Goal: Information Seeking & Learning: Learn about a topic

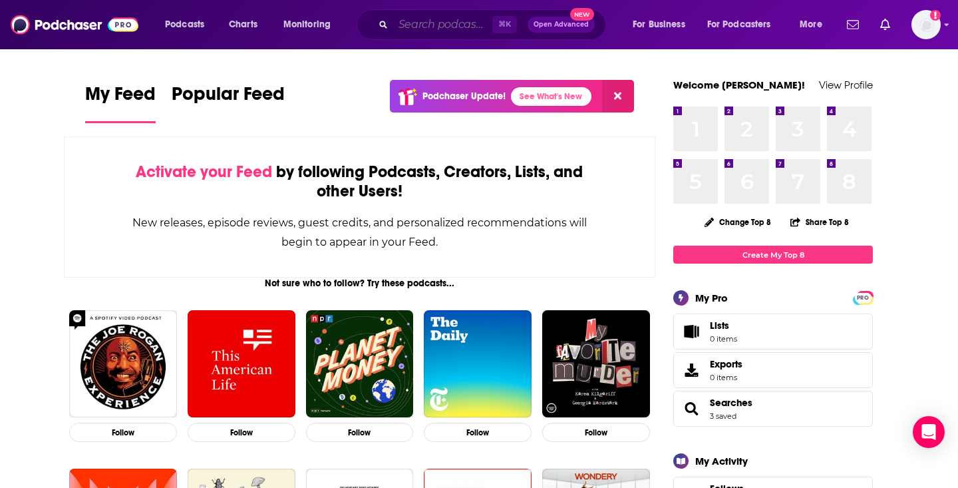
click at [449, 25] on input "Search podcasts, credits, & more..." at bounding box center [442, 24] width 99 height 21
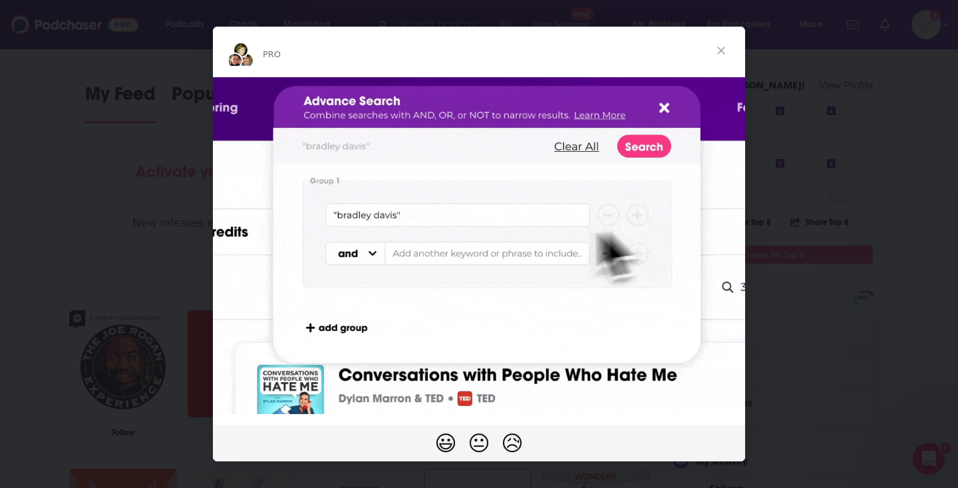
click at [719, 52] on span "Close" at bounding box center [721, 51] width 48 height 48
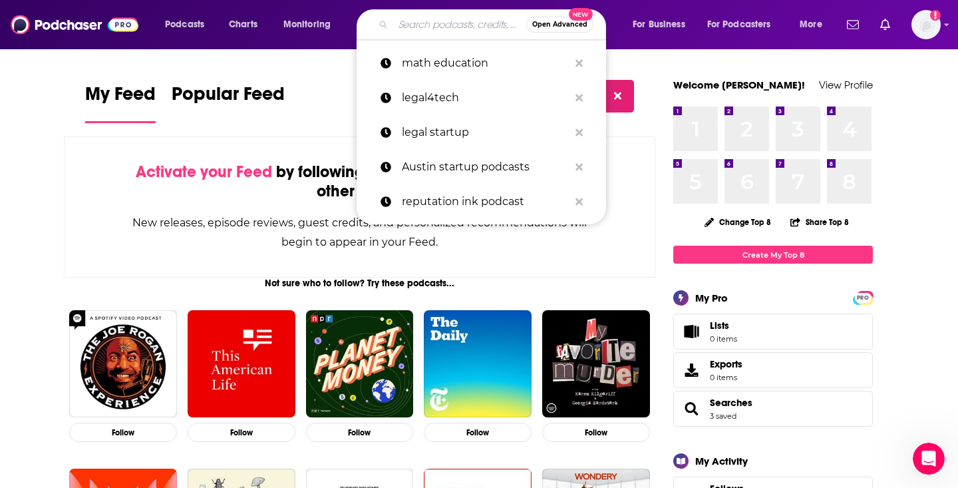
click at [420, 31] on input "Search podcasts, credits, & more..." at bounding box center [459, 24] width 133 height 21
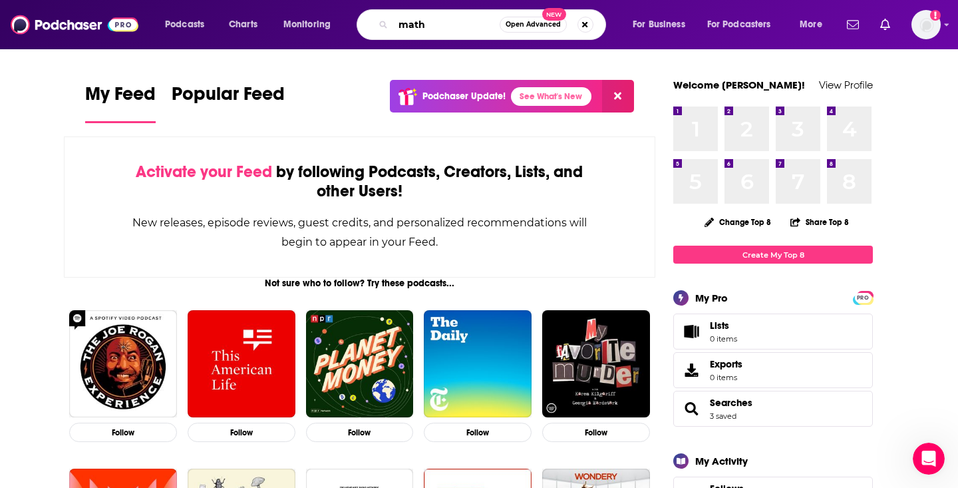
type input "math"
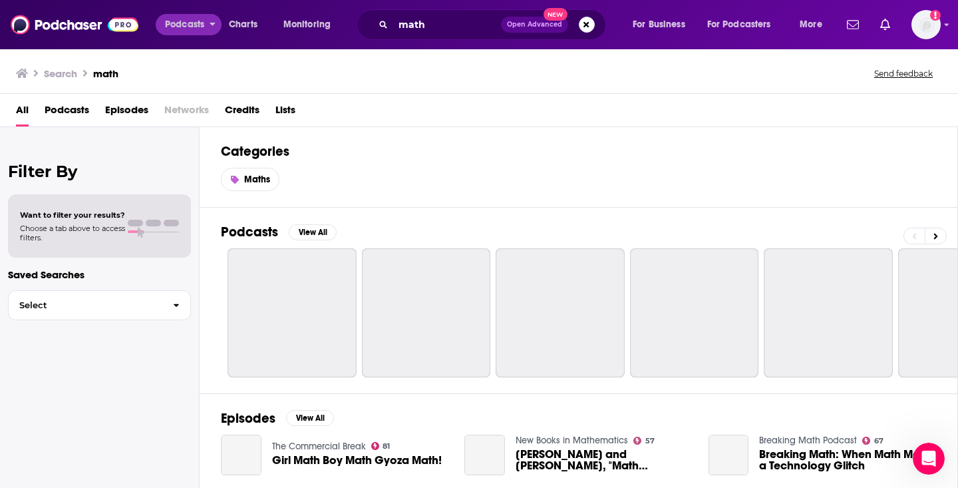
click at [178, 29] on span "Podcasts" at bounding box center [184, 24] width 39 height 19
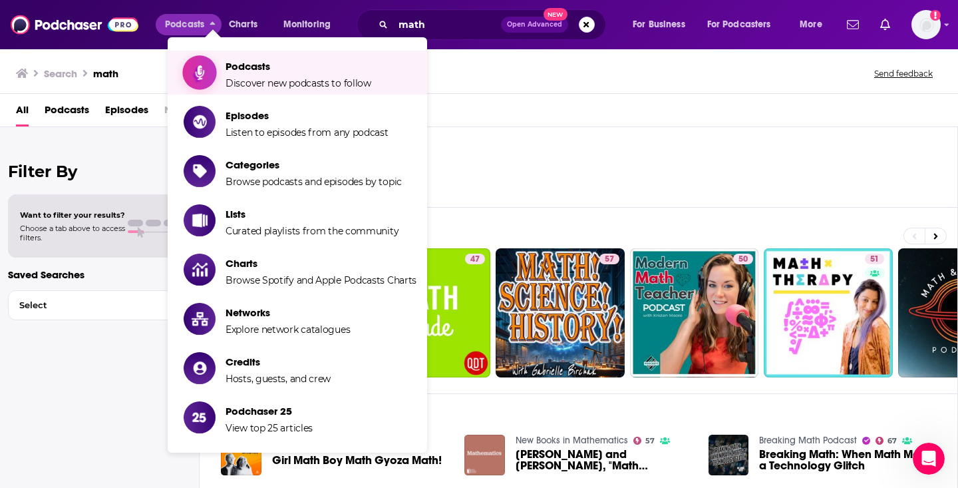
click at [273, 74] on span "Podcasts Discover new podcasts to follow" at bounding box center [299, 72] width 146 height 33
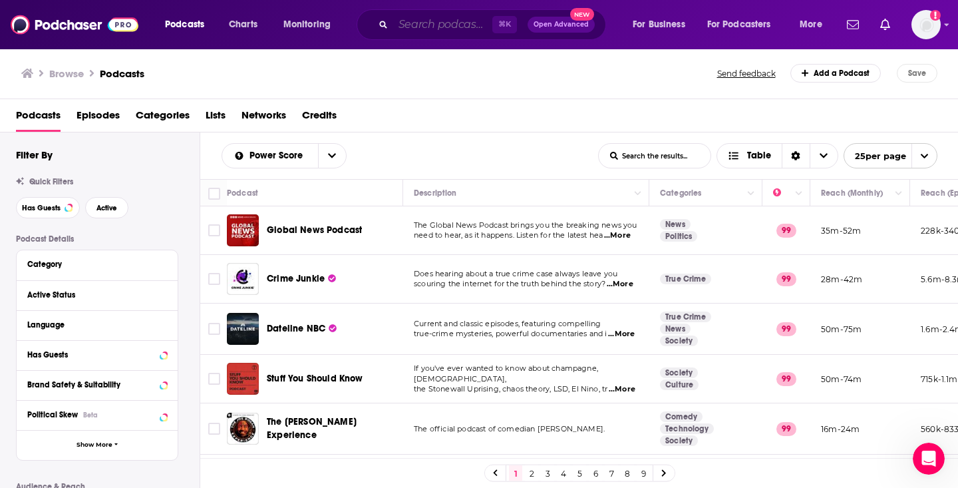
click at [430, 25] on input "Search podcasts, credits, & more..." at bounding box center [442, 24] width 99 height 21
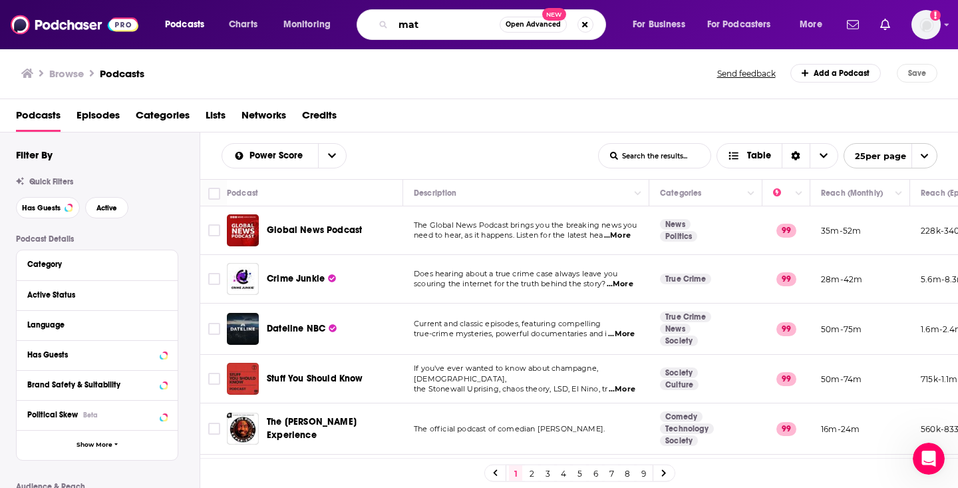
type input "math"
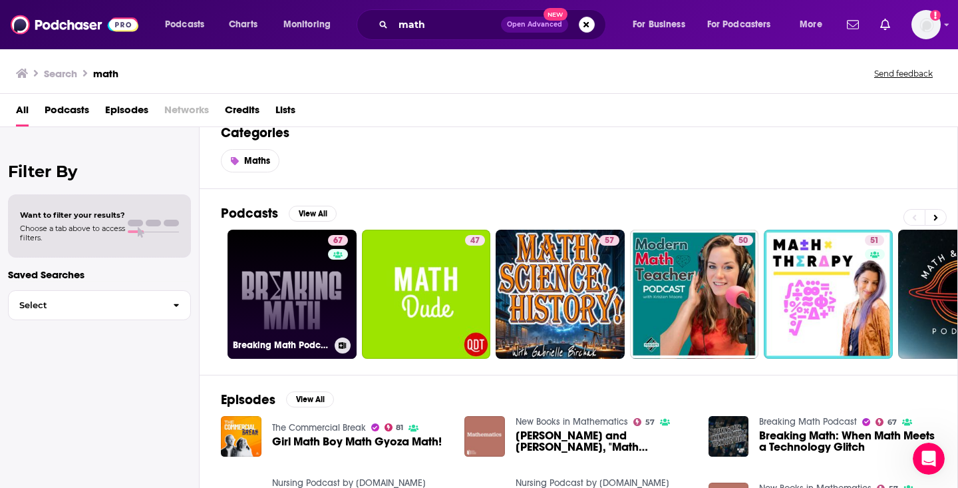
scroll to position [19, 0]
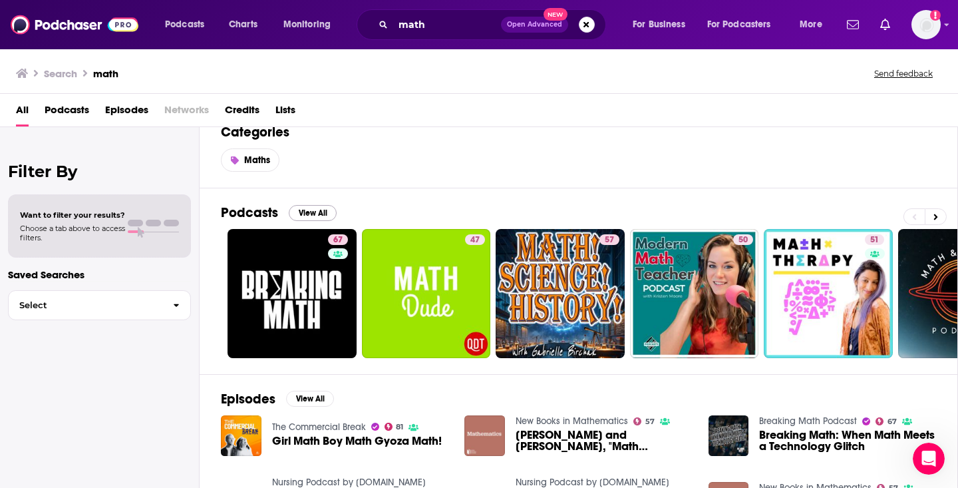
click at [311, 213] on button "View All" at bounding box center [313, 213] width 48 height 16
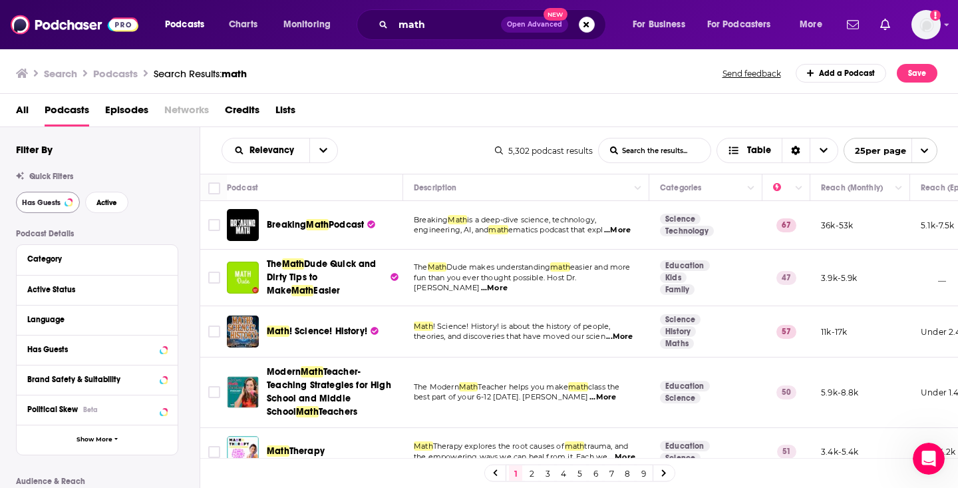
click at [45, 204] on span "Has Guests" at bounding box center [41, 202] width 39 height 7
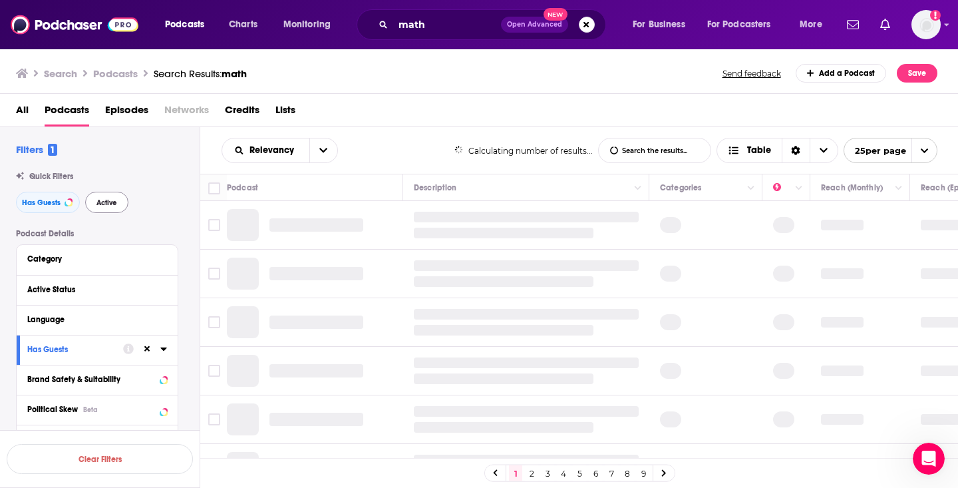
click at [112, 206] on span "Active" at bounding box center [106, 202] width 21 height 7
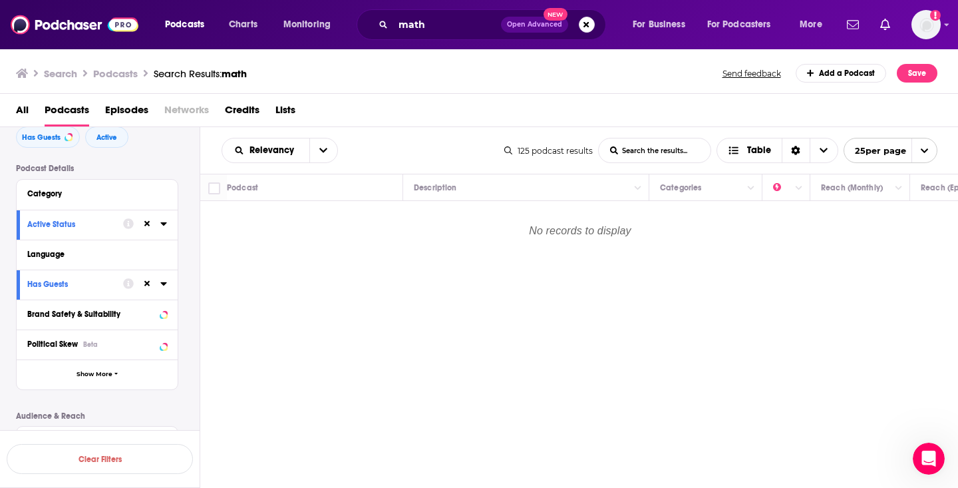
scroll to position [74, 0]
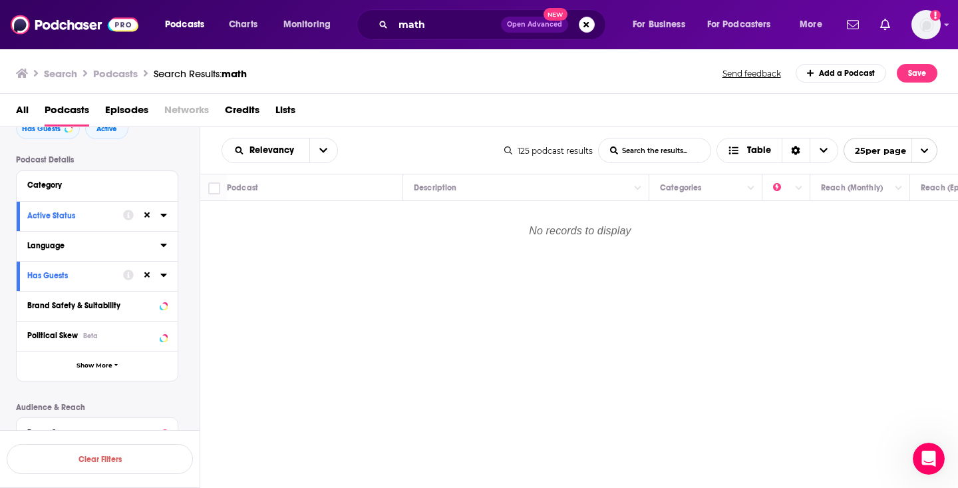
click at [164, 250] on icon at bounding box center [163, 245] width 7 height 11
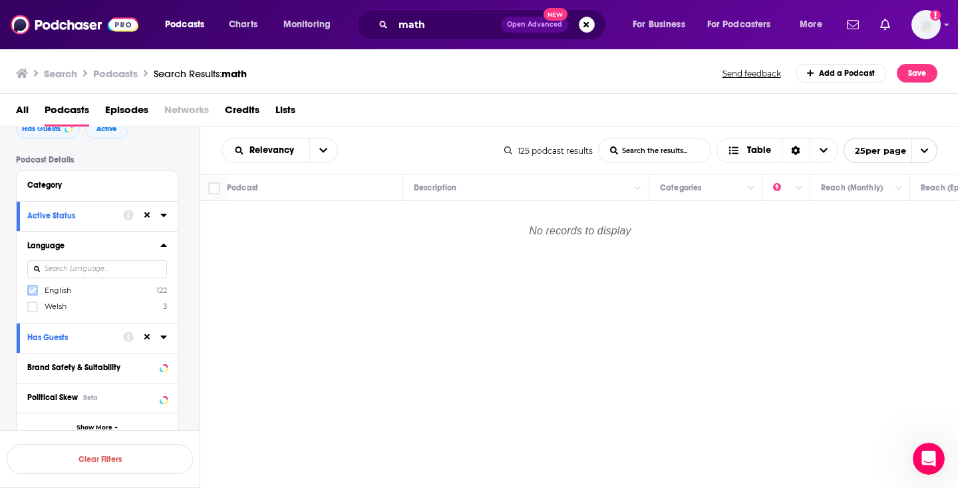
click at [29, 293] on icon at bounding box center [33, 290] width 8 height 6
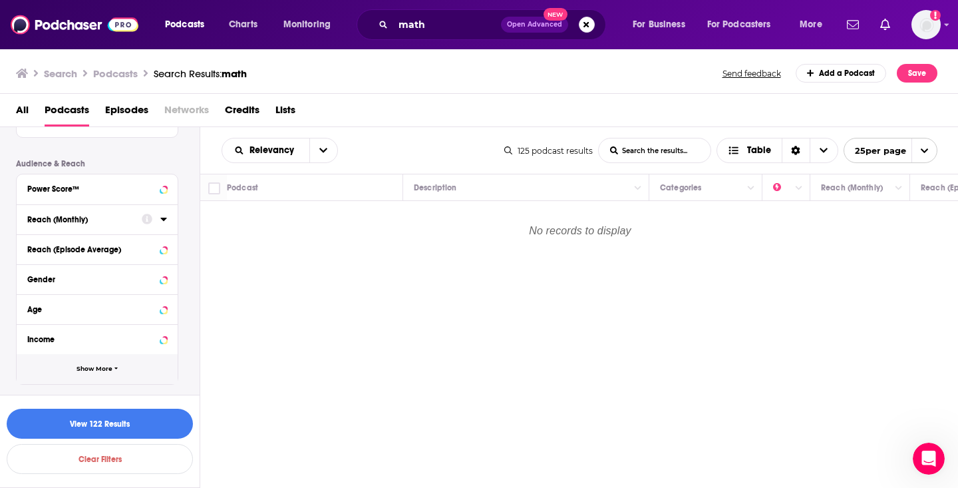
scroll to position [379, 0]
click at [120, 423] on button "View 122 Results" at bounding box center [100, 424] width 186 height 30
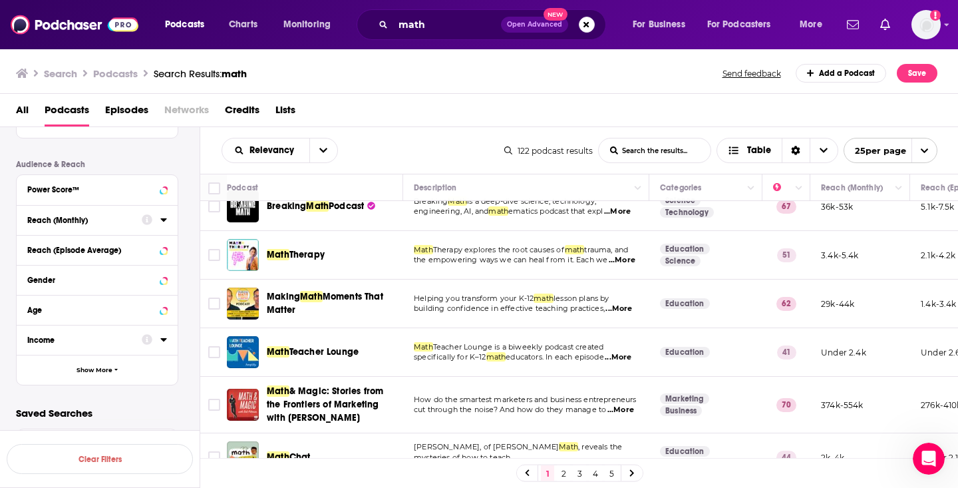
scroll to position [1, 0]
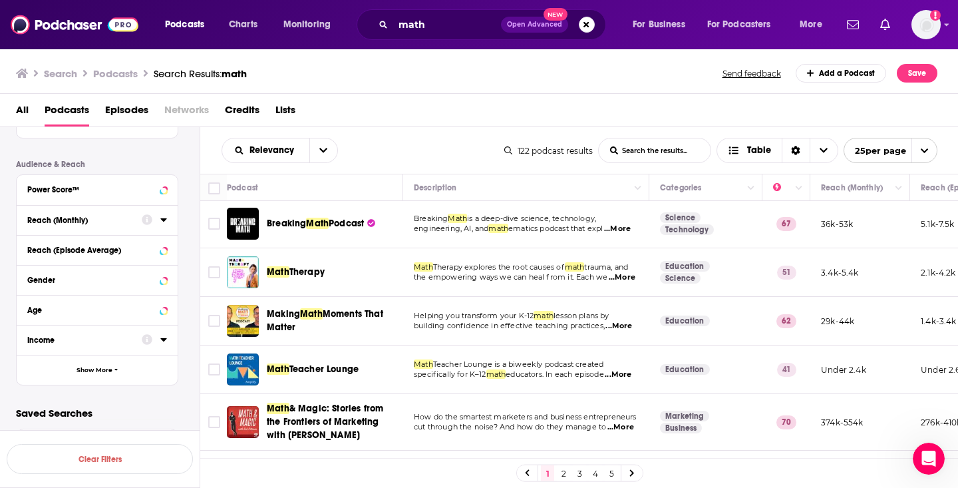
click at [623, 234] on span "...More" at bounding box center [617, 229] width 27 height 11
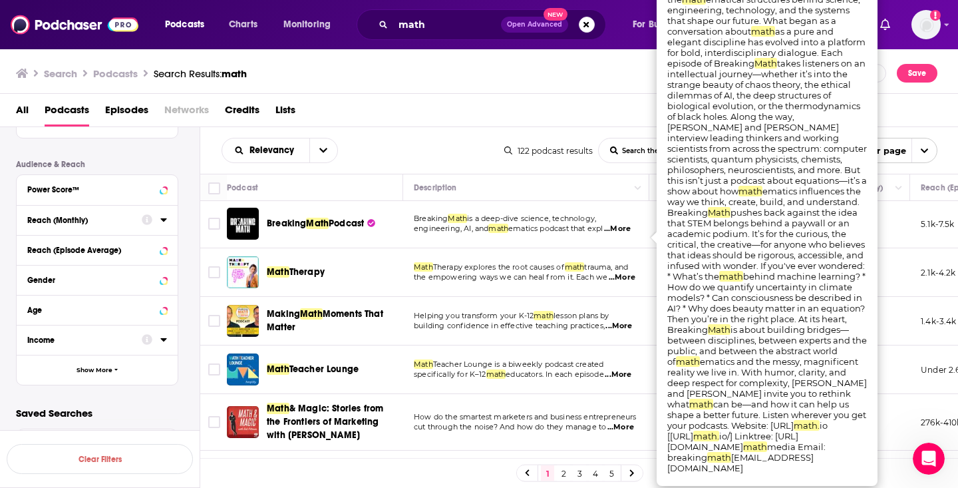
scroll to position [0, 0]
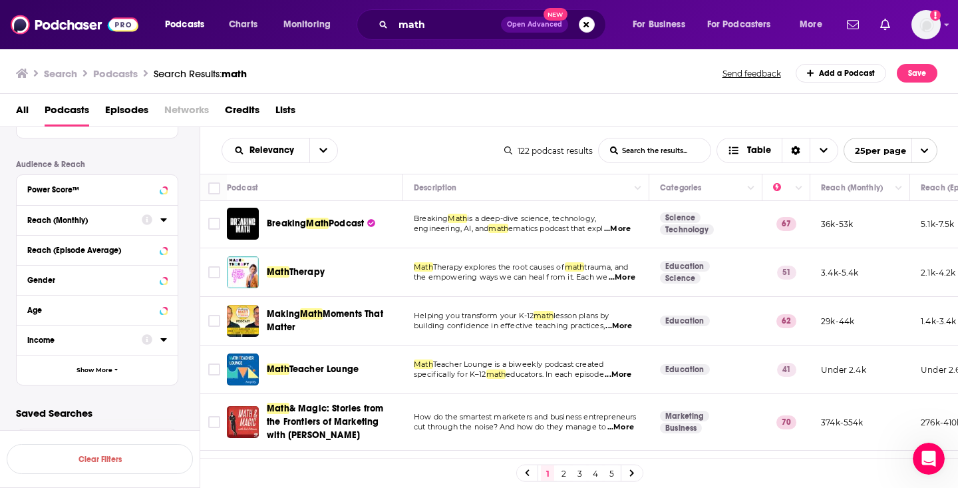
click at [412, 116] on div "All Podcasts Episodes Networks Credits Lists" at bounding box center [482, 112] width 932 height 27
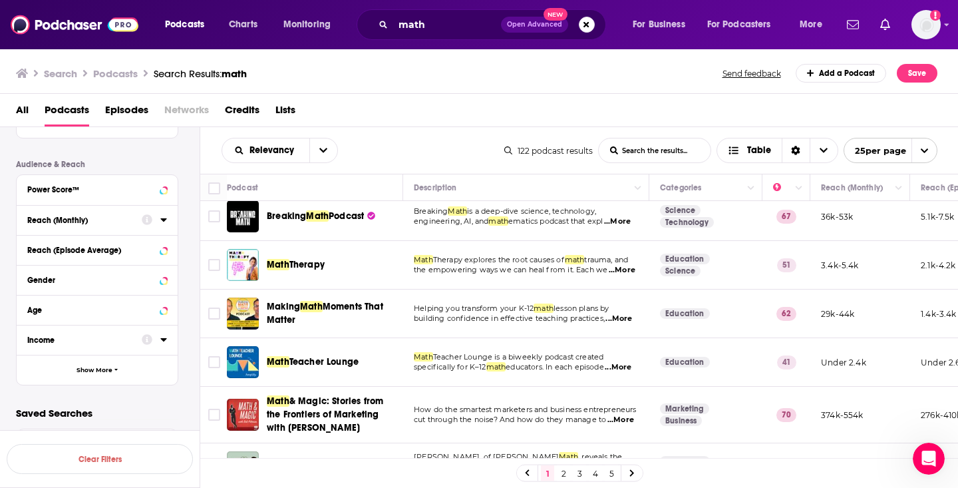
scroll to position [10, 0]
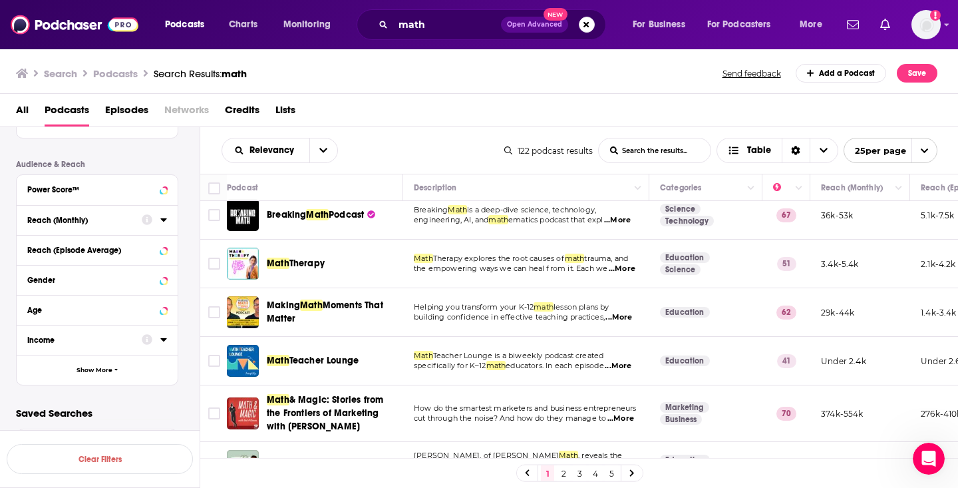
click at [342, 220] on span "Podcast" at bounding box center [346, 214] width 35 height 11
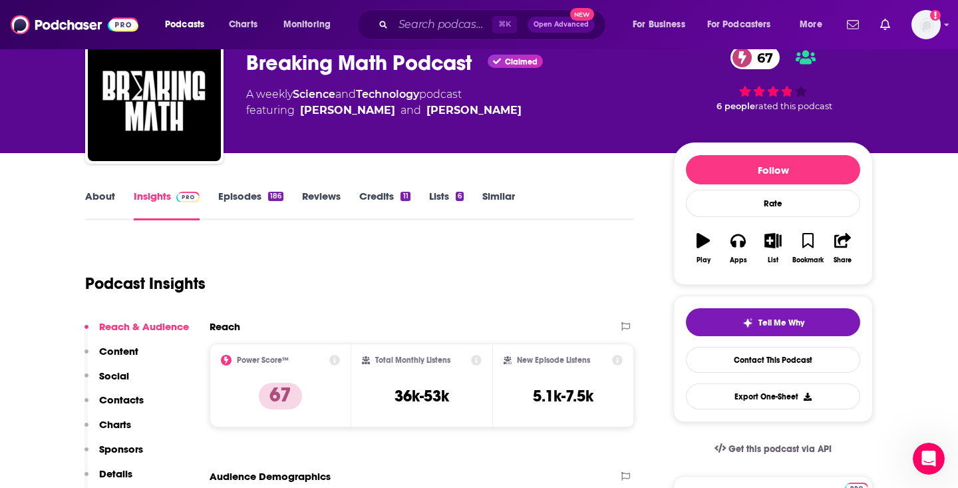
scroll to position [107, 0]
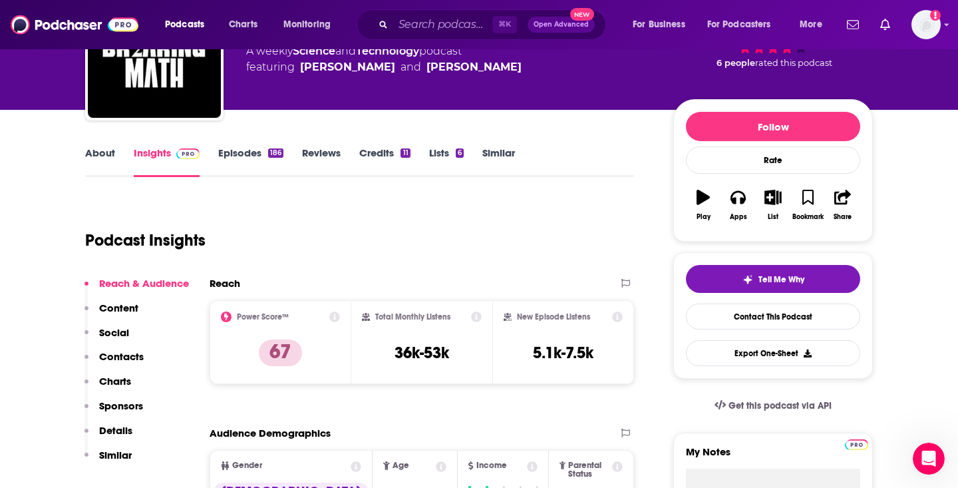
click at [103, 150] on link "About" at bounding box center [100, 161] width 30 height 31
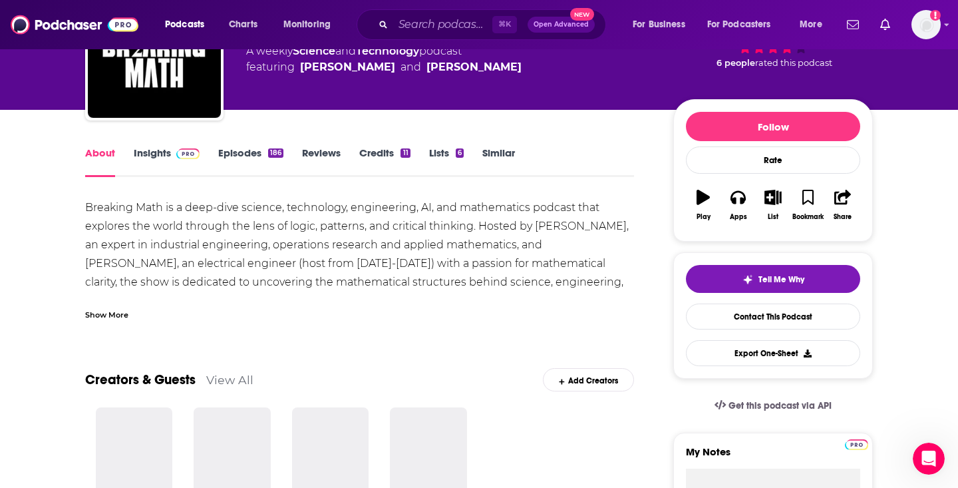
scroll to position [5, 0]
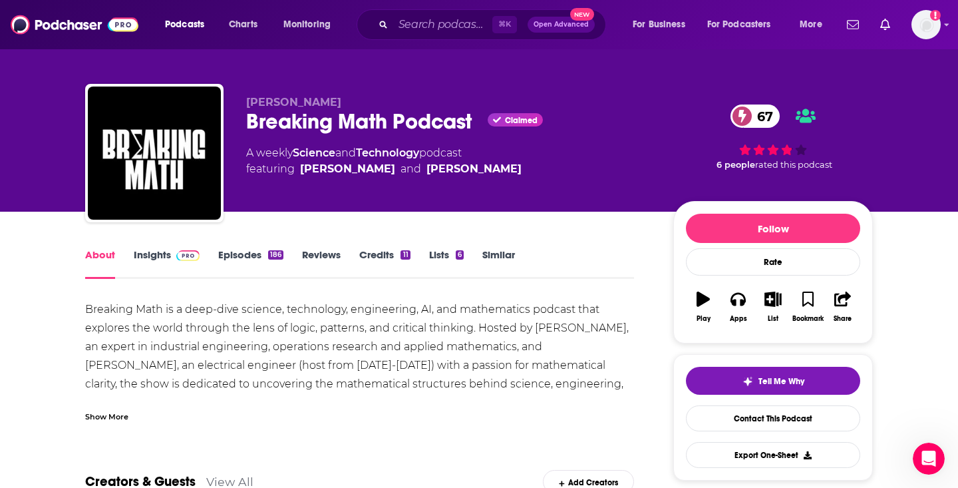
click at [114, 413] on div "Show More" at bounding box center [106, 415] width 43 height 13
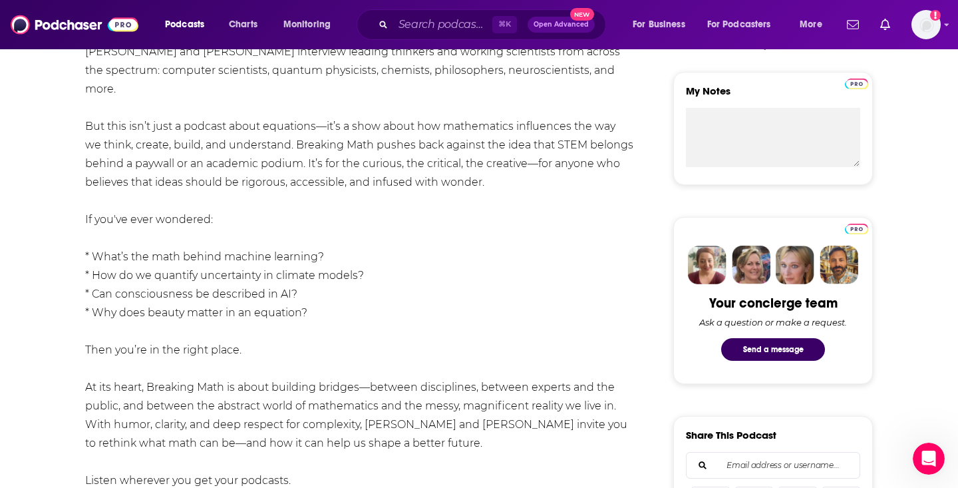
scroll to position [498, 0]
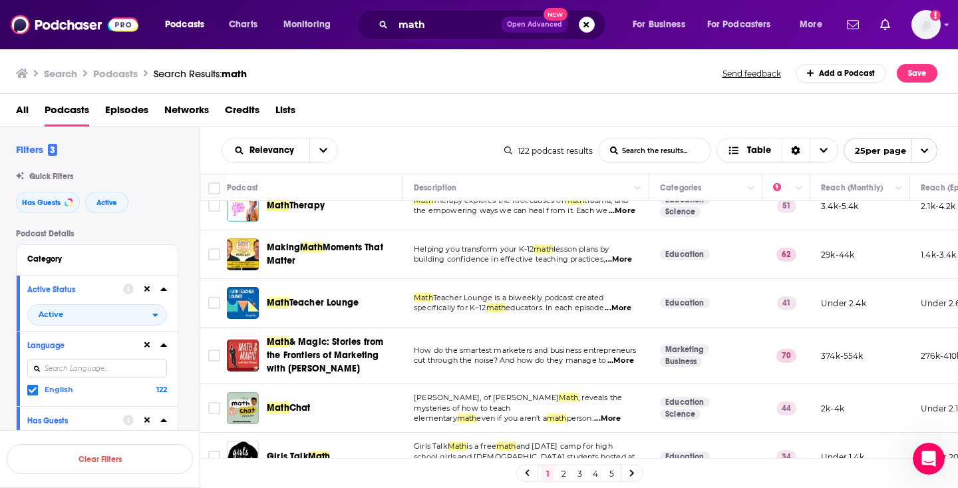
scroll to position [70, 0]
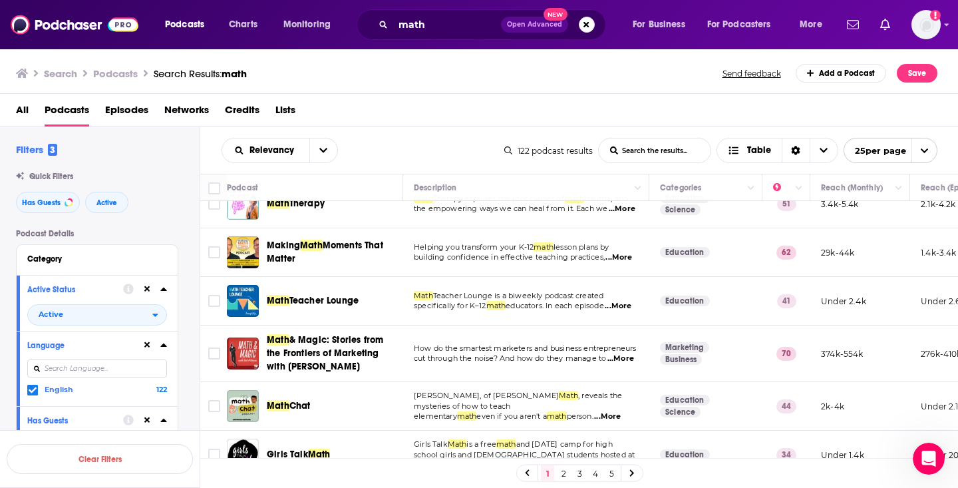
click at [605, 311] on span "...More" at bounding box center [618, 306] width 27 height 11
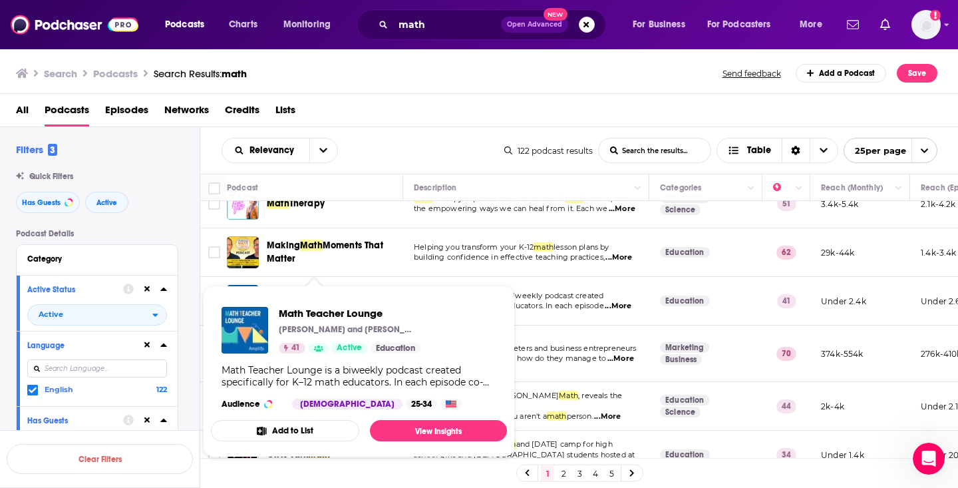
click at [326, 312] on div "Podcasts Charts Monitoring math Open Advanced New For Business For Podcasters M…" at bounding box center [479, 244] width 958 height 488
click at [325, 308] on span "Math Teacher Lounge" at bounding box center [350, 313] width 142 height 13
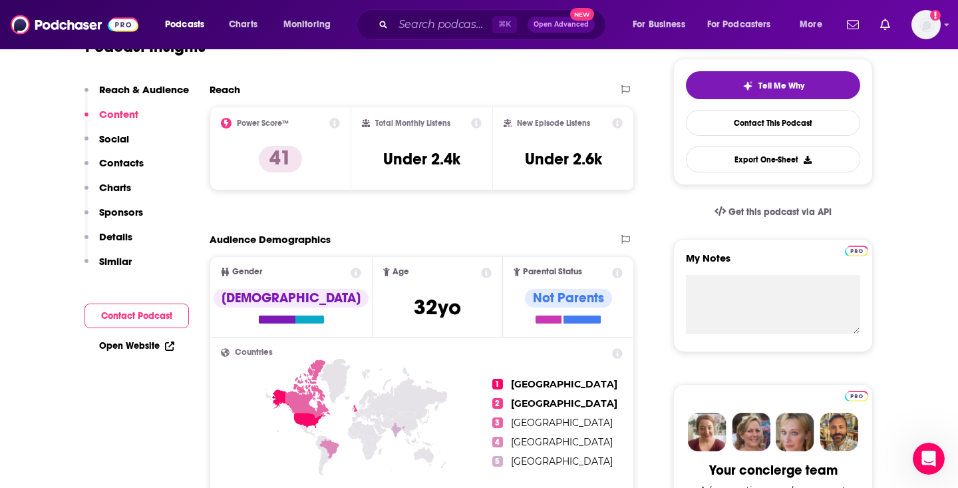
scroll to position [83, 0]
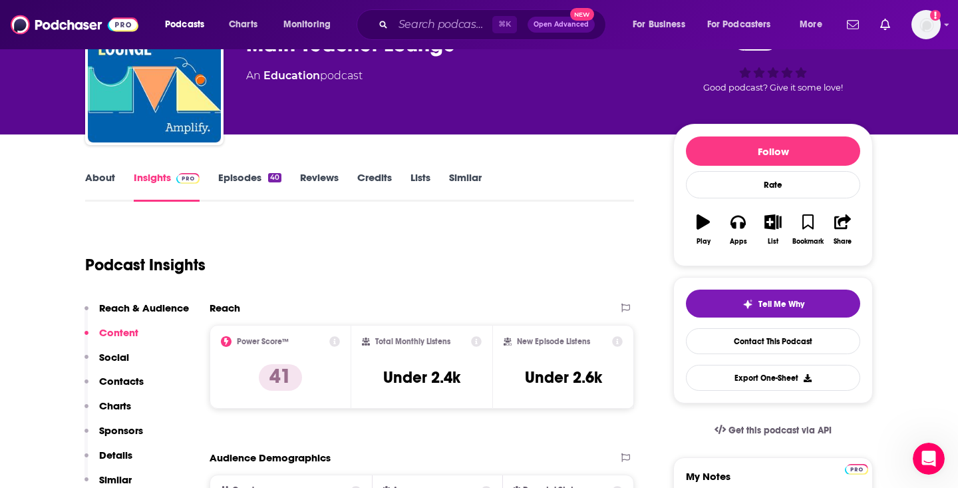
click at [100, 174] on link "About" at bounding box center [100, 186] width 30 height 31
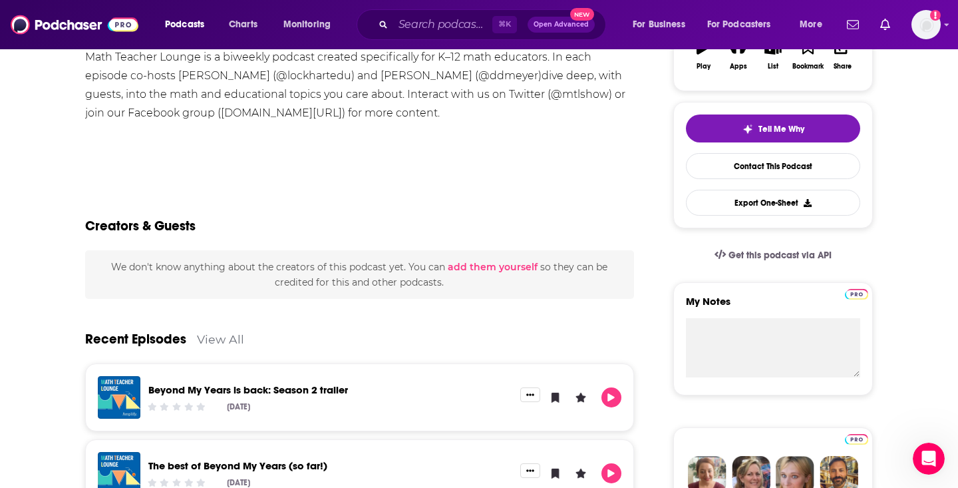
scroll to position [274, 0]
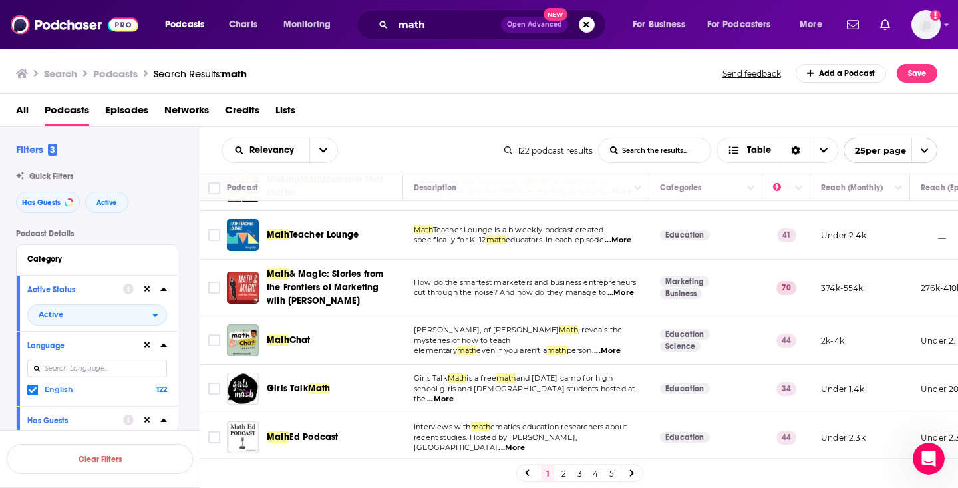
click at [627, 298] on span "...More" at bounding box center [620, 292] width 27 height 11
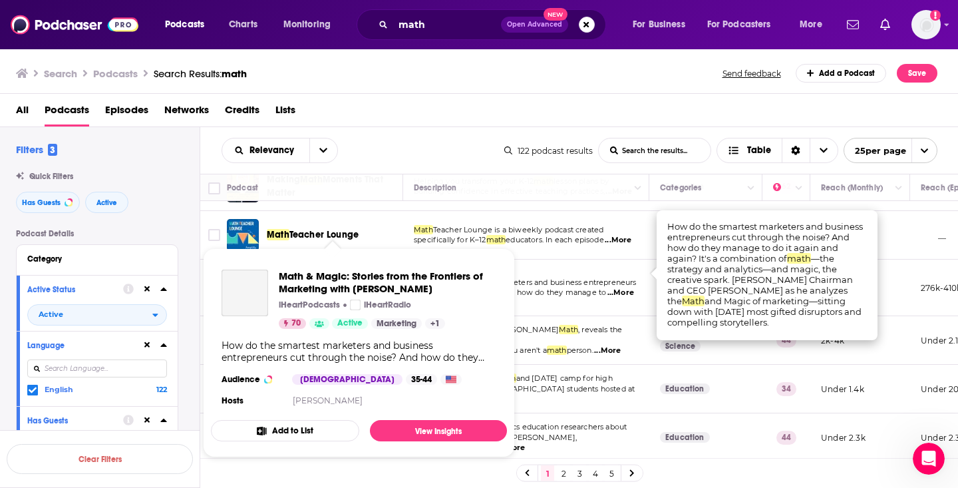
scroll to position [169, 0]
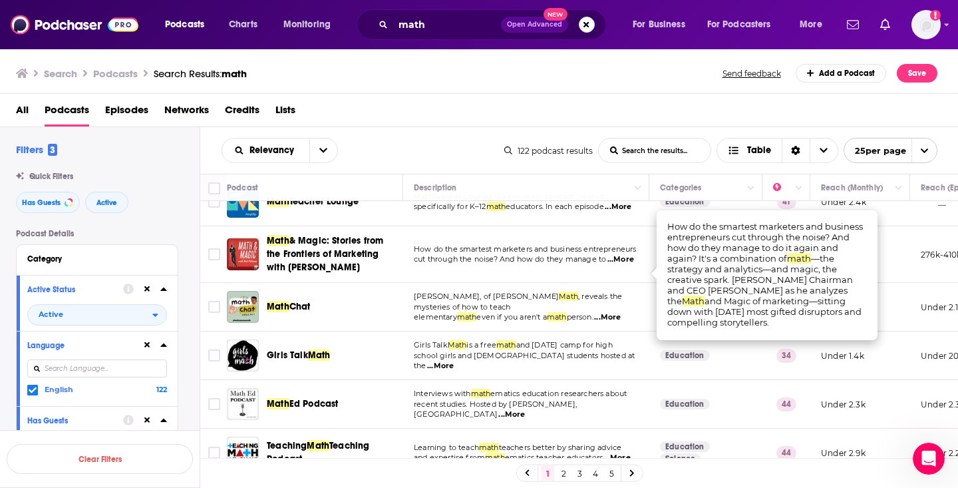
click at [729, 476] on div "1 2 3 4 5" at bounding box center [579, 473] width 759 height 30
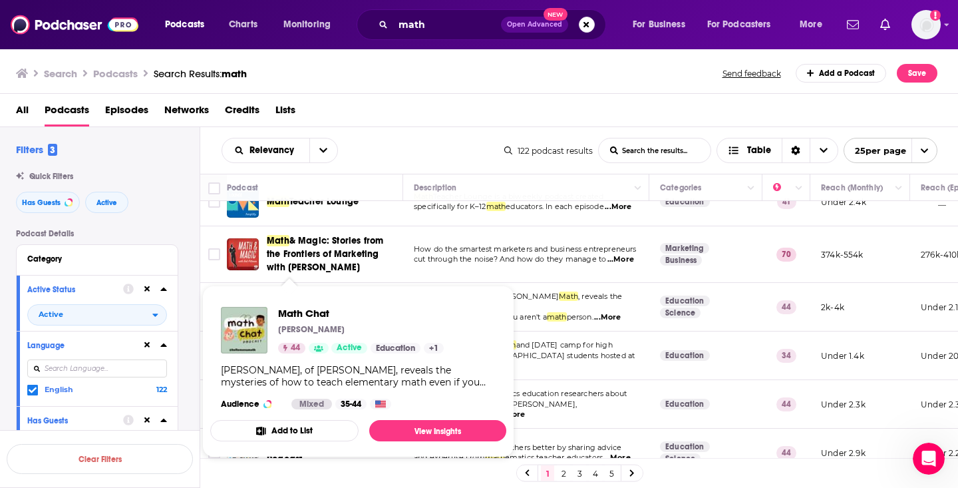
click at [301, 319] on div "Math Chat [PERSON_NAME] 44 Active Education + 1" at bounding box center [361, 330] width 166 height 47
click at [305, 310] on span "Math Chat" at bounding box center [361, 313] width 166 height 13
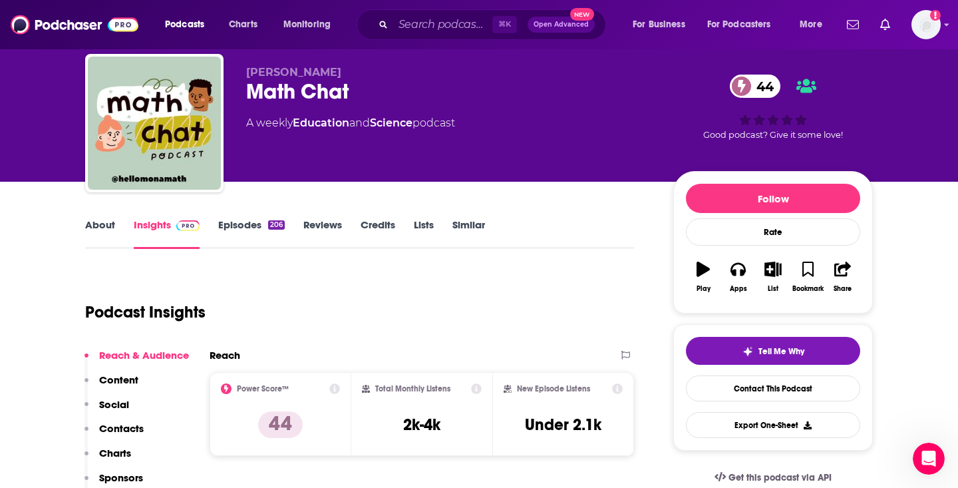
scroll to position [11, 0]
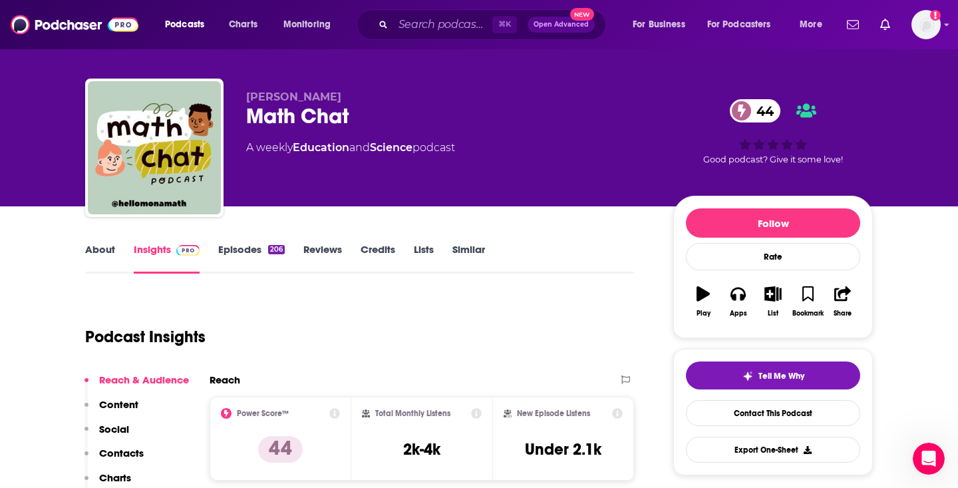
click at [110, 254] on link "About" at bounding box center [100, 258] width 30 height 31
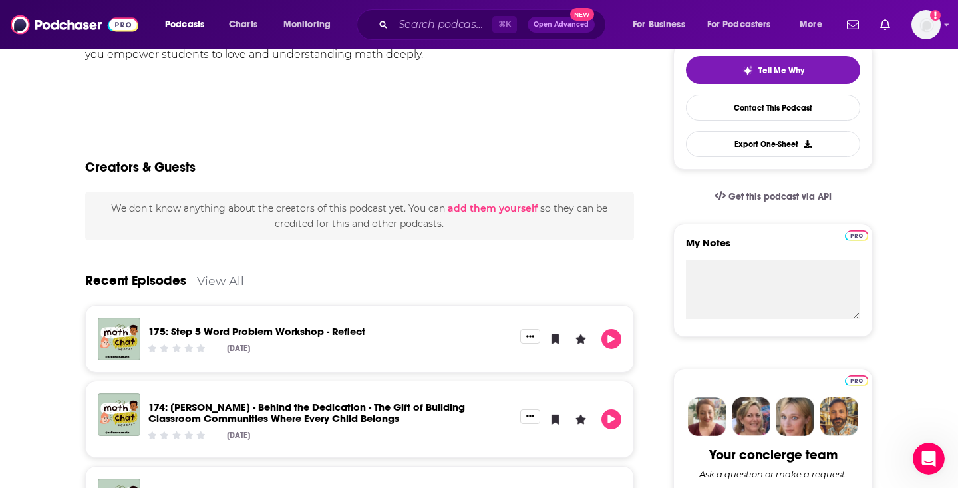
scroll to position [64, 0]
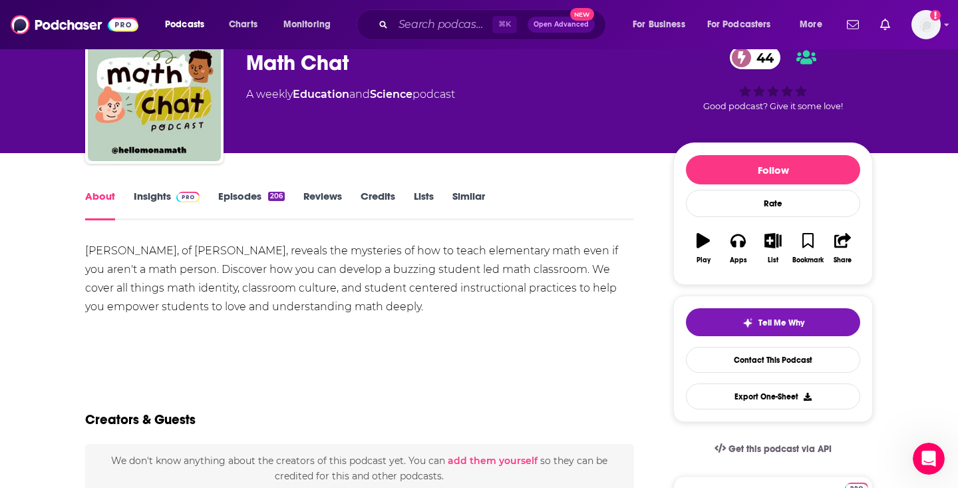
click at [172, 197] on span at bounding box center [185, 196] width 29 height 13
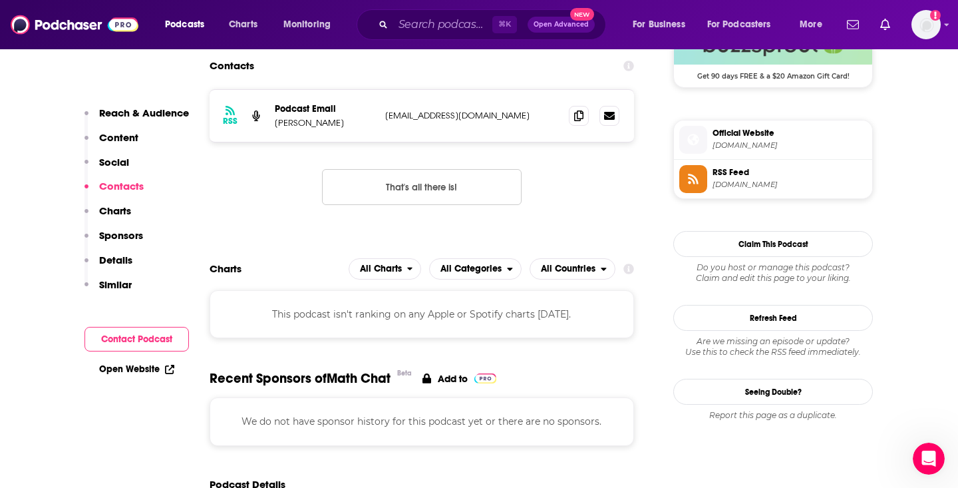
scroll to position [1028, 0]
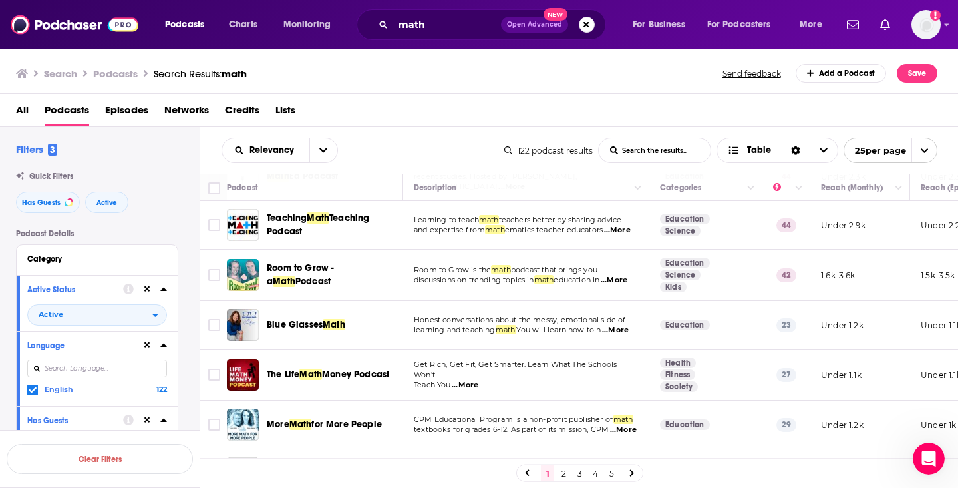
scroll to position [391, 0]
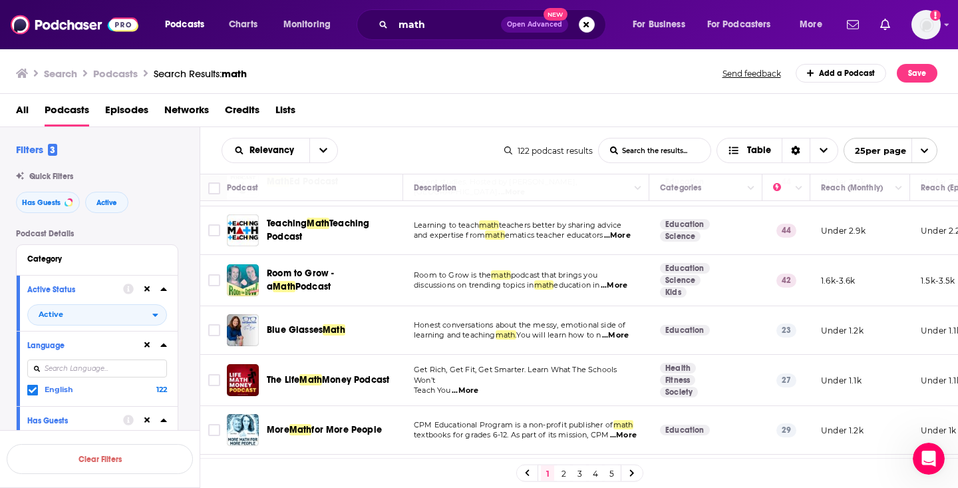
click at [604, 241] on span "...More" at bounding box center [617, 235] width 27 height 11
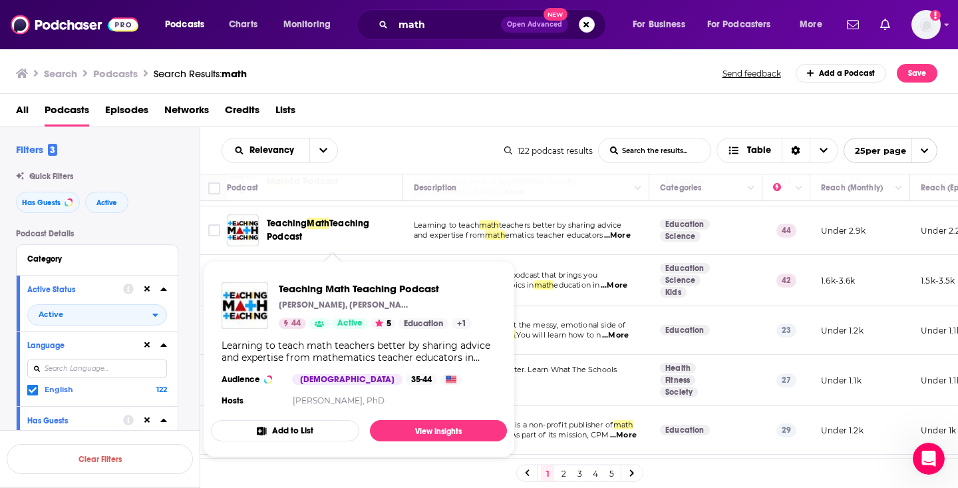
click at [342, 236] on span "Teaching Podcast" at bounding box center [318, 230] width 102 height 25
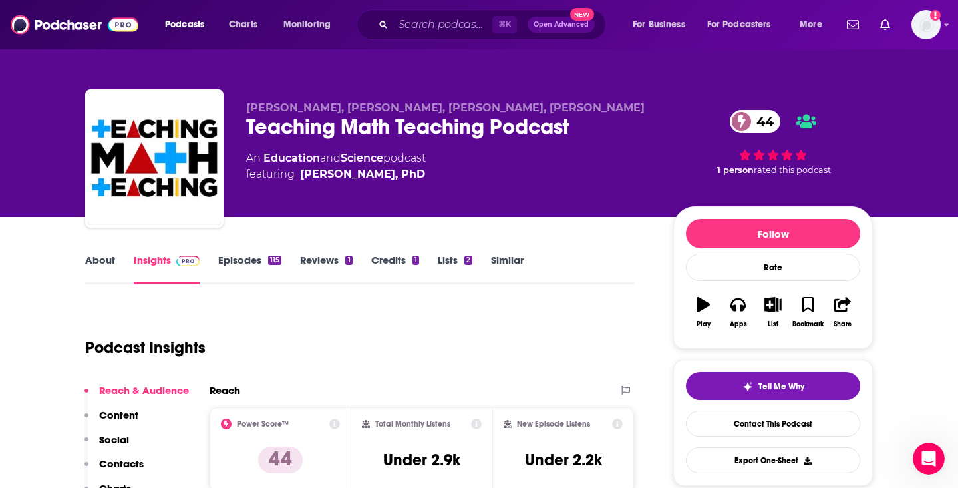
click at [104, 261] on link "About" at bounding box center [100, 269] width 30 height 31
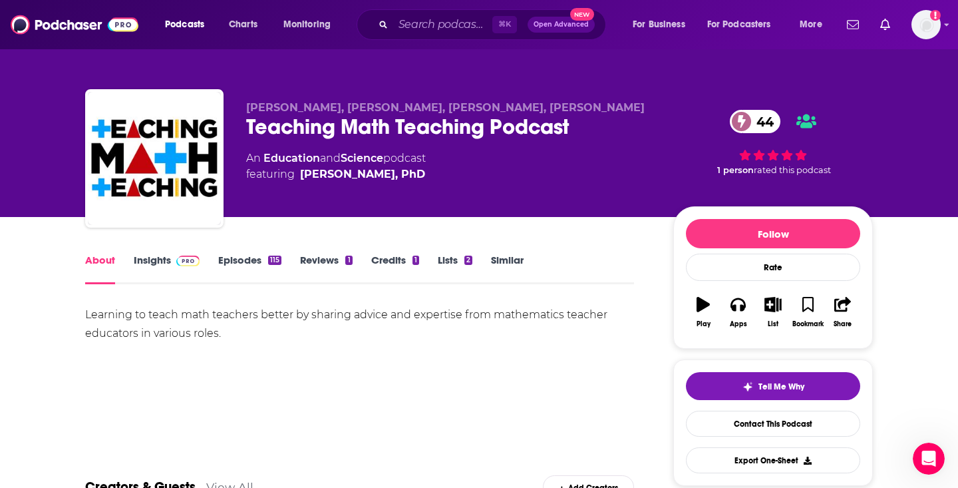
scroll to position [15, 0]
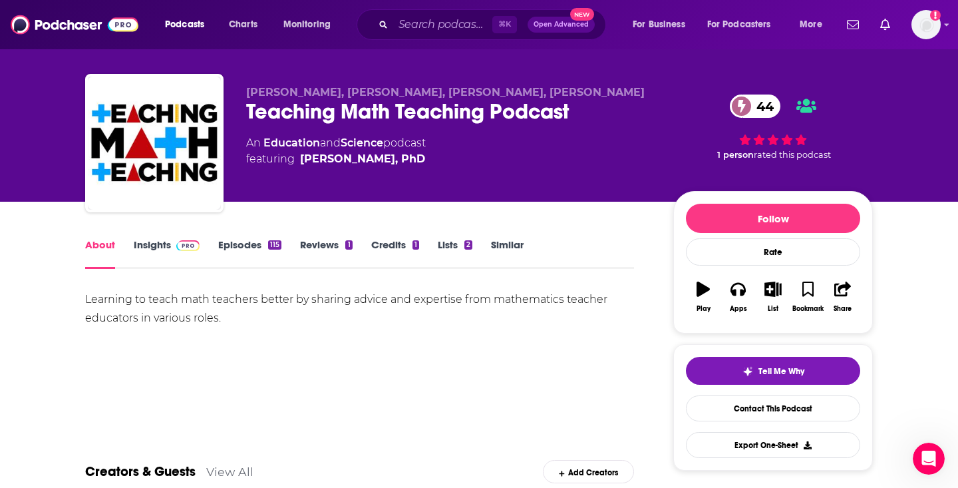
click at [151, 240] on link "Insights" at bounding box center [167, 253] width 66 height 31
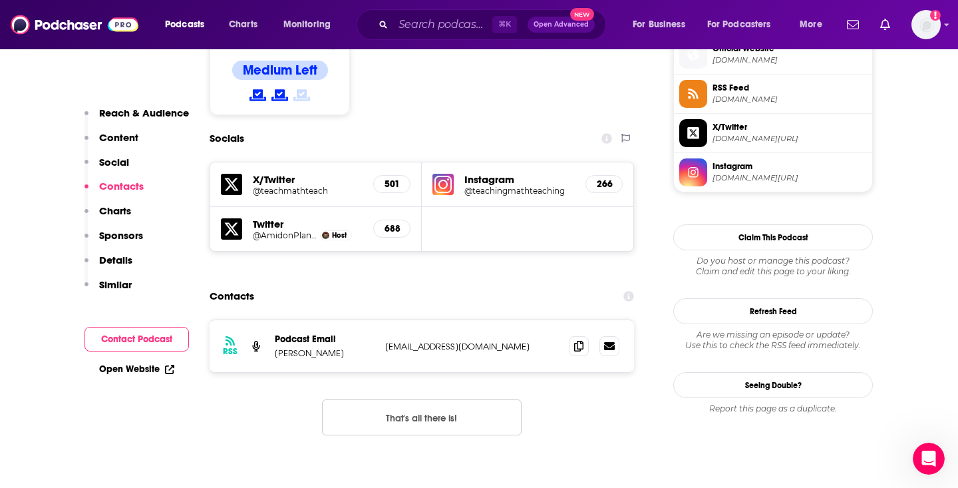
scroll to position [1097, 0]
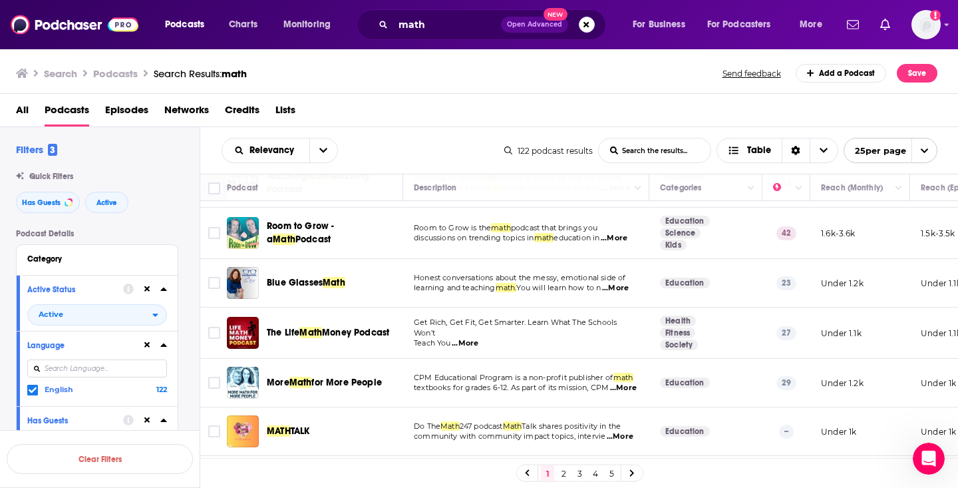
scroll to position [456, 0]
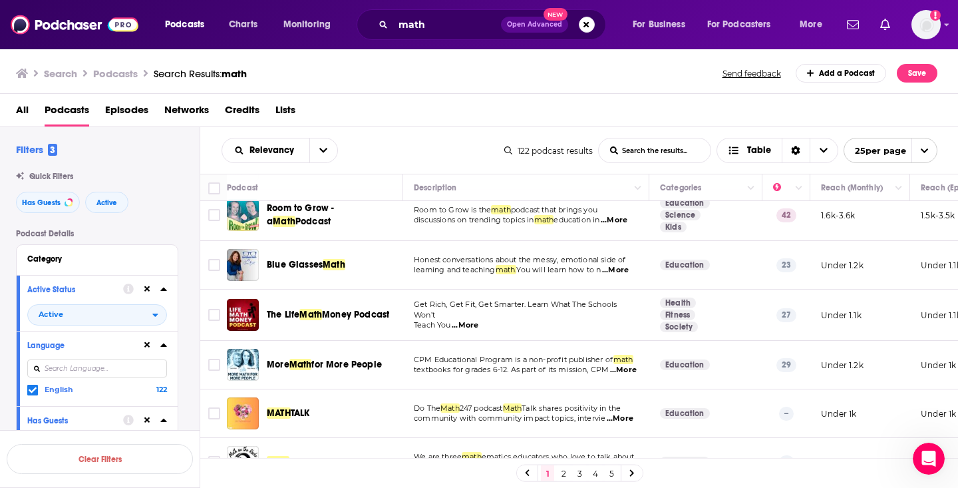
click at [621, 275] on span "...More" at bounding box center [615, 270] width 27 height 11
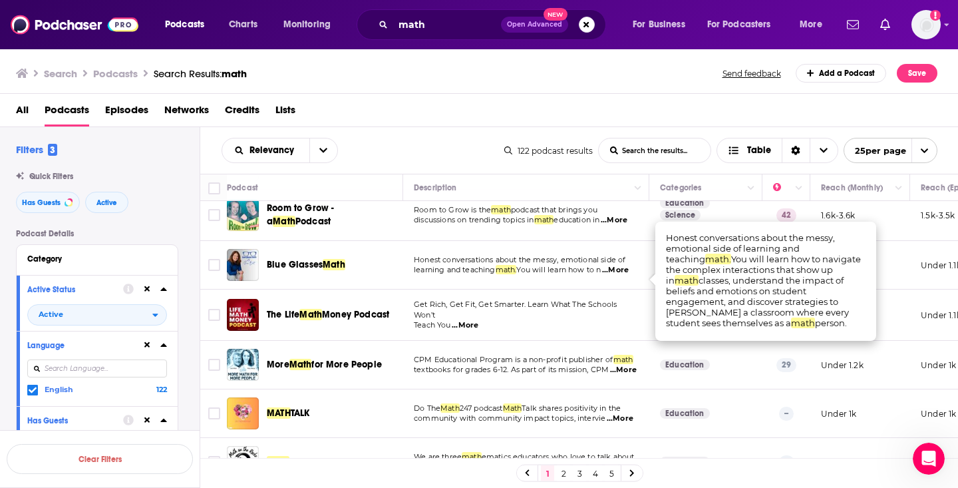
click at [621, 275] on span "...More" at bounding box center [615, 270] width 27 height 11
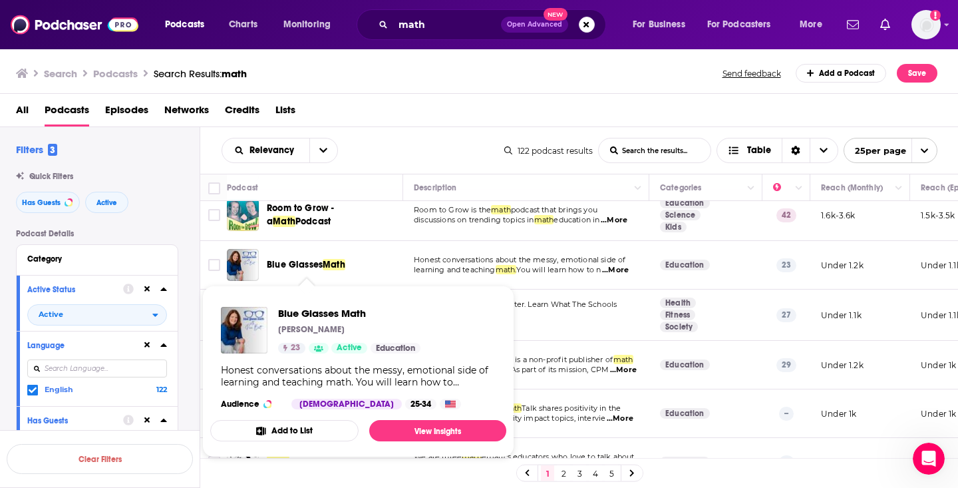
click at [303, 270] on span "Blue Glasses" at bounding box center [295, 264] width 56 height 11
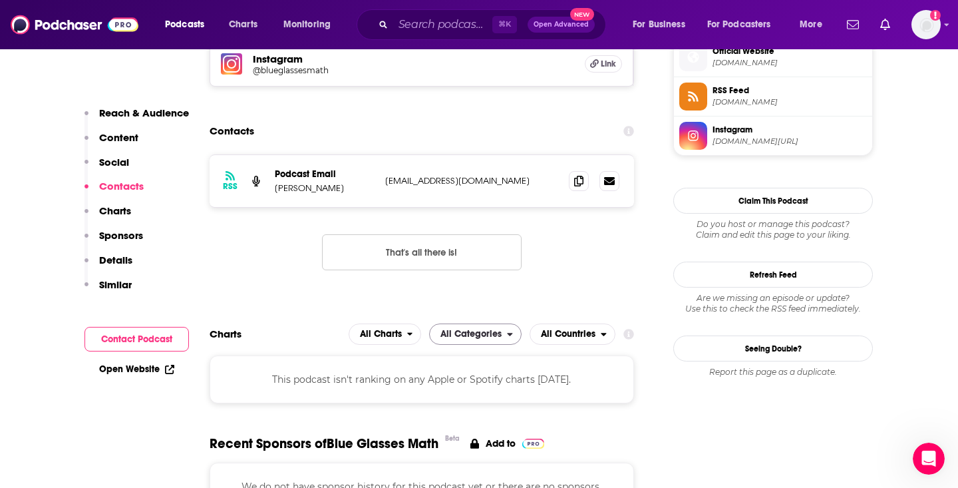
scroll to position [990, 0]
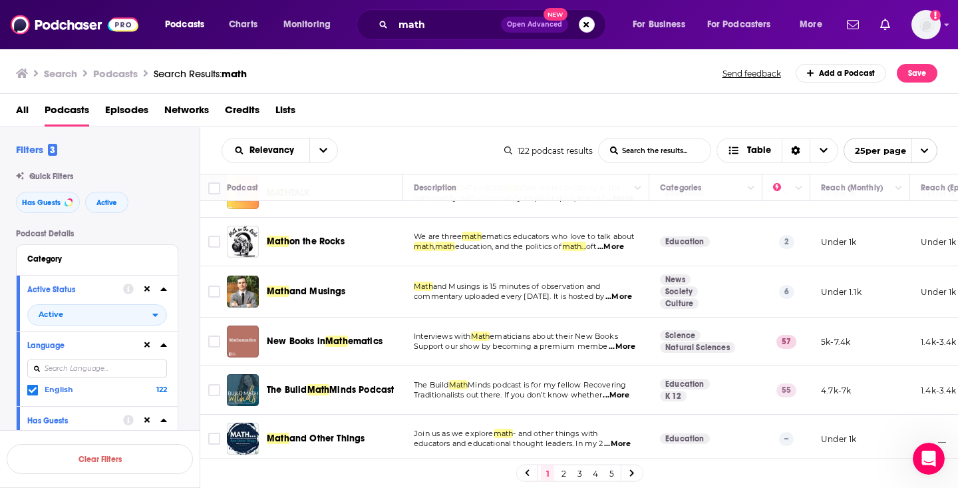
scroll to position [677, 0]
click at [624, 252] on span "...More" at bounding box center [610, 246] width 27 height 11
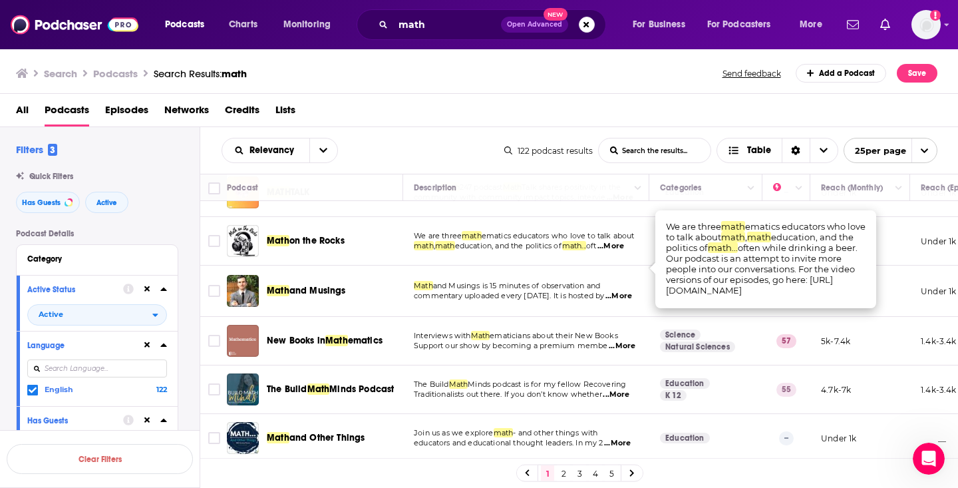
click at [321, 246] on span "on the Rocks" at bounding box center [316, 240] width 55 height 11
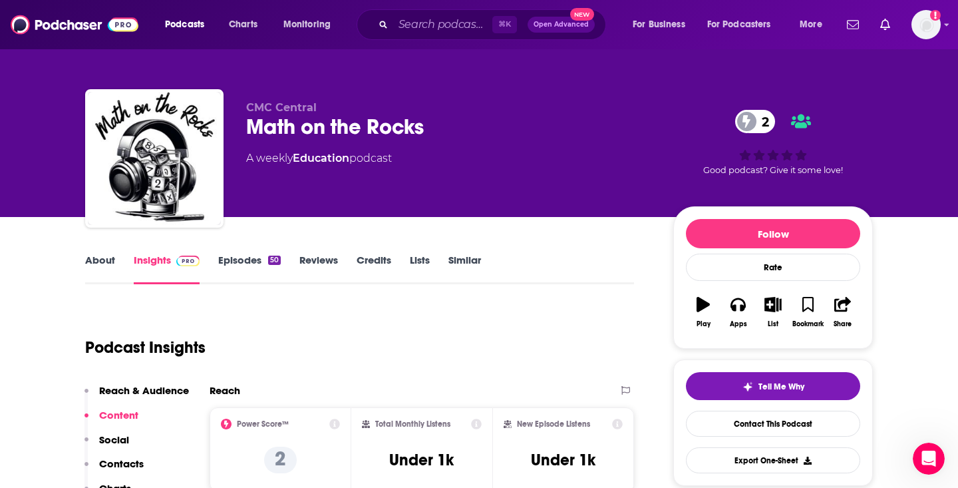
click at [112, 263] on link "About" at bounding box center [100, 269] width 30 height 31
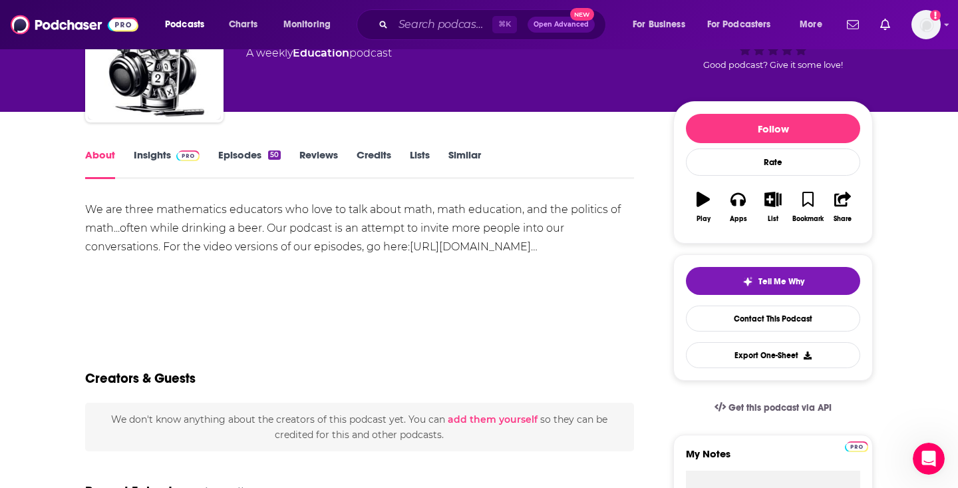
scroll to position [6, 0]
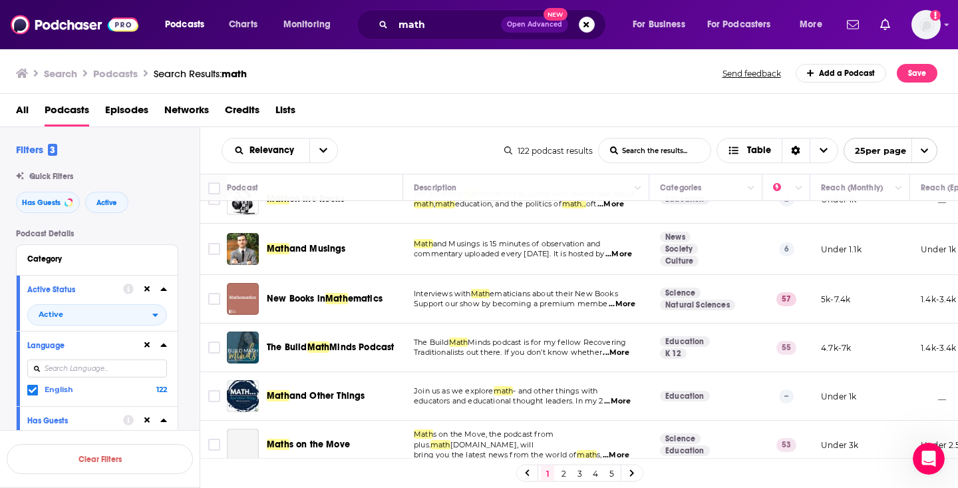
scroll to position [725, 0]
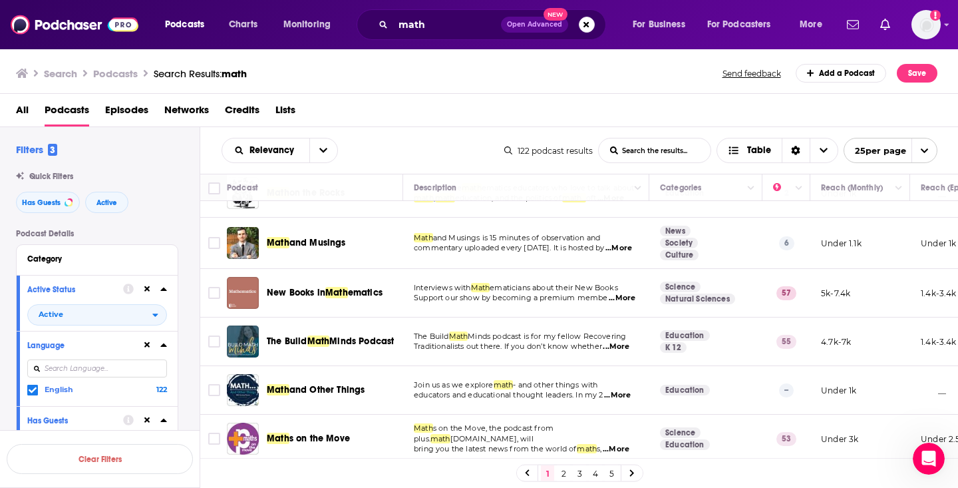
click at [614, 254] on span "...More" at bounding box center [618, 248] width 27 height 11
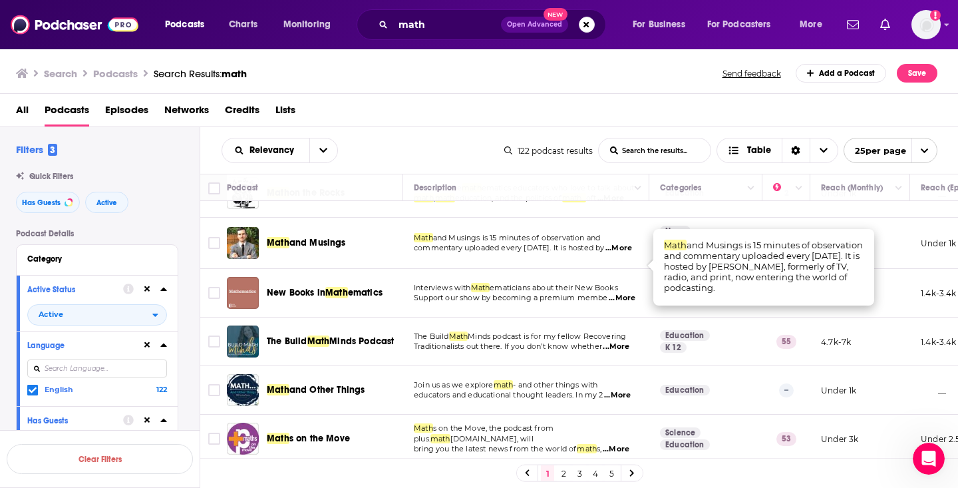
click at [617, 254] on span "...More" at bounding box center [618, 248] width 27 height 11
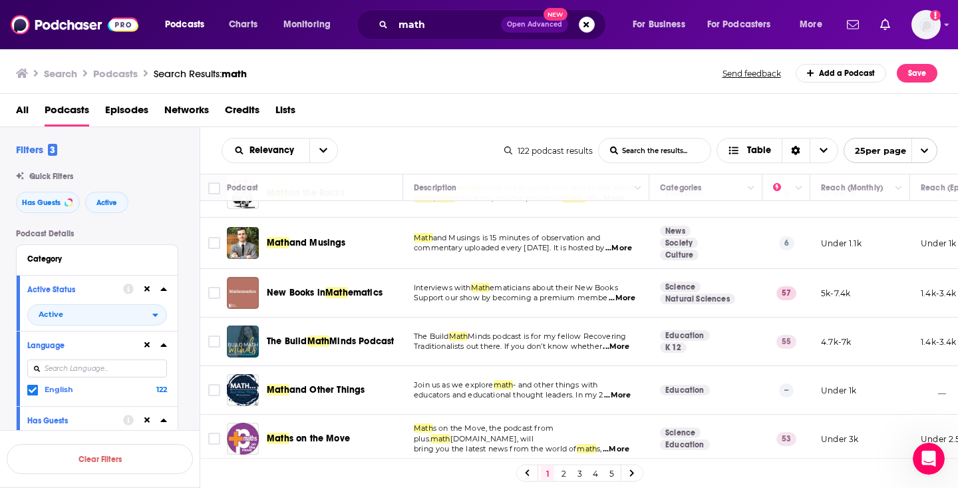
scroll to position [735, 0]
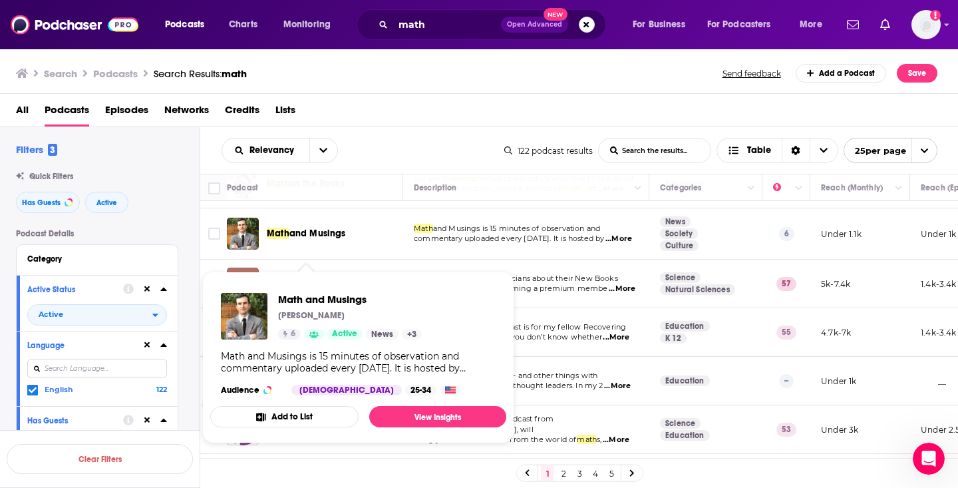
click at [295, 239] on span "and Musings" at bounding box center [317, 233] width 57 height 11
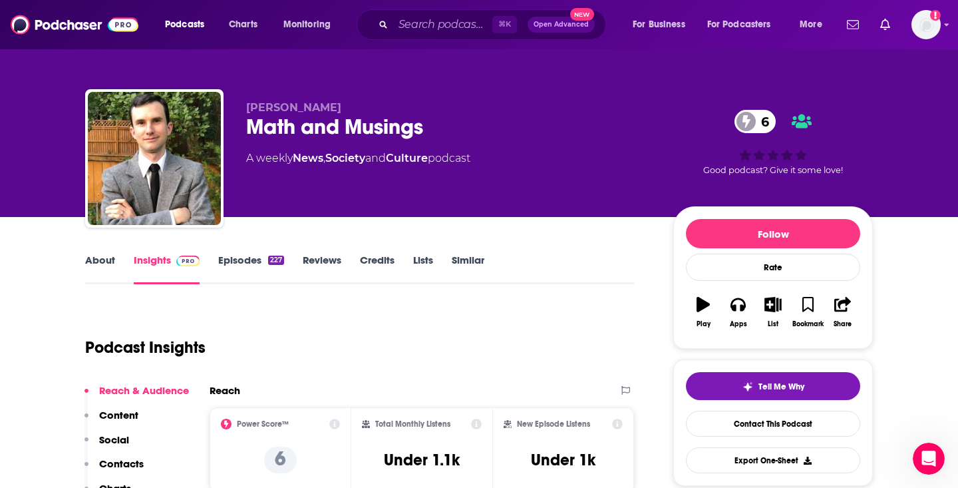
click at [112, 262] on link "About" at bounding box center [100, 269] width 30 height 31
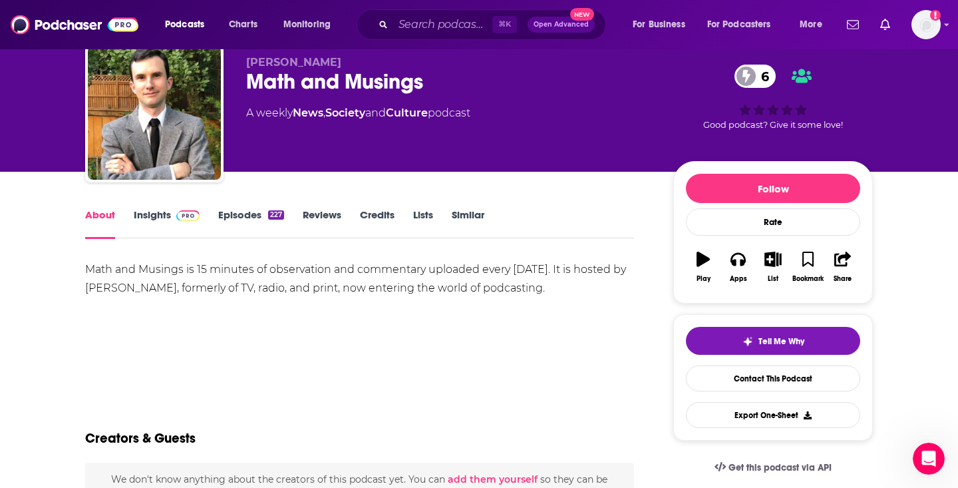
scroll to position [38, 0]
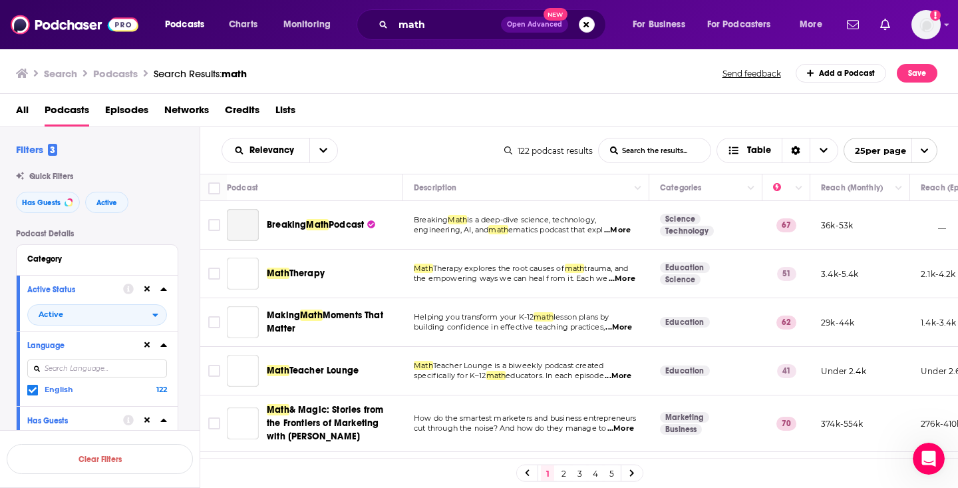
scroll to position [74, 0]
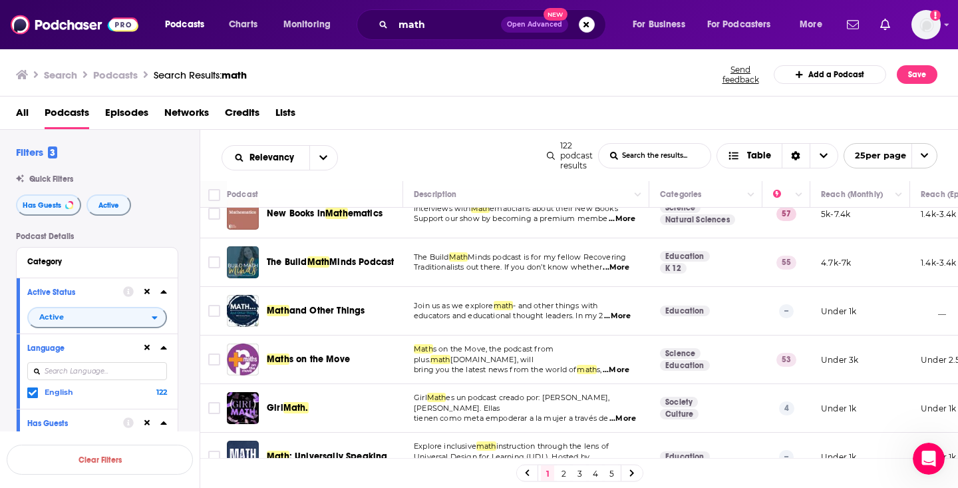
scroll to position [812, 0]
click at [624, 224] on span "...More" at bounding box center [622, 218] width 27 height 11
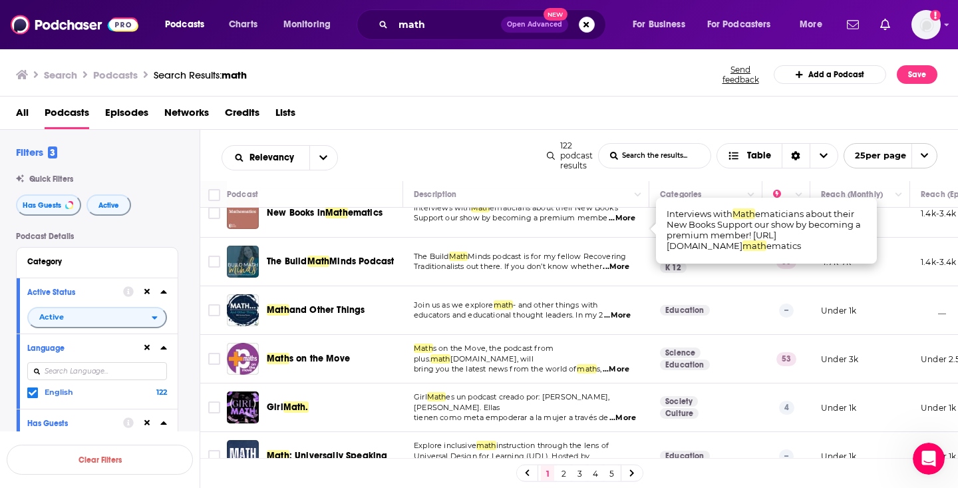
click at [625, 224] on span "...More" at bounding box center [622, 218] width 27 height 11
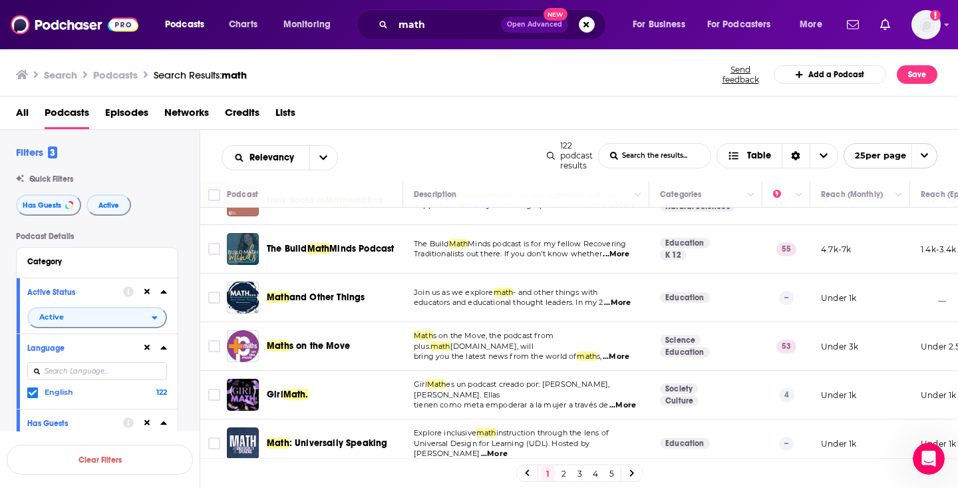
scroll to position [829, 0]
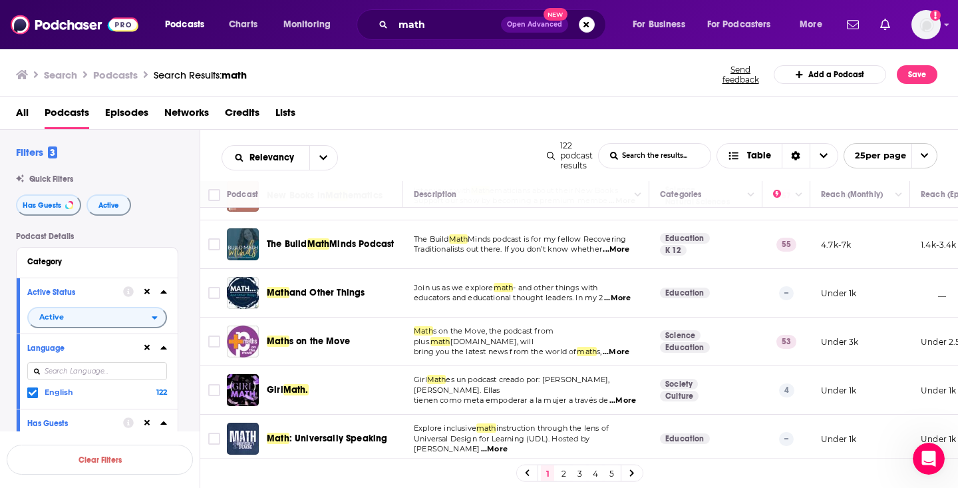
click at [628, 255] on span "...More" at bounding box center [616, 249] width 27 height 11
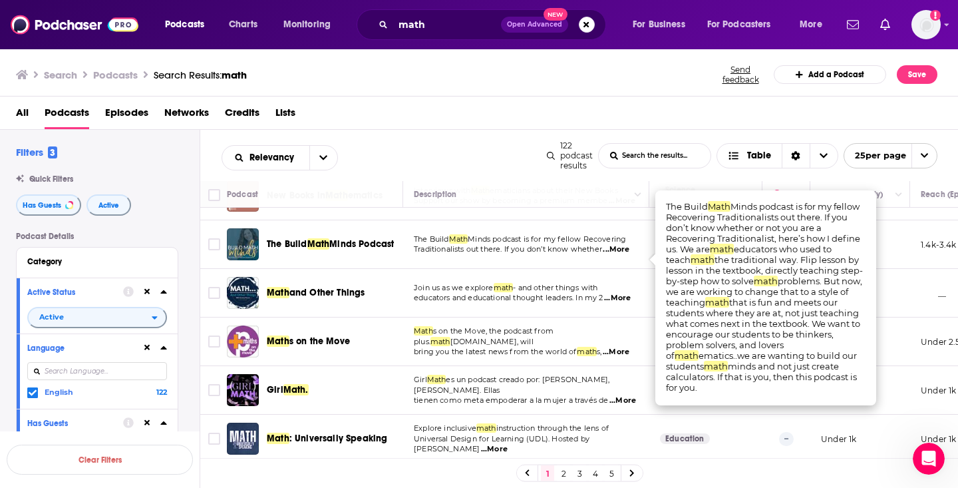
click at [628, 255] on span "...More" at bounding box center [616, 249] width 27 height 11
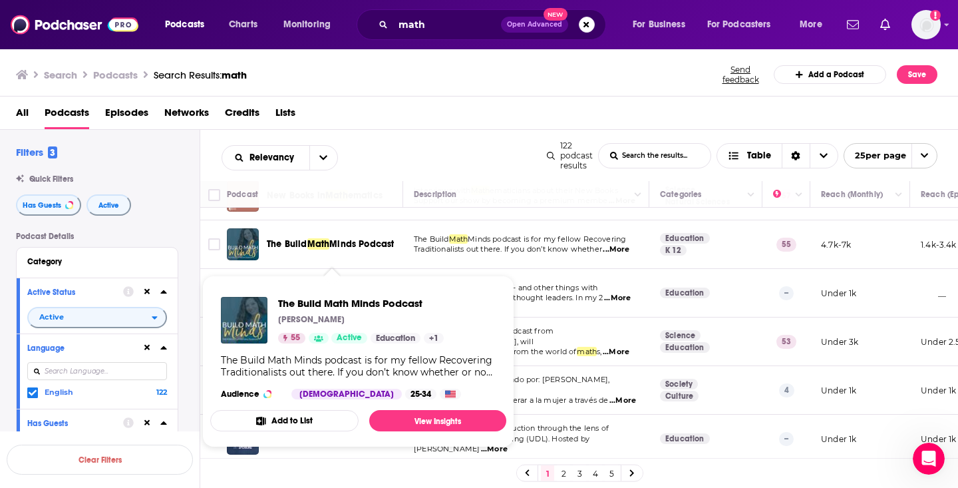
click at [297, 250] on span "The Build" at bounding box center [287, 243] width 41 height 11
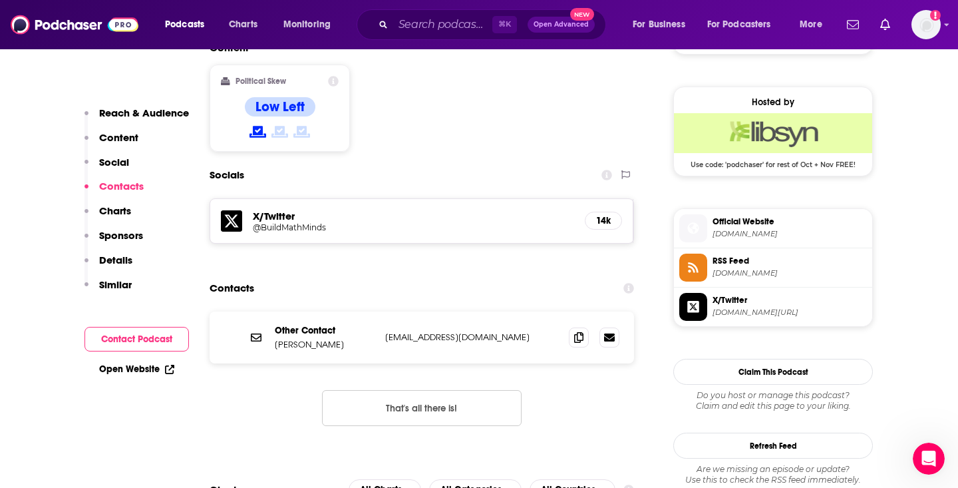
scroll to position [1052, 0]
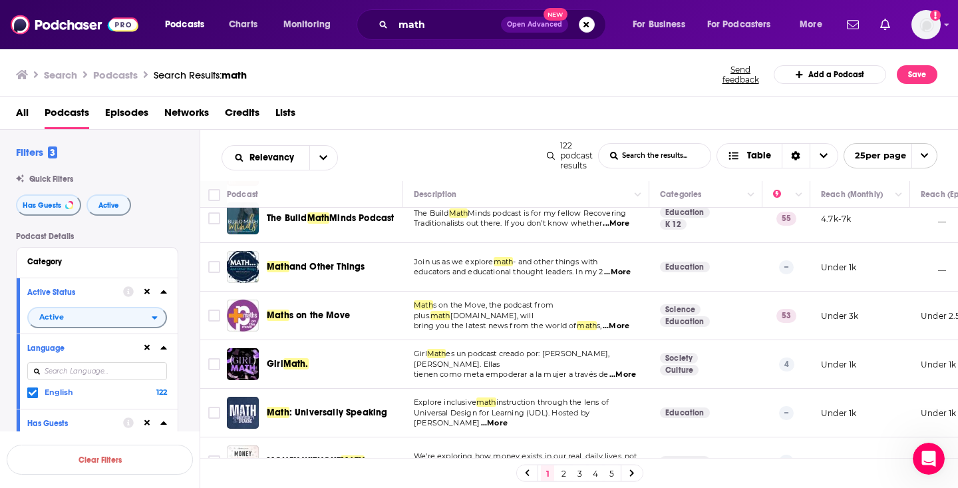
scroll to position [866, 0]
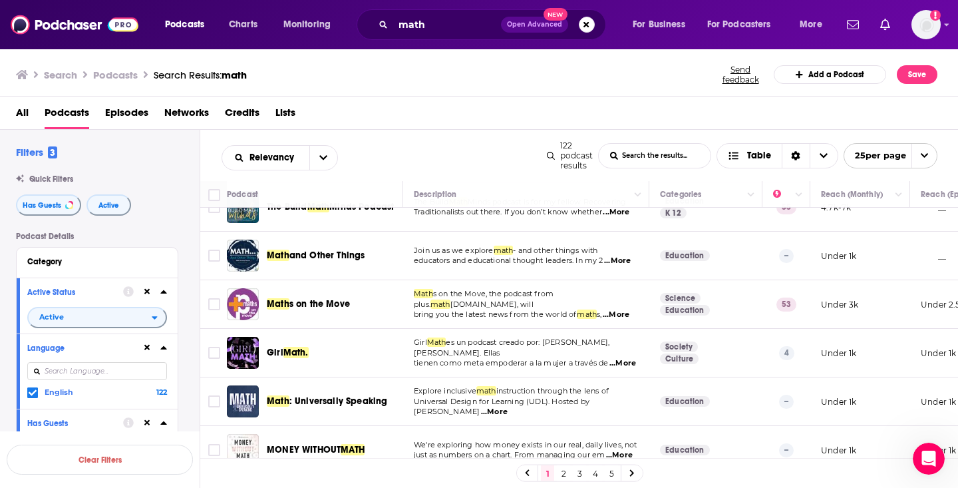
click at [616, 266] on span "...More" at bounding box center [617, 260] width 27 height 11
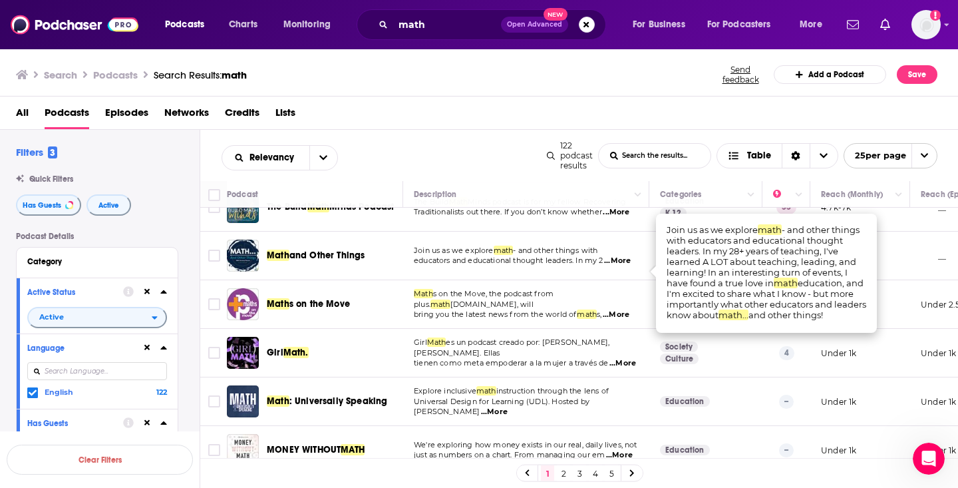
click at [624, 266] on span "...More" at bounding box center [617, 260] width 27 height 11
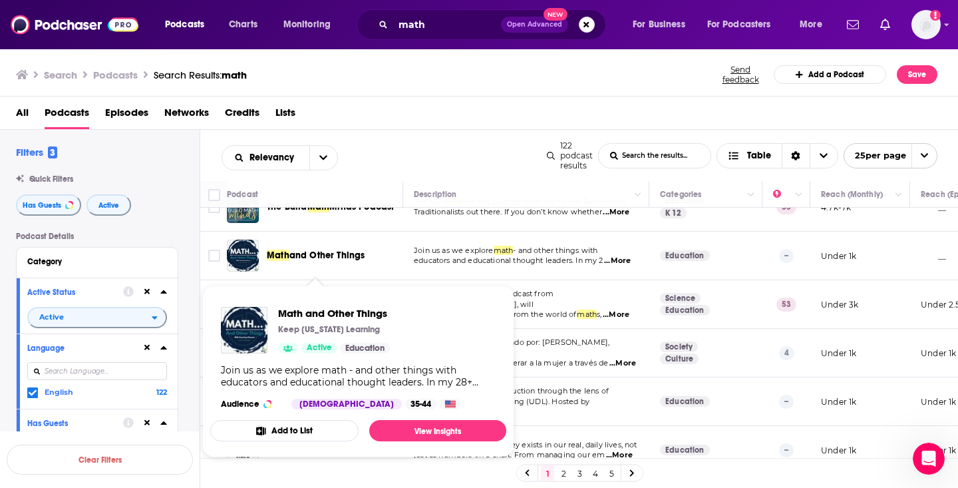
click at [328, 261] on span "and Other Things" at bounding box center [327, 255] width 76 height 11
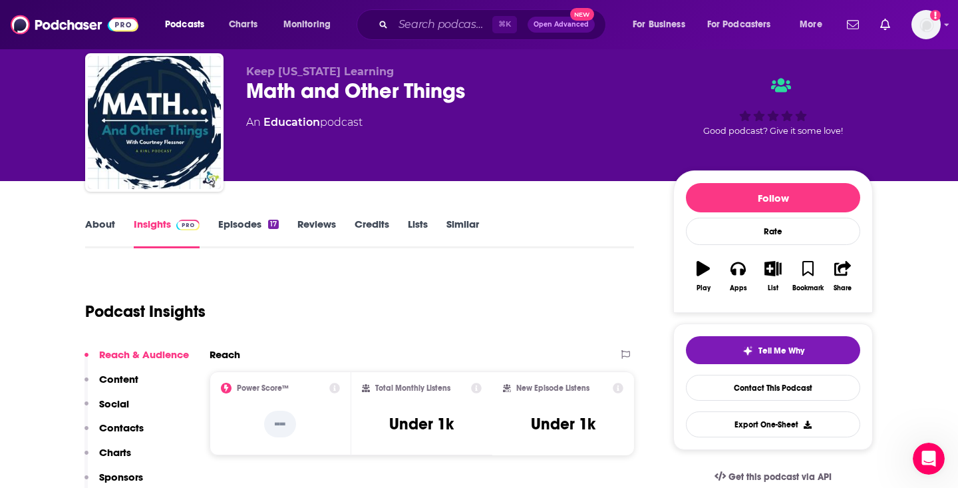
scroll to position [41, 0]
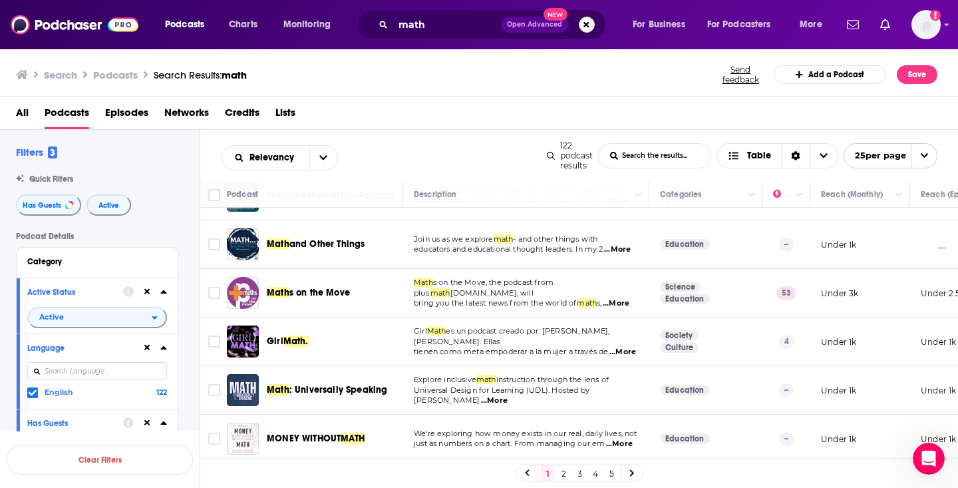
scroll to position [879, 0]
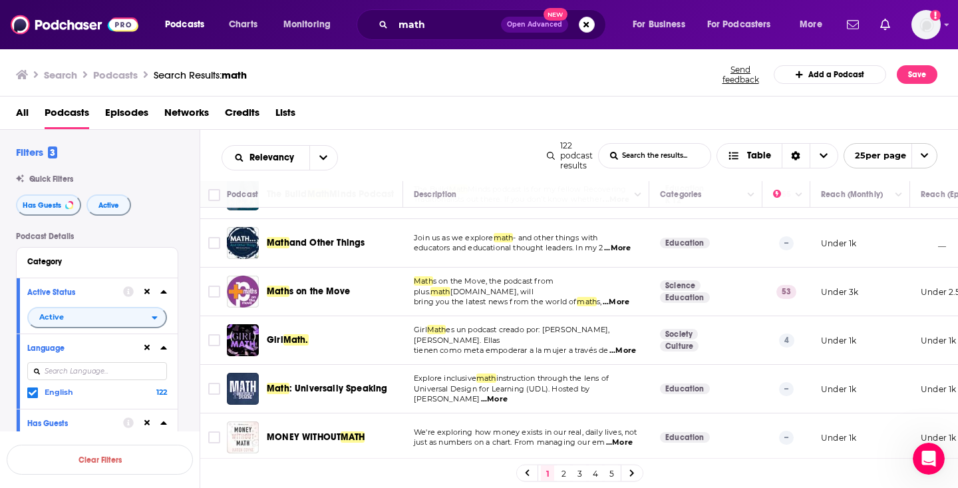
click at [621, 306] on span "...More" at bounding box center [616, 302] width 27 height 11
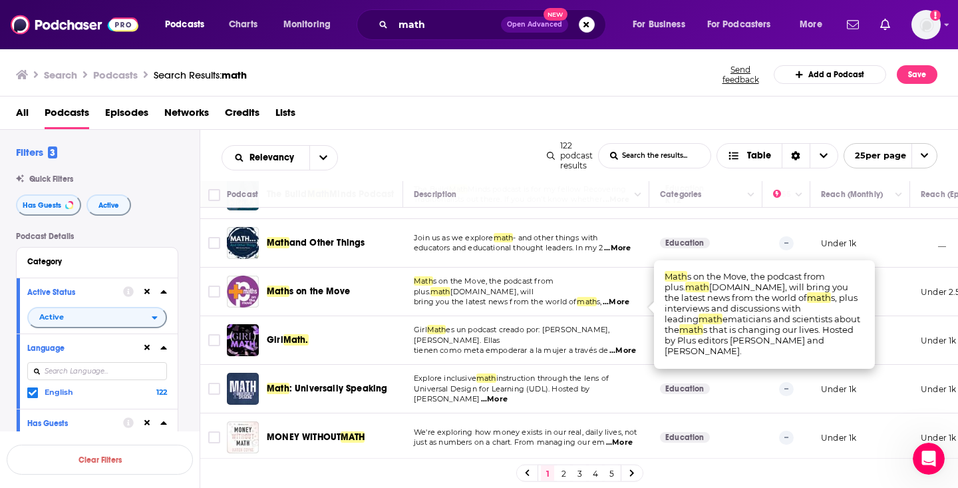
click at [621, 306] on span "...More" at bounding box center [616, 302] width 27 height 11
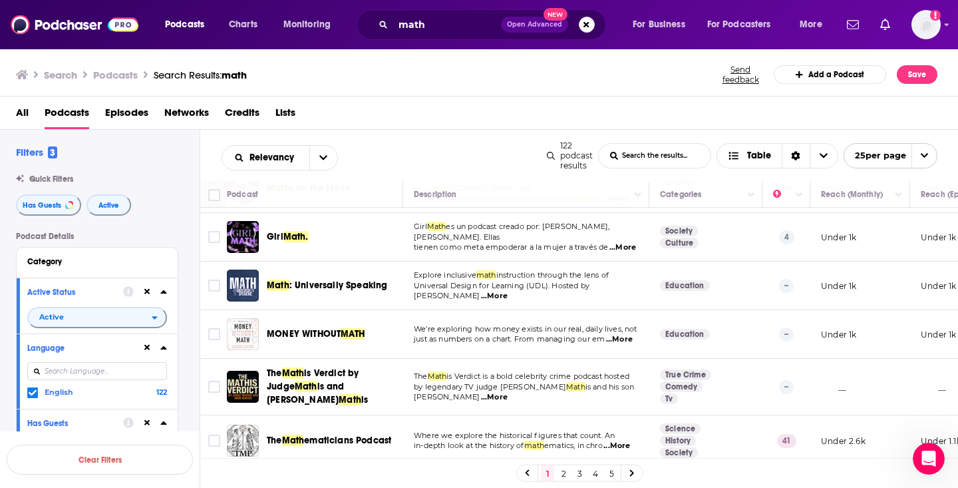
scroll to position [0, 0]
click at [627, 445] on span "...More" at bounding box center [616, 445] width 27 height 11
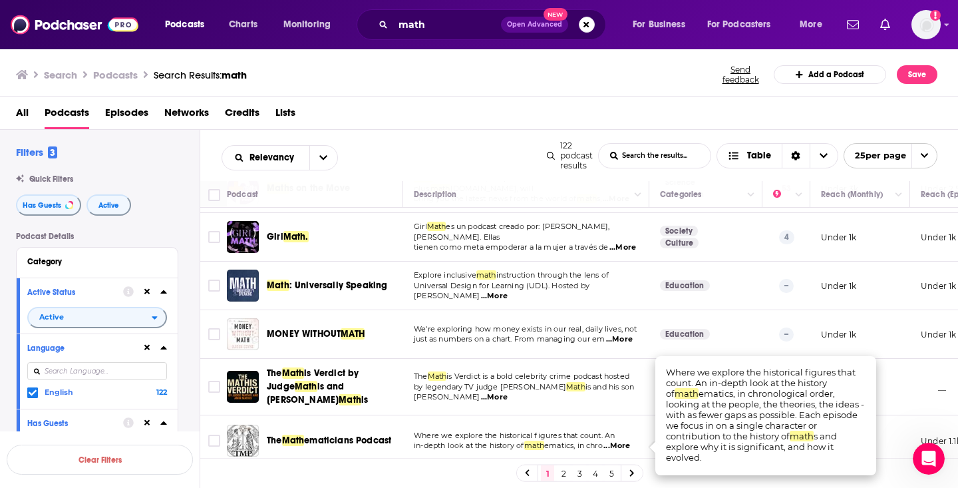
click at [627, 445] on span "...More" at bounding box center [616, 445] width 27 height 11
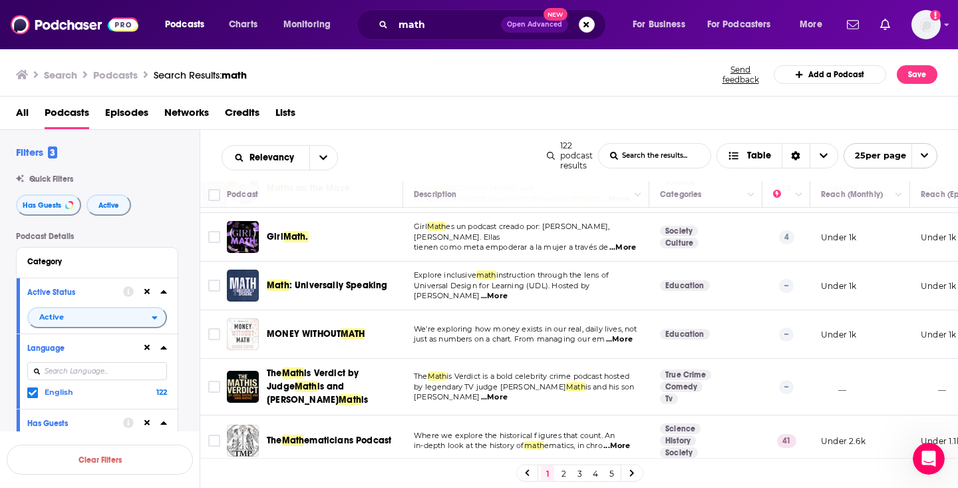
click at [562, 470] on link "2" at bounding box center [563, 473] width 13 height 16
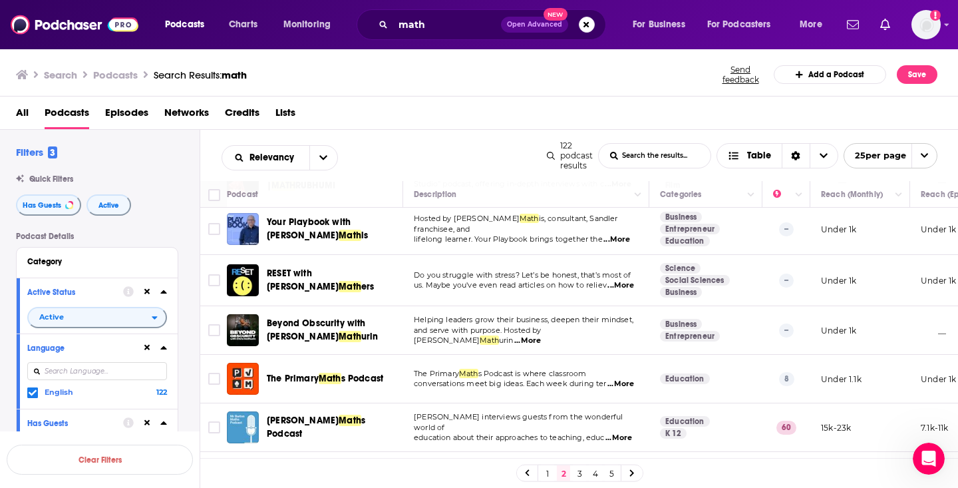
scroll to position [453, 1]
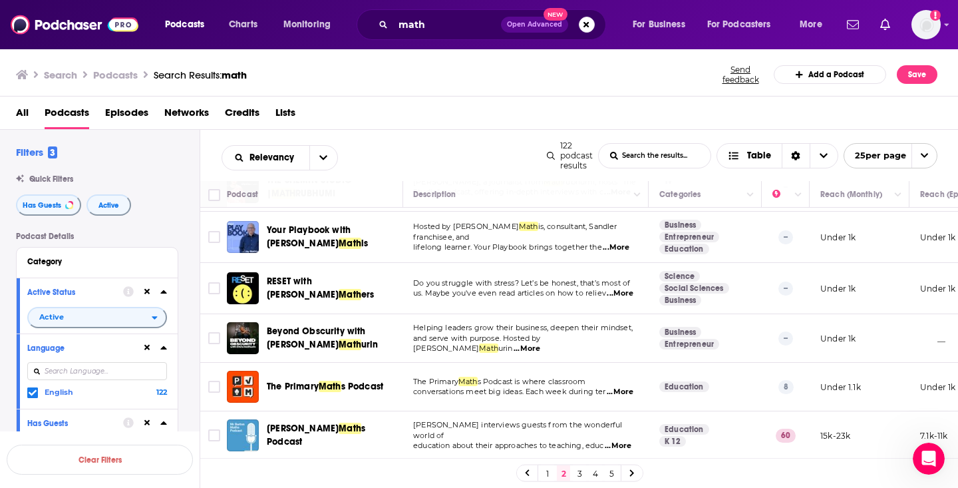
click at [613, 242] on span "...More" at bounding box center [616, 247] width 27 height 11
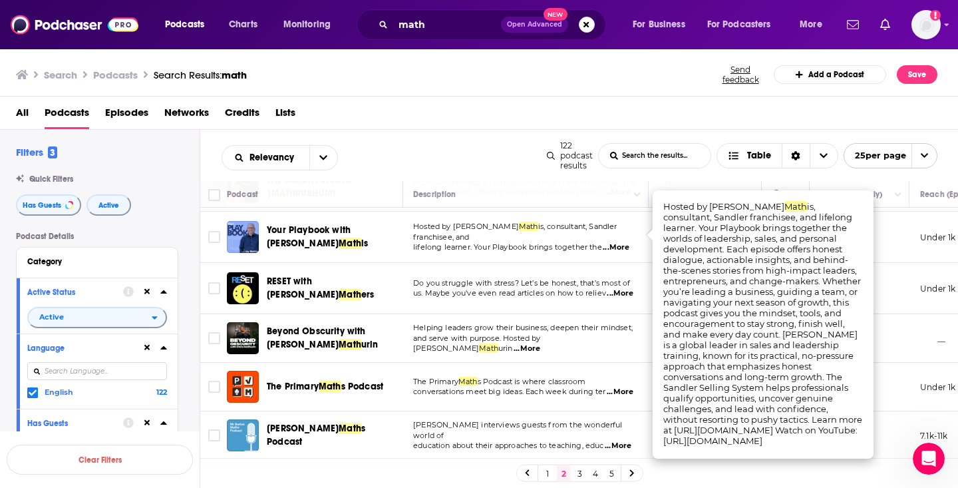
click at [613, 242] on span "...More" at bounding box center [616, 247] width 27 height 11
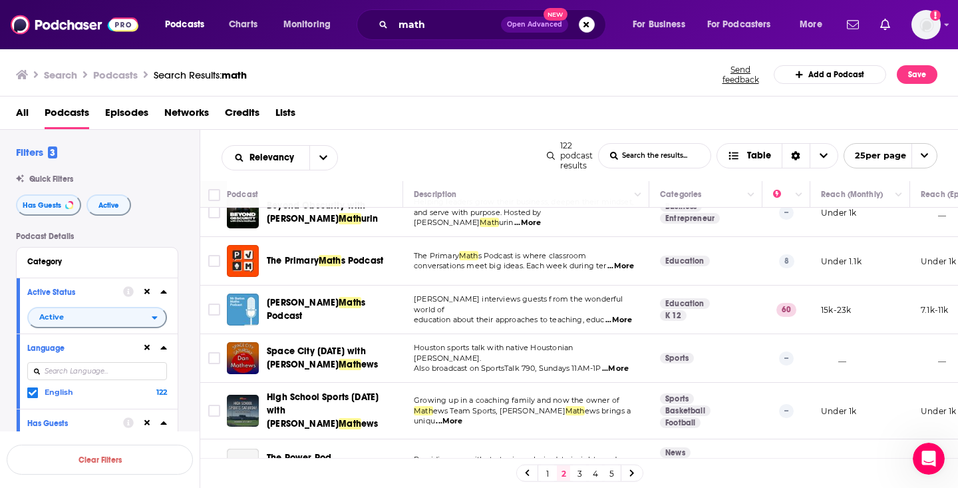
scroll to position [588, 0]
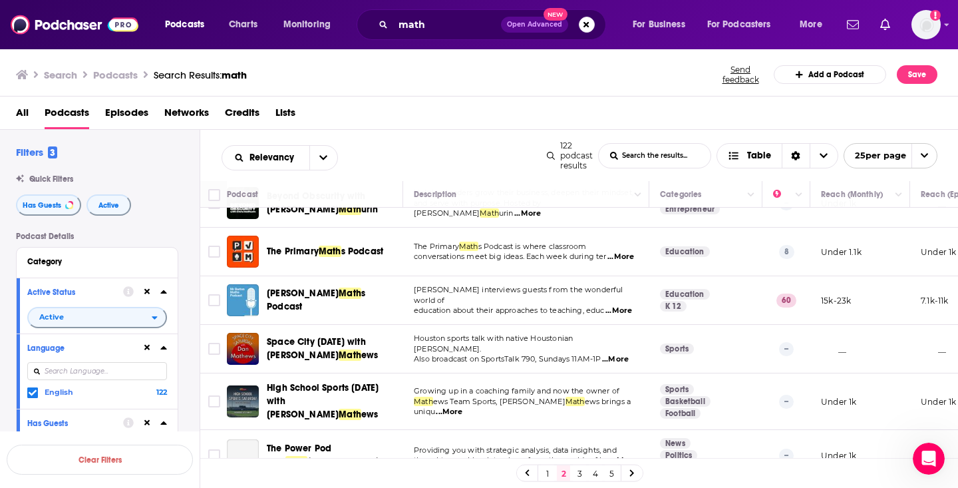
click at [627, 252] on span "...More" at bounding box center [620, 257] width 27 height 11
click at [548, 259] on td "The Primary Math s Podcast is where classroom conversations meet big ideas. Eac…" at bounding box center [526, 252] width 246 height 49
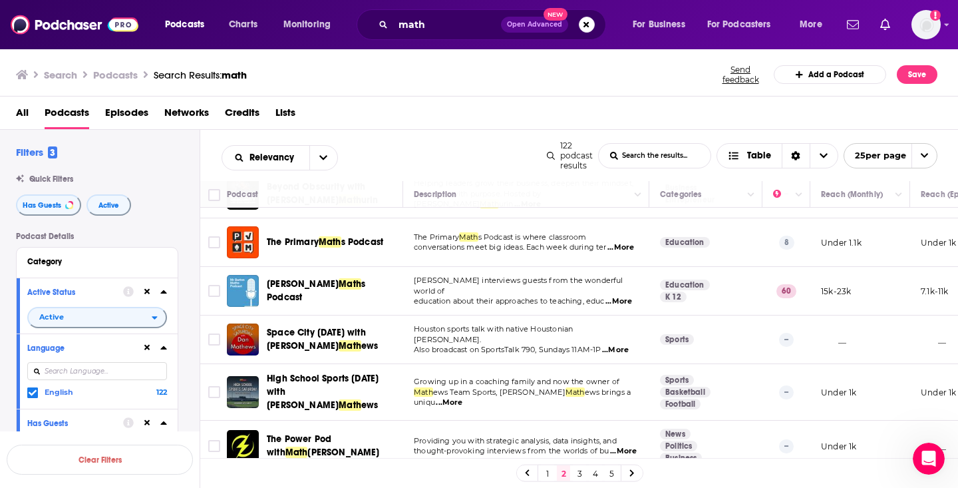
scroll to position [598, 0]
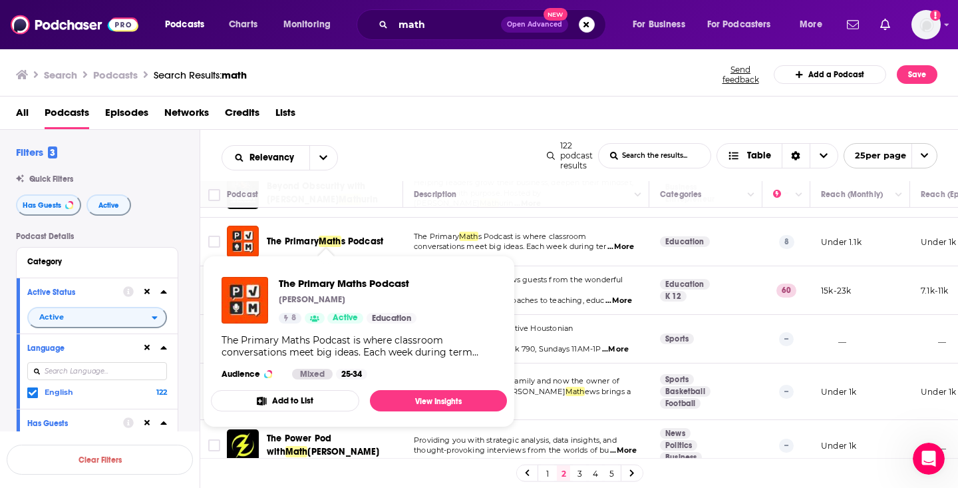
click at [302, 236] on span "The Primary" at bounding box center [293, 241] width 52 height 11
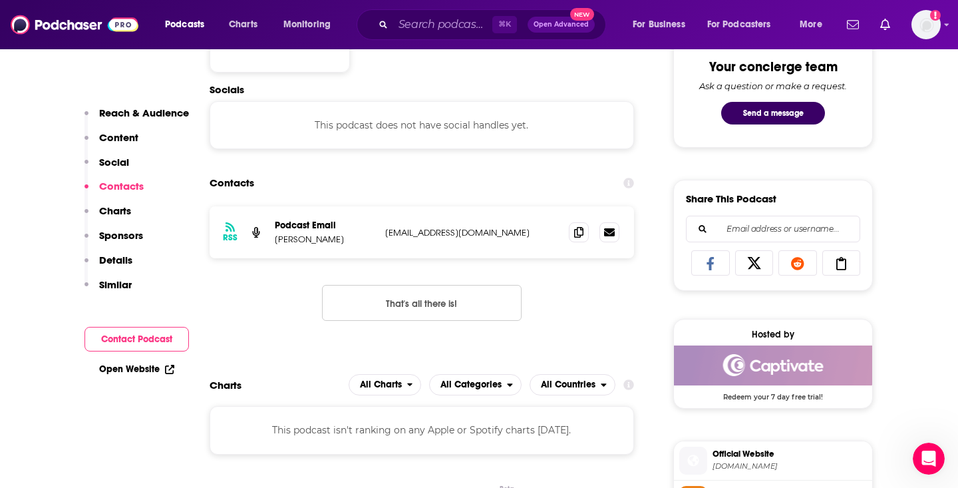
scroll to position [706, 0]
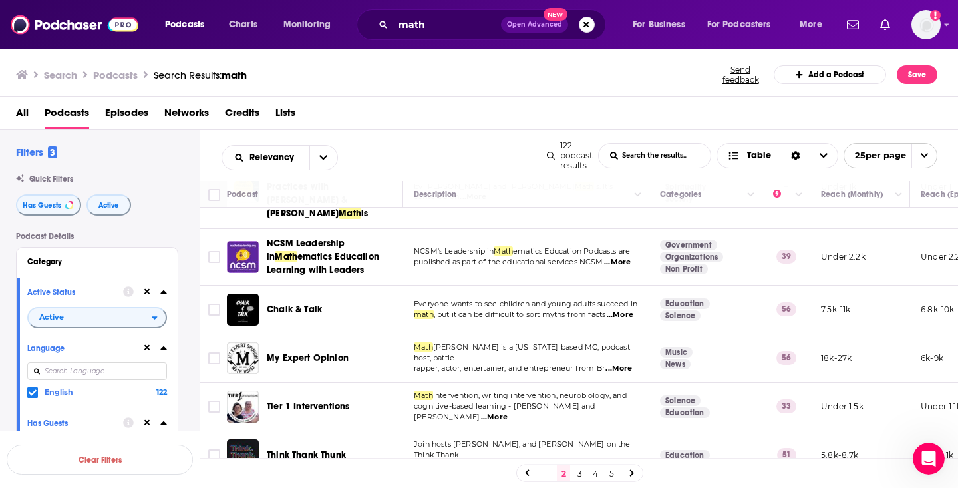
scroll to position [997, 0]
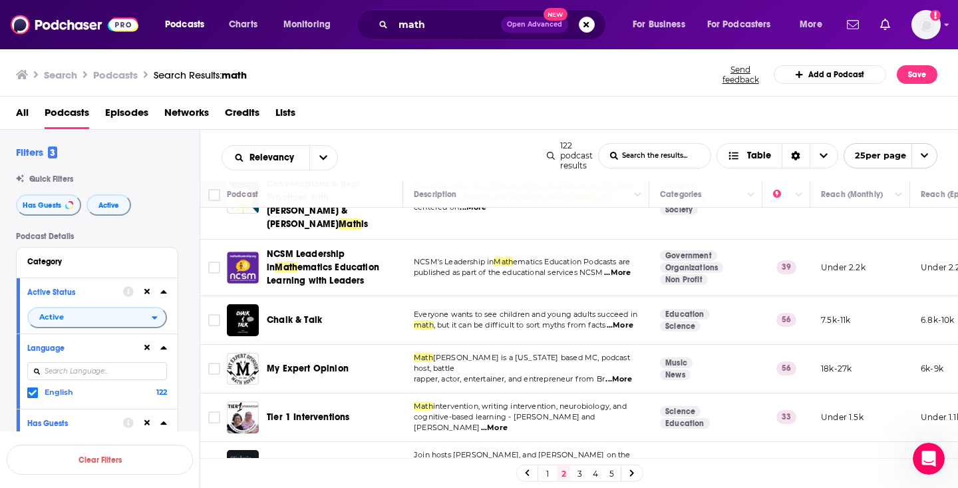
click at [625, 267] on span "...More" at bounding box center [617, 272] width 27 height 11
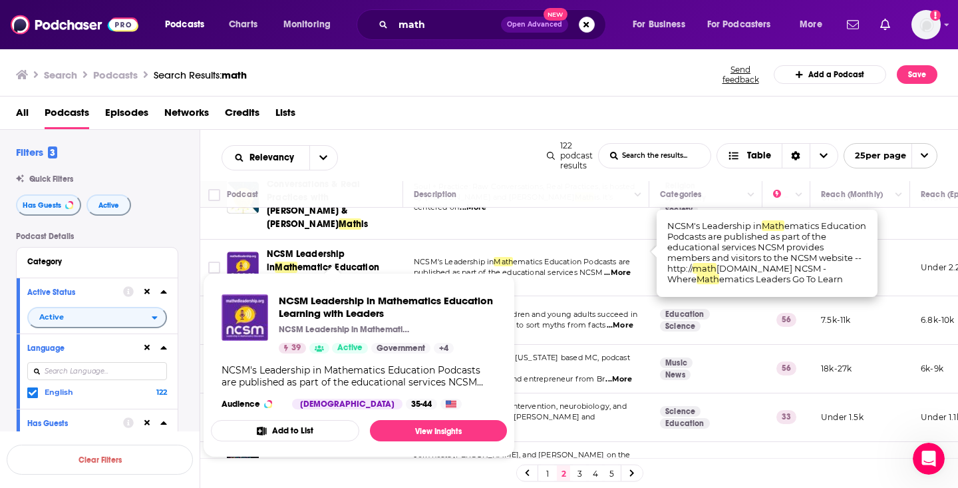
click at [307, 261] on span "ematics Education Learning with Leaders" at bounding box center [323, 273] width 112 height 25
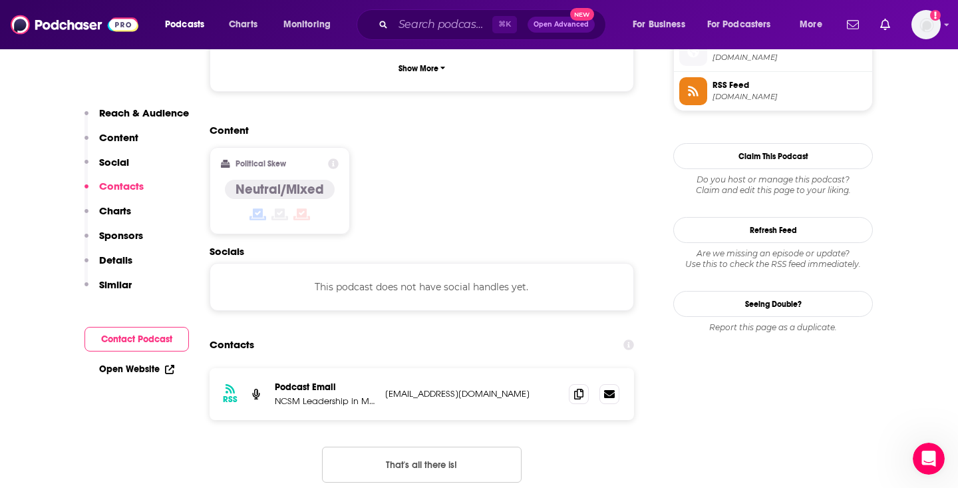
scroll to position [1001, 0]
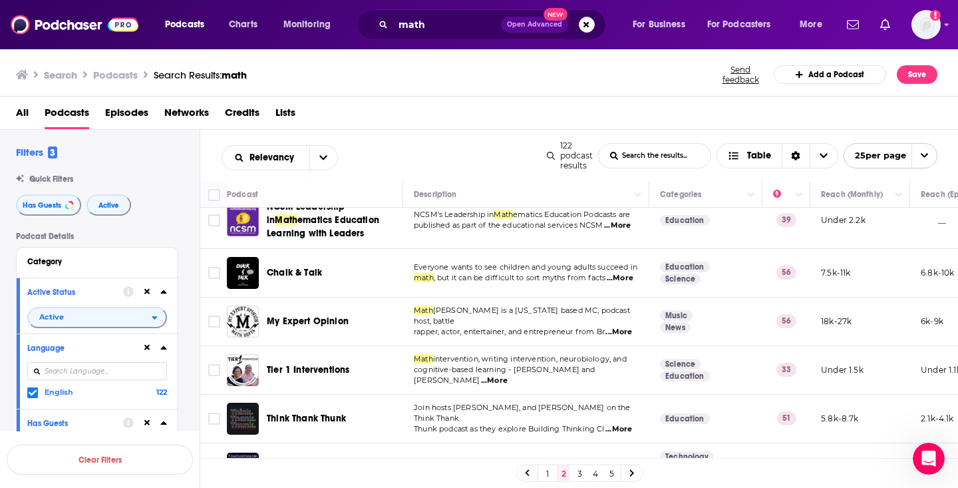
click at [581, 474] on link "3" at bounding box center [579, 473] width 13 height 16
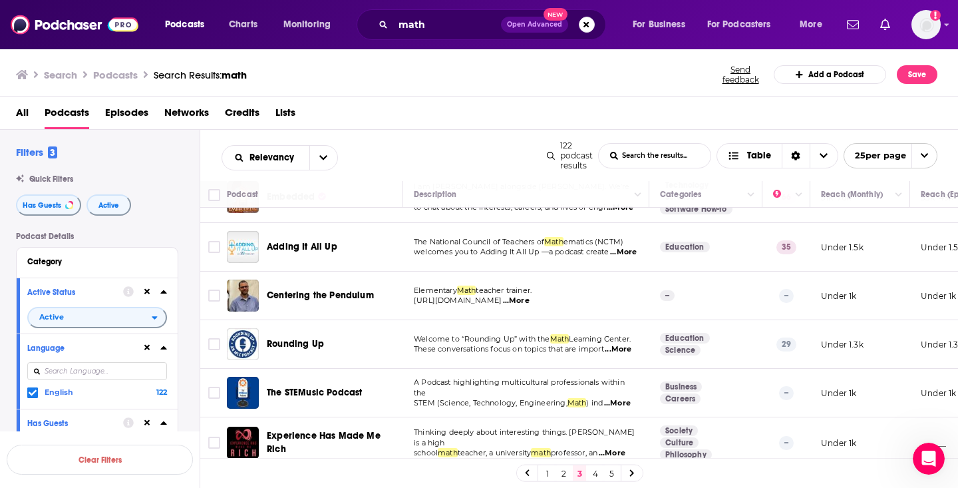
scroll to position [184, 0]
click at [610, 258] on span "...More" at bounding box center [623, 253] width 27 height 11
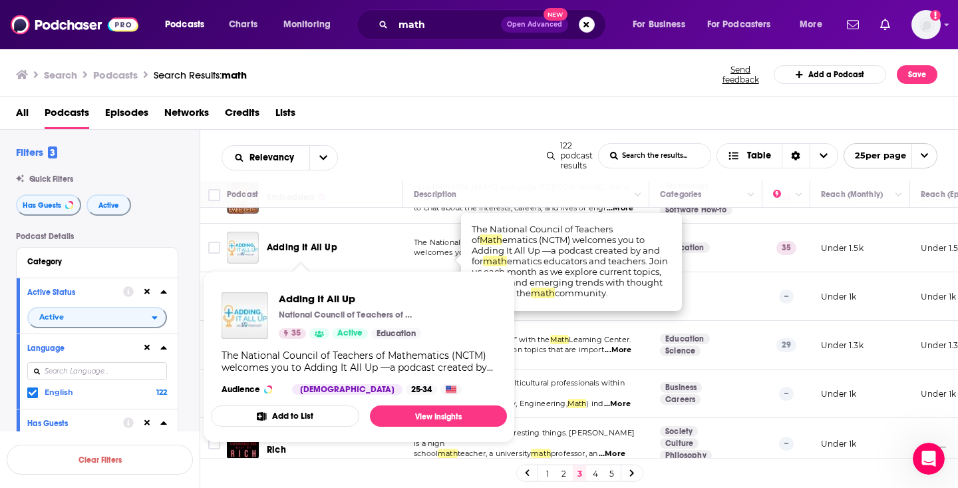
click at [305, 252] on span "Adding It All Up" at bounding box center [302, 247] width 71 height 11
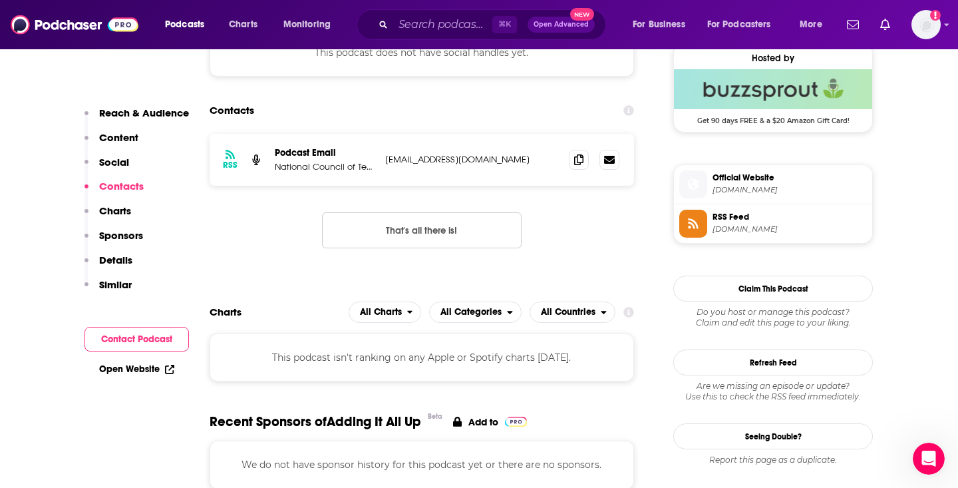
scroll to position [991, 0]
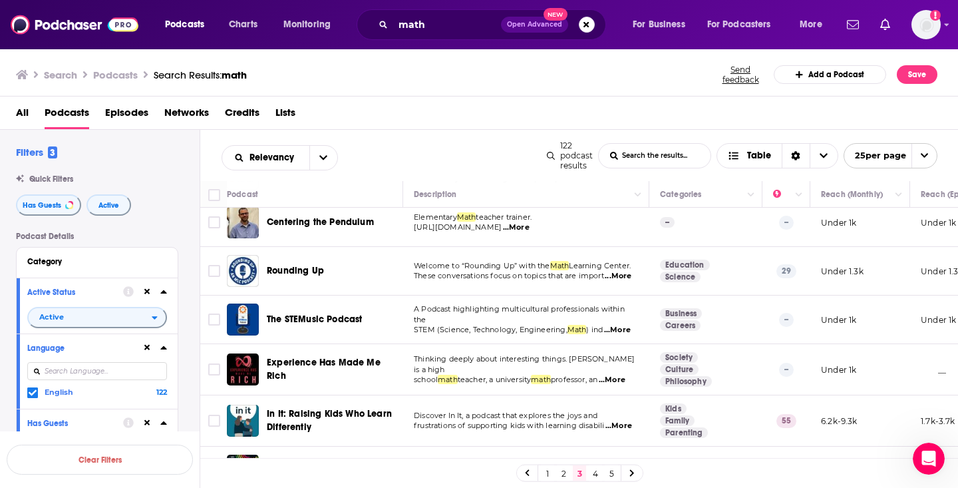
scroll to position [250, 0]
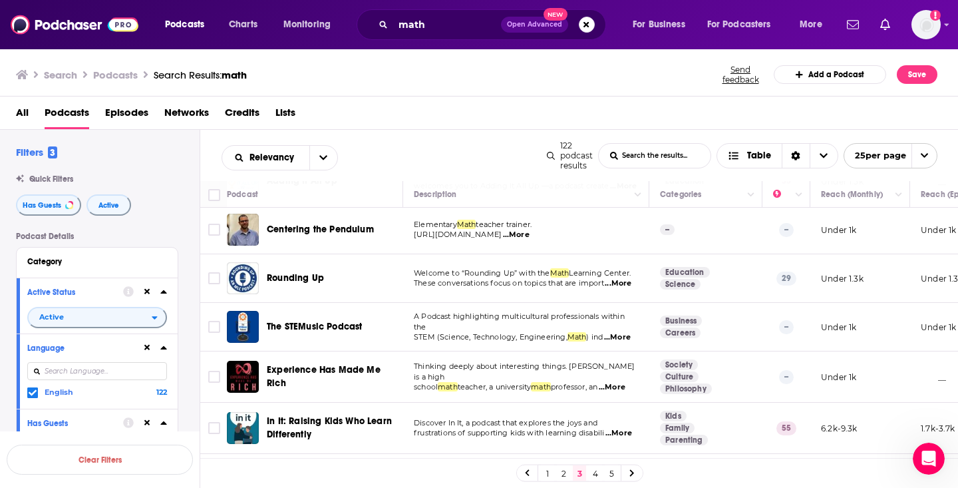
click at [622, 289] on span "...More" at bounding box center [618, 283] width 27 height 11
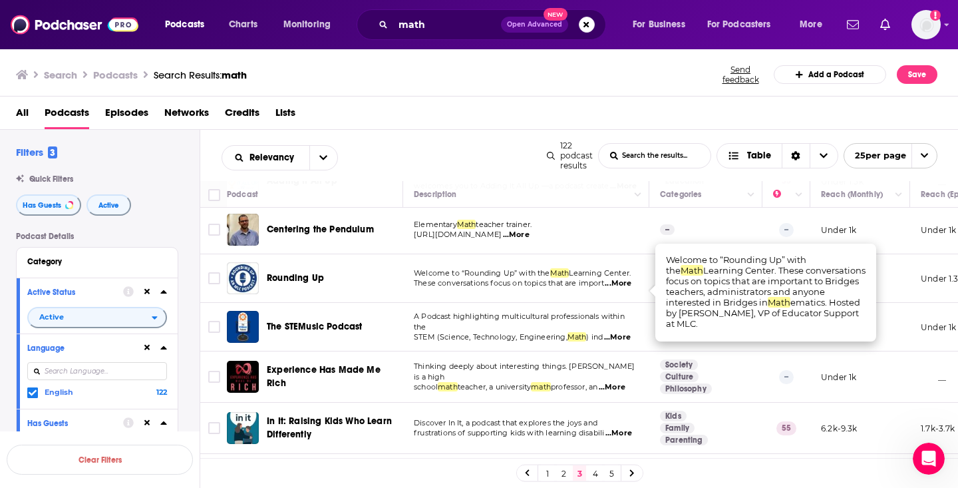
click at [622, 289] on span "...More" at bounding box center [618, 283] width 27 height 11
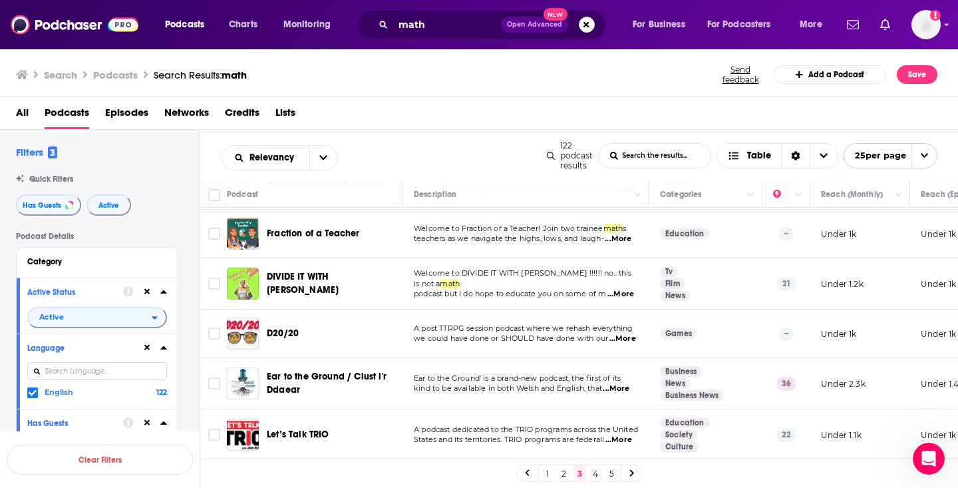
scroll to position [747, 0]
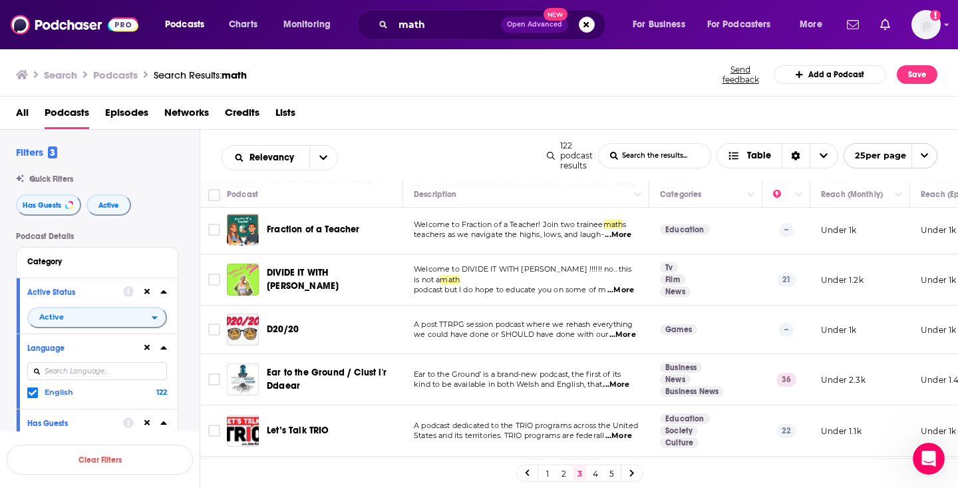
click at [625, 240] on span "...More" at bounding box center [618, 235] width 27 height 11
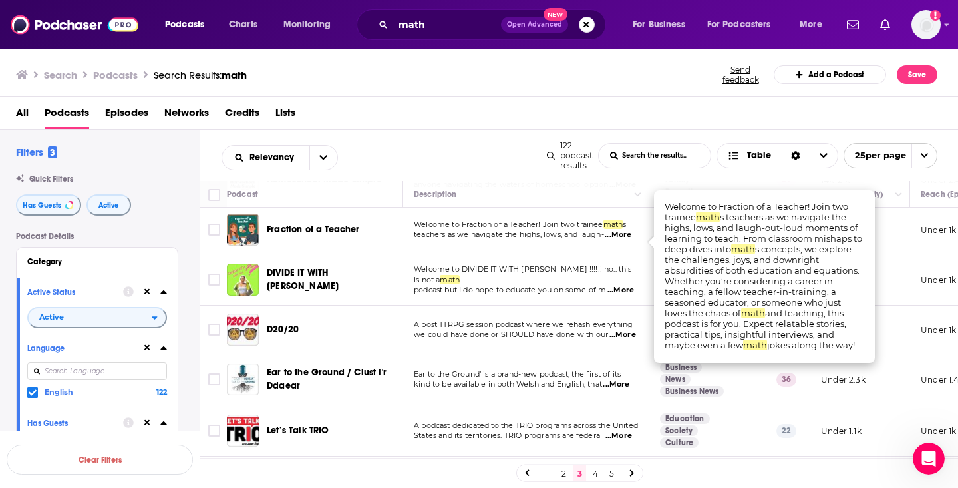
click at [625, 240] on span "...More" at bounding box center [618, 235] width 27 height 11
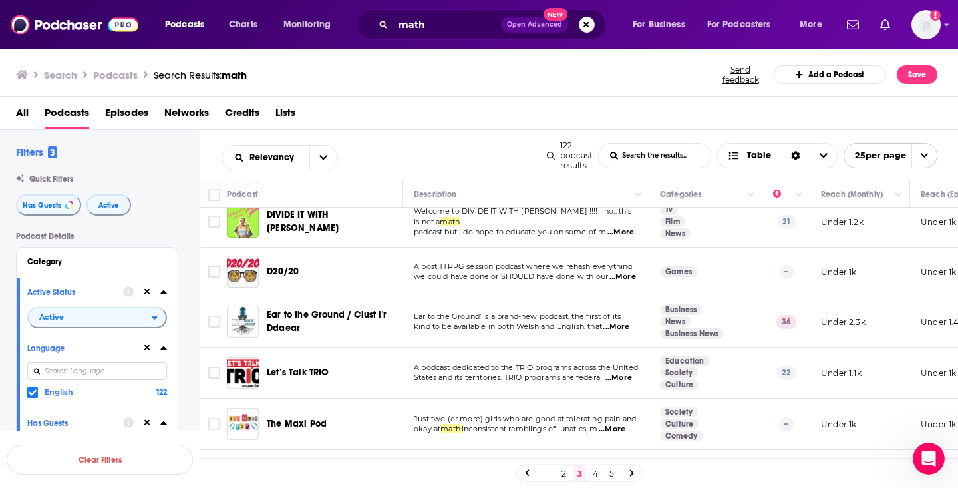
scroll to position [804, 2]
click at [629, 238] on span "...More" at bounding box center [618, 232] width 27 height 11
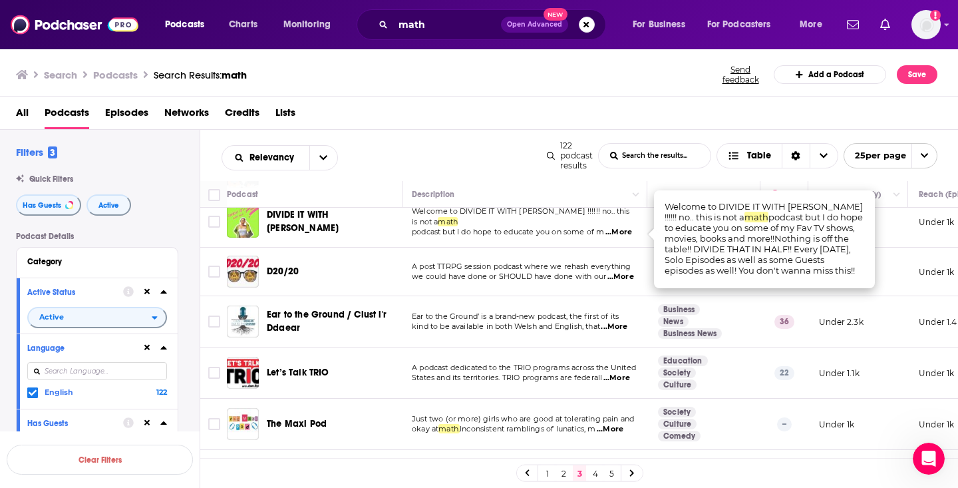
click at [627, 236] on span "...More" at bounding box center [618, 232] width 27 height 11
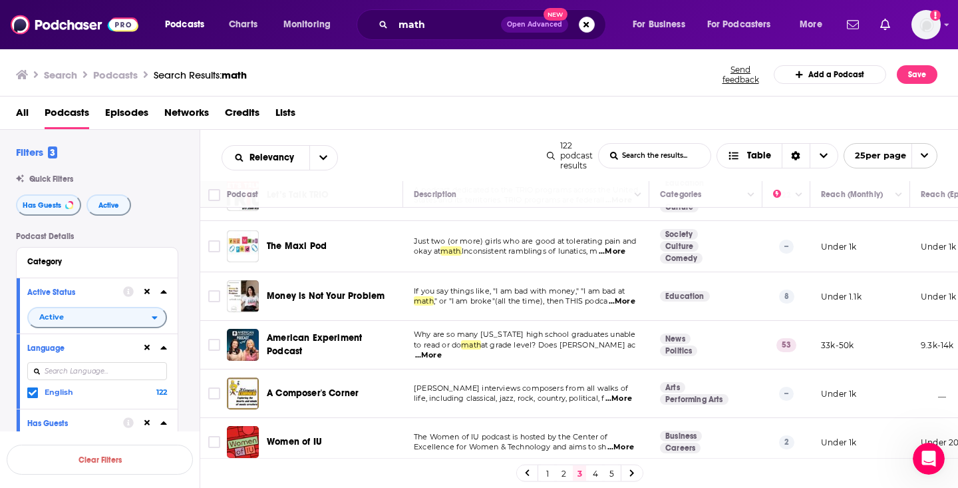
scroll to position [0, 0]
click at [597, 474] on link "4" at bounding box center [595, 473] width 13 height 16
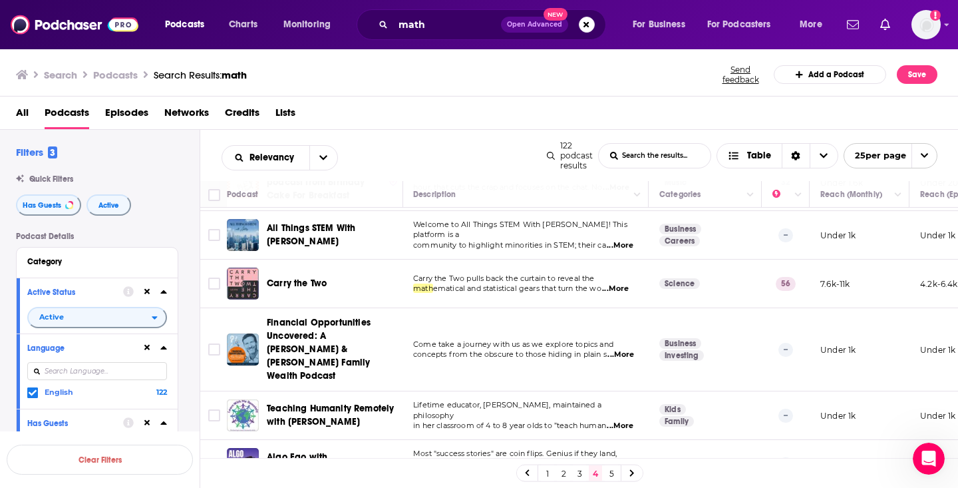
scroll to position [951, 1]
click at [623, 285] on span "...More" at bounding box center [615, 290] width 27 height 11
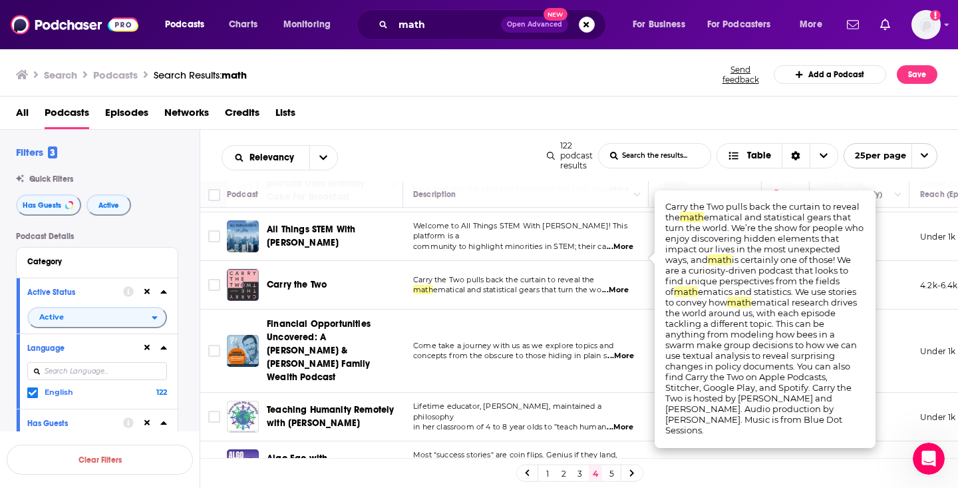
click at [629, 285] on span "...More" at bounding box center [615, 290] width 27 height 11
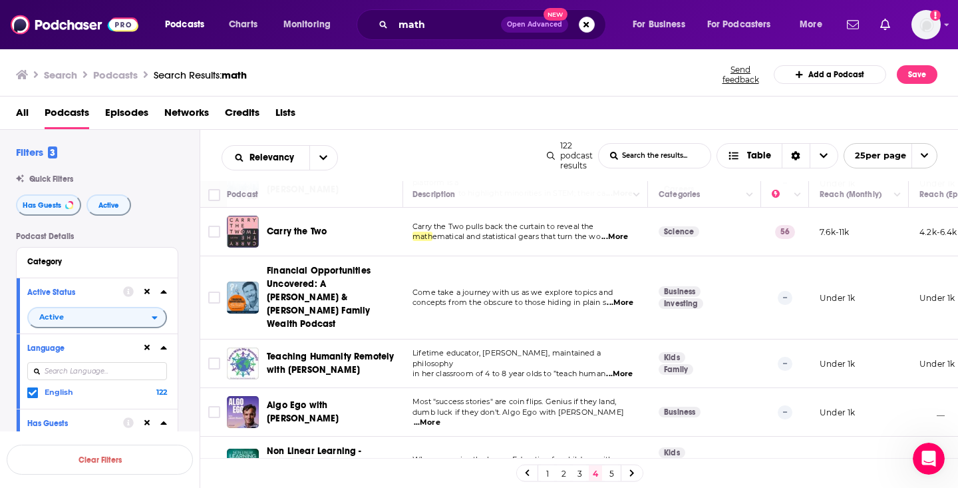
scroll to position [1014, 1]
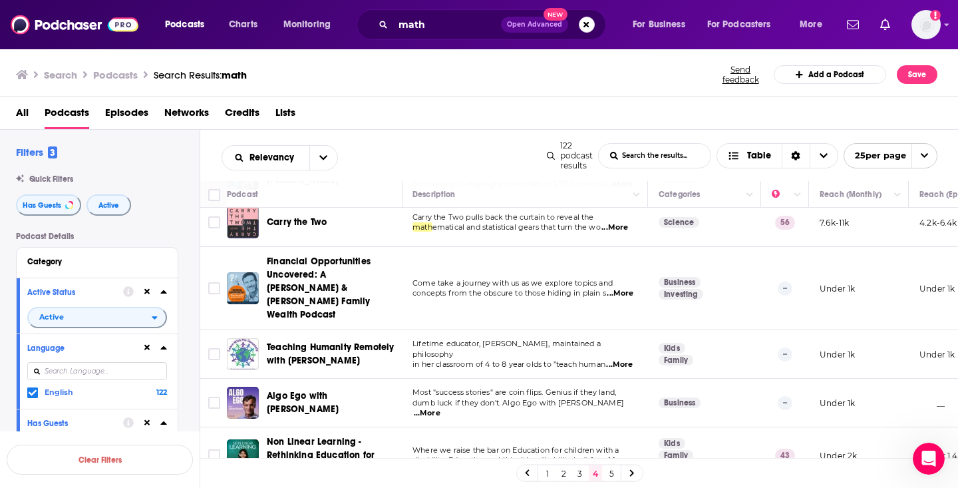
click at [607, 474] on link "5" at bounding box center [611, 473] width 13 height 16
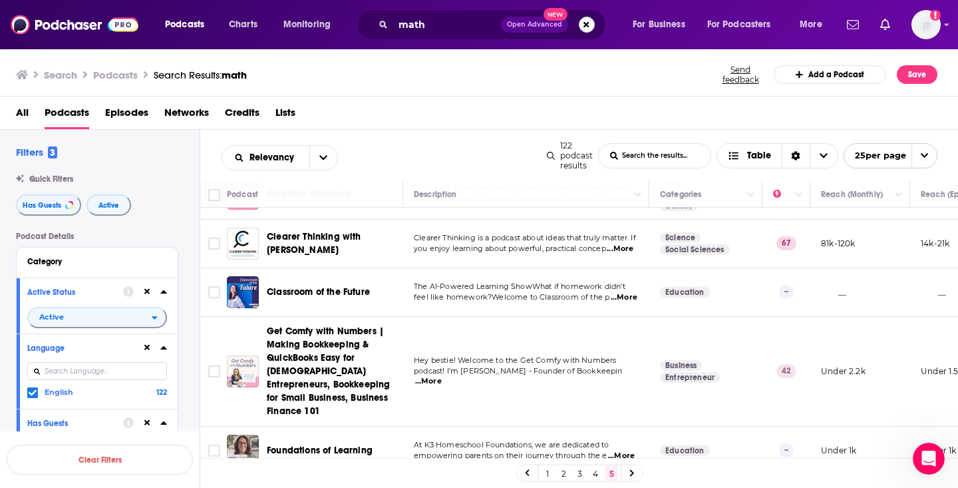
scroll to position [581, 1]
click at [631, 255] on span "...More" at bounding box center [618, 249] width 27 height 11
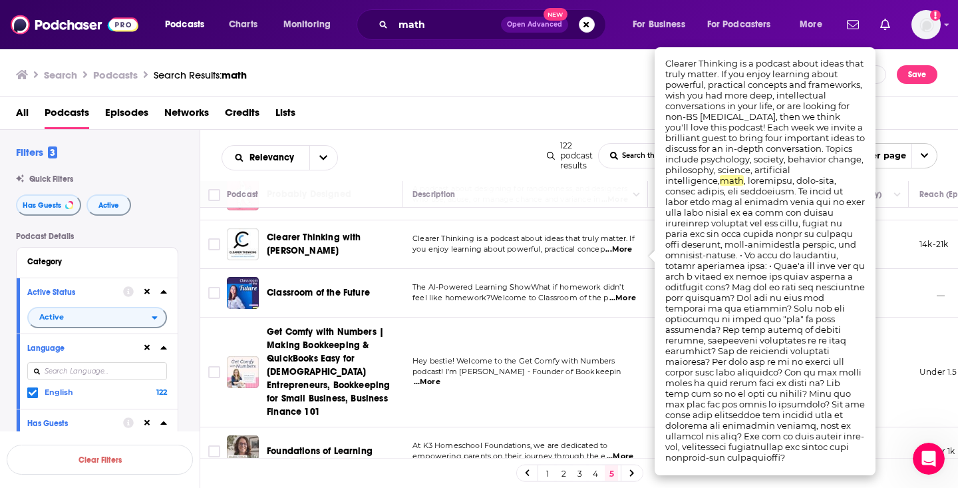
click at [631, 255] on span "...More" at bounding box center [618, 249] width 27 height 11
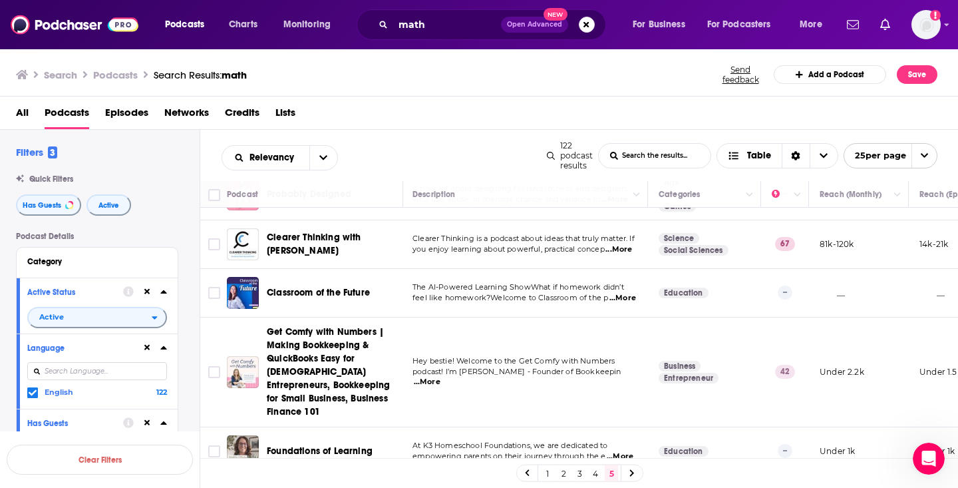
scroll to position [611, 0]
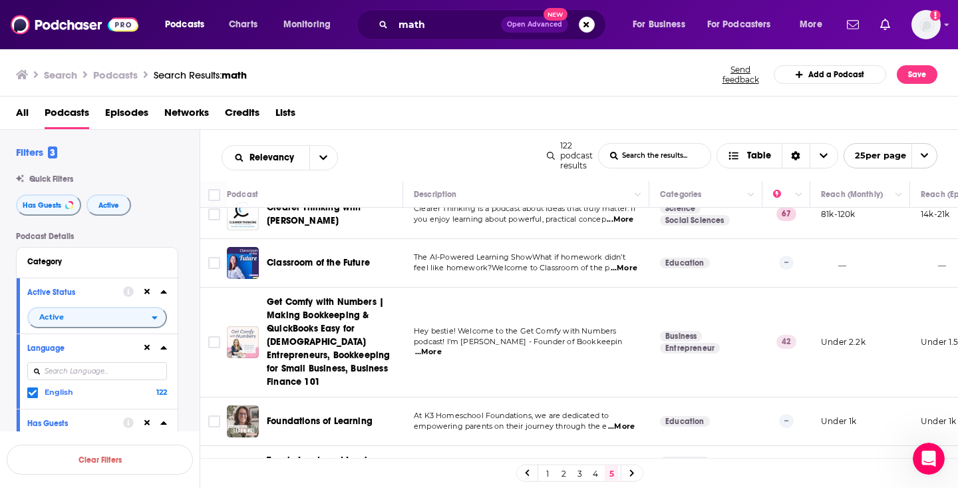
click at [623, 271] on span "...More" at bounding box center [624, 268] width 27 height 11
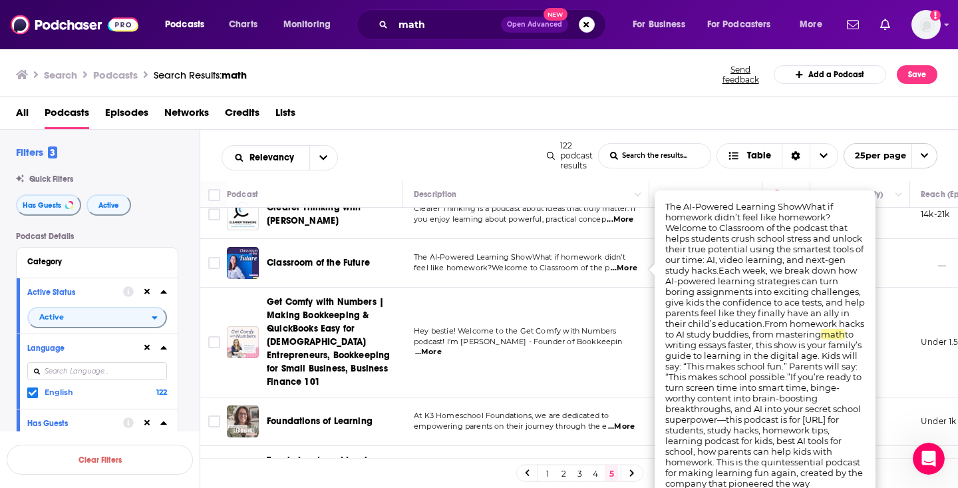
click at [624, 273] on span "...More" at bounding box center [624, 268] width 27 height 11
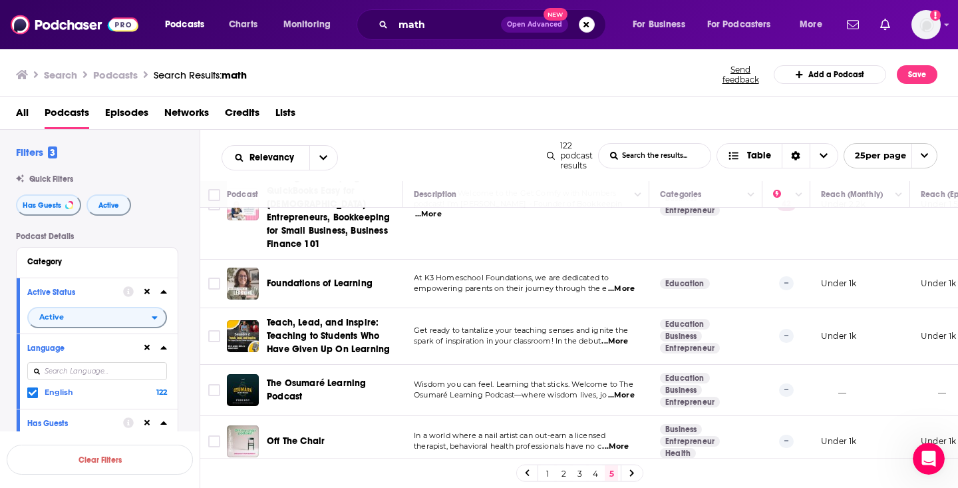
scroll to position [727, 0]
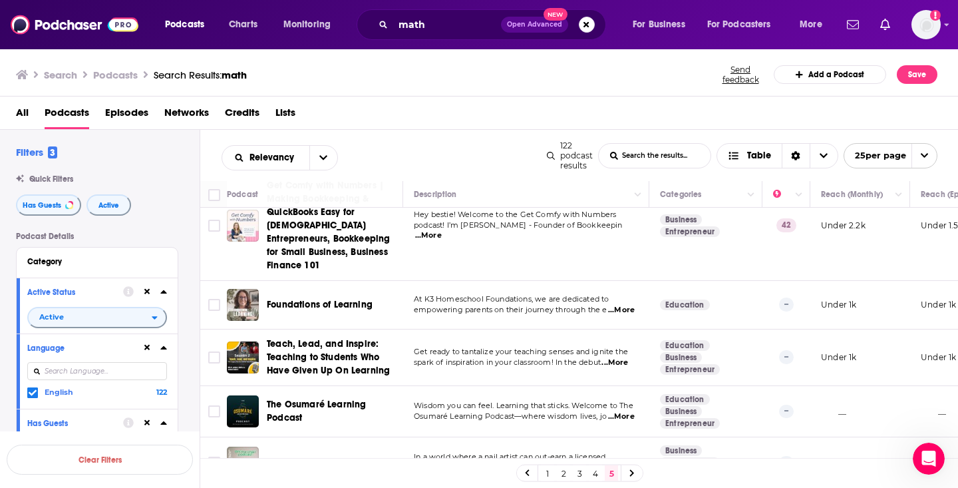
click at [619, 305] on span "...More" at bounding box center [621, 310] width 27 height 11
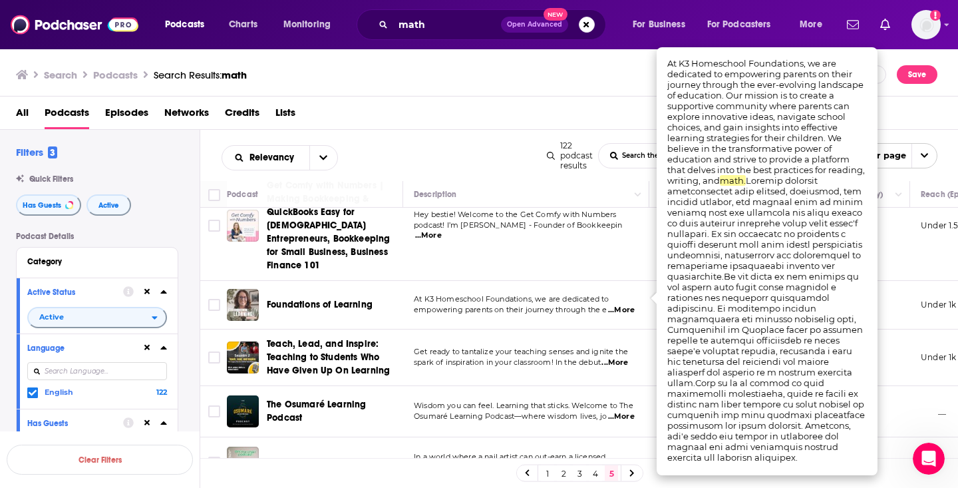
click at [619, 305] on span "...More" at bounding box center [621, 310] width 27 height 11
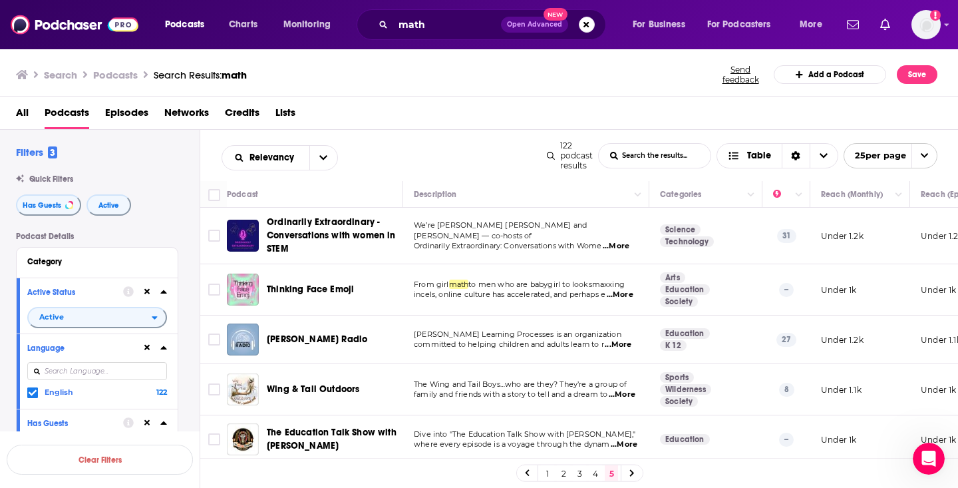
scroll to position [0, 0]
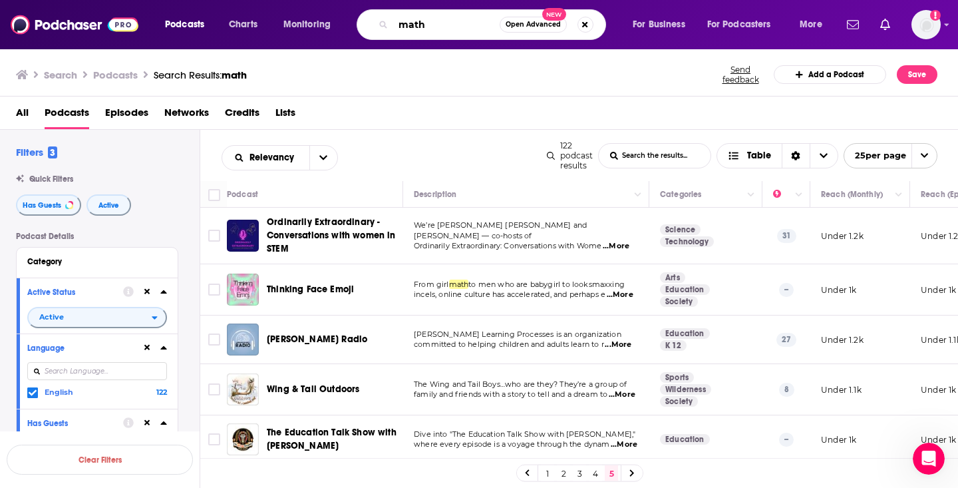
drag, startPoint x: 453, startPoint y: 21, endPoint x: 381, endPoint y: 23, distance: 71.9
click at [381, 23] on div "math Open Advanced New" at bounding box center [482, 24] width 250 height 31
type input "education entrepreneur"
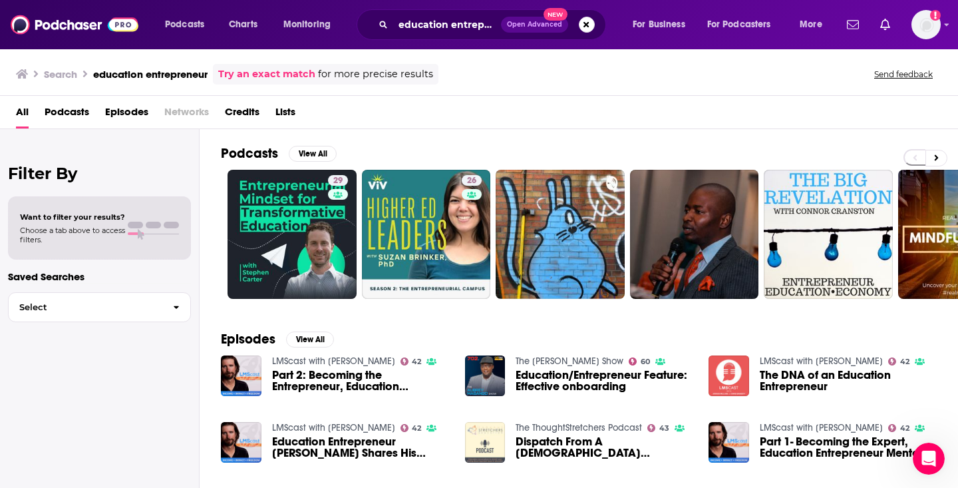
click at [73, 111] on span "Podcasts" at bounding box center [67, 114] width 45 height 27
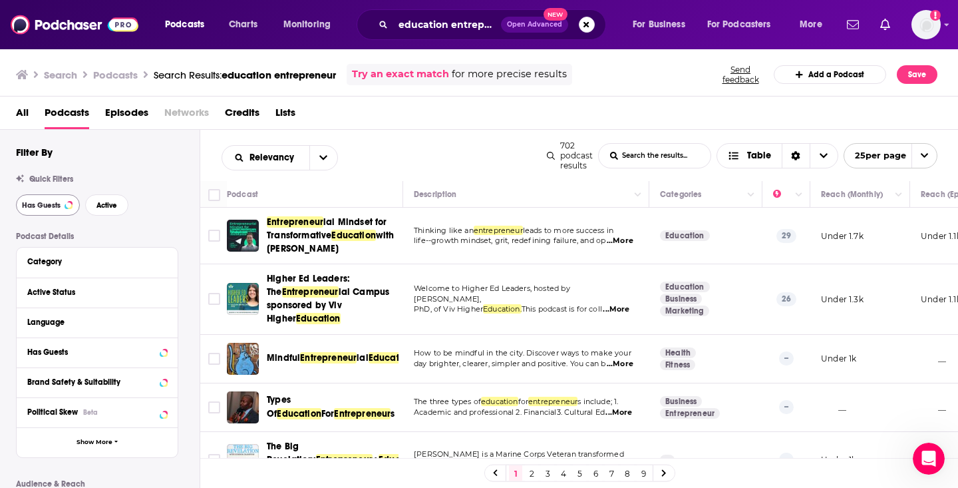
click at [49, 205] on span "Has Guests" at bounding box center [41, 205] width 39 height 7
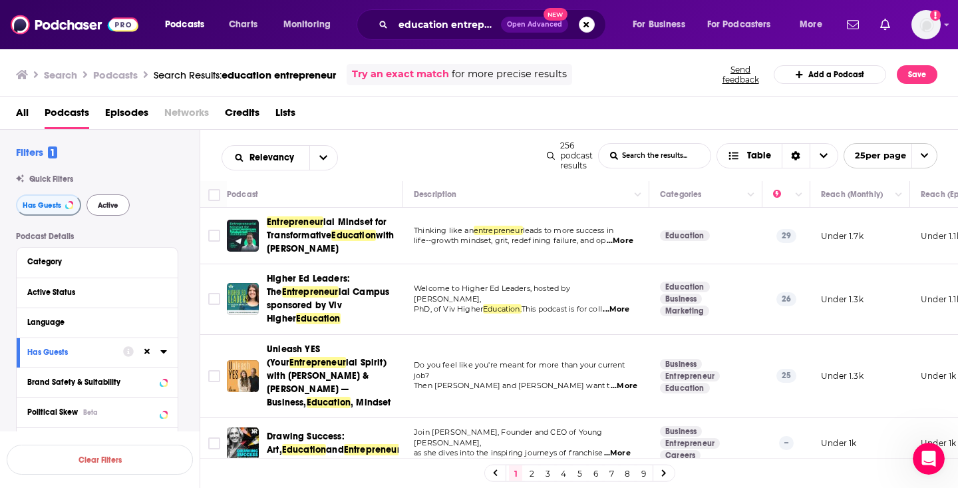
click at [108, 206] on span "Active" at bounding box center [108, 205] width 21 height 7
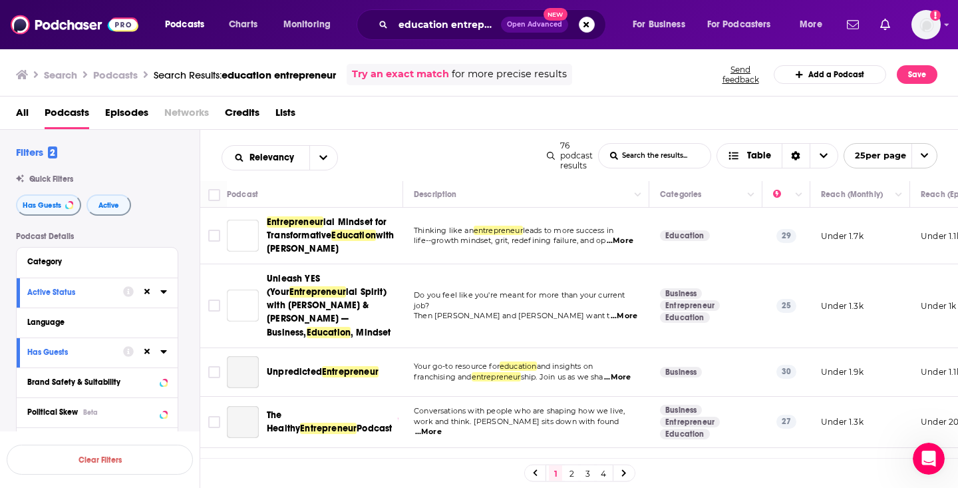
scroll to position [23, 0]
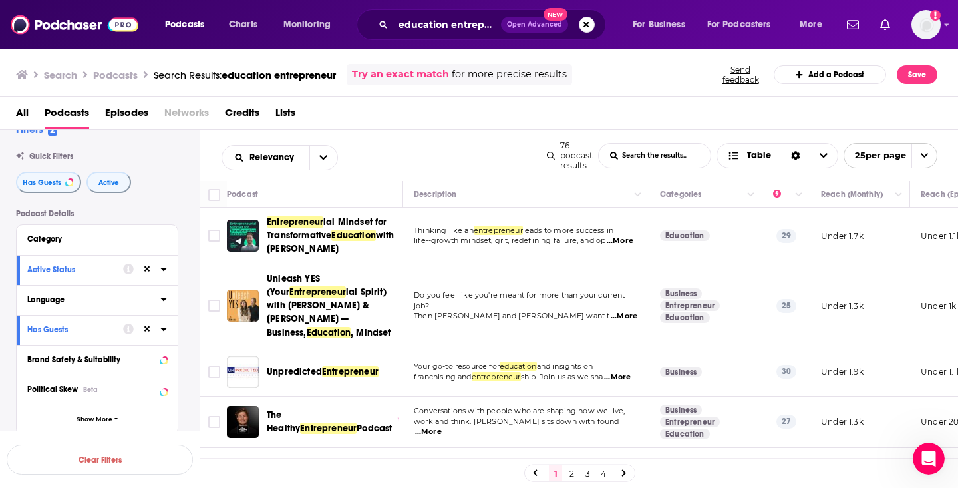
click at [163, 301] on icon at bounding box center [163, 298] width 6 height 3
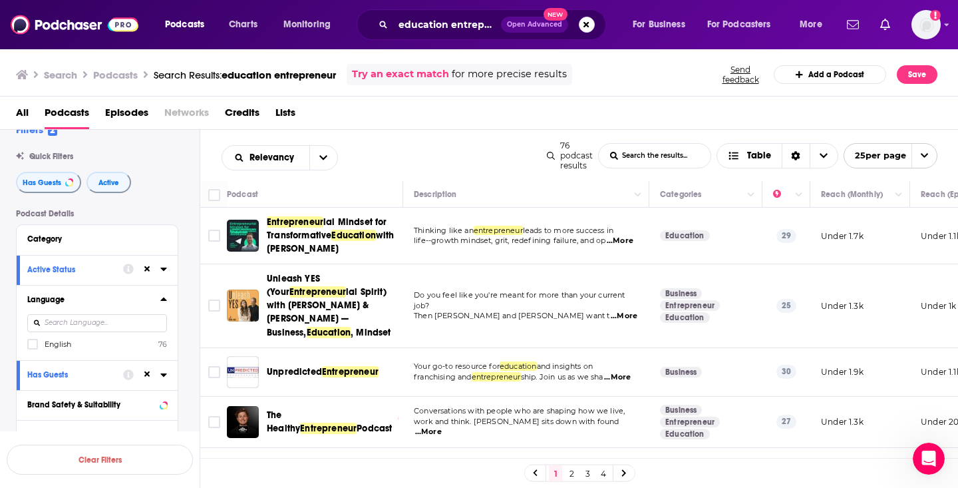
scroll to position [43, 0]
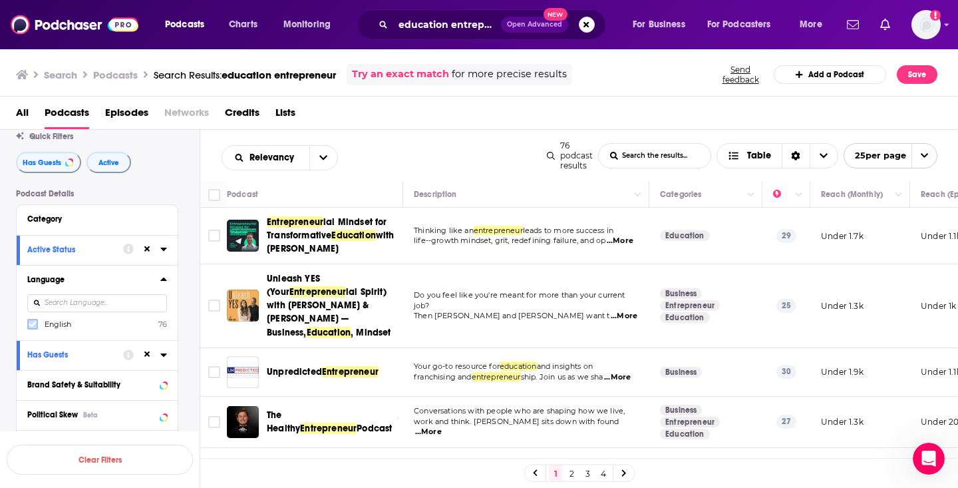
click at [33, 327] on icon at bounding box center [33, 324] width 8 height 8
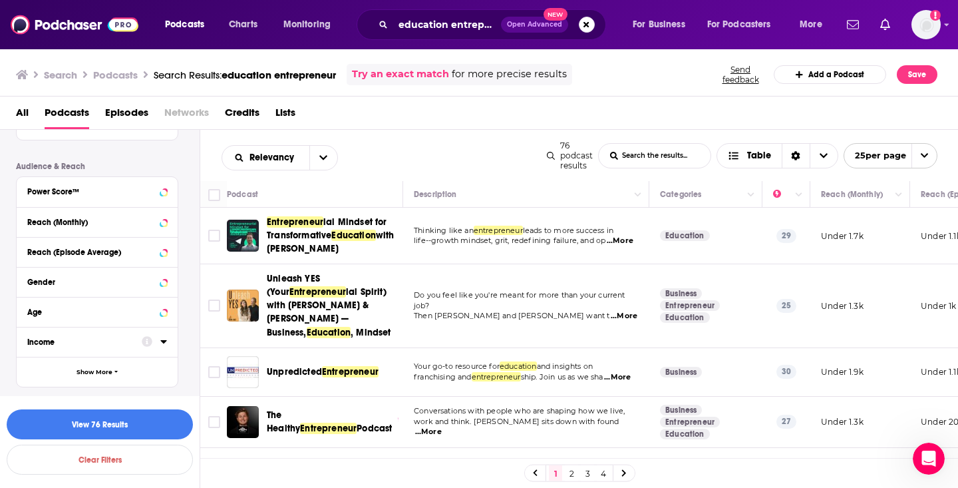
scroll to position [362, 0]
click at [121, 428] on button "View 76 Results" at bounding box center [100, 424] width 186 height 30
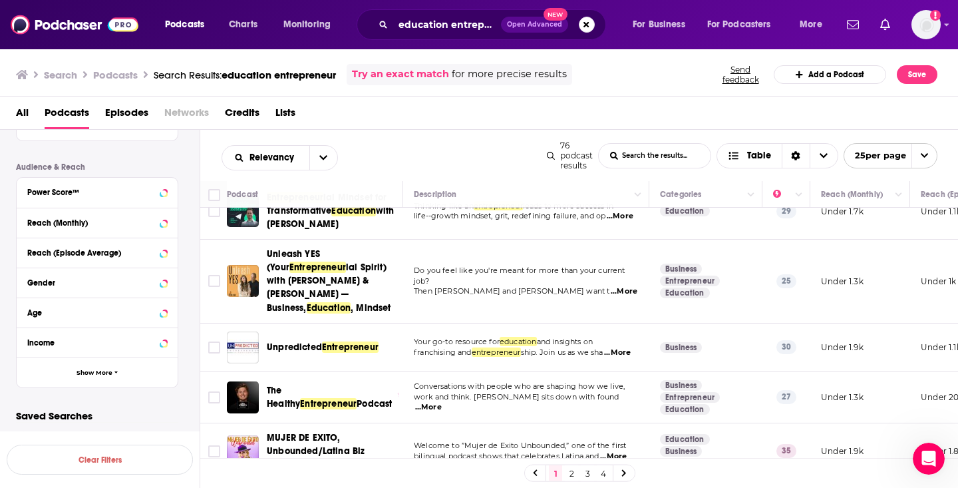
scroll to position [8, 0]
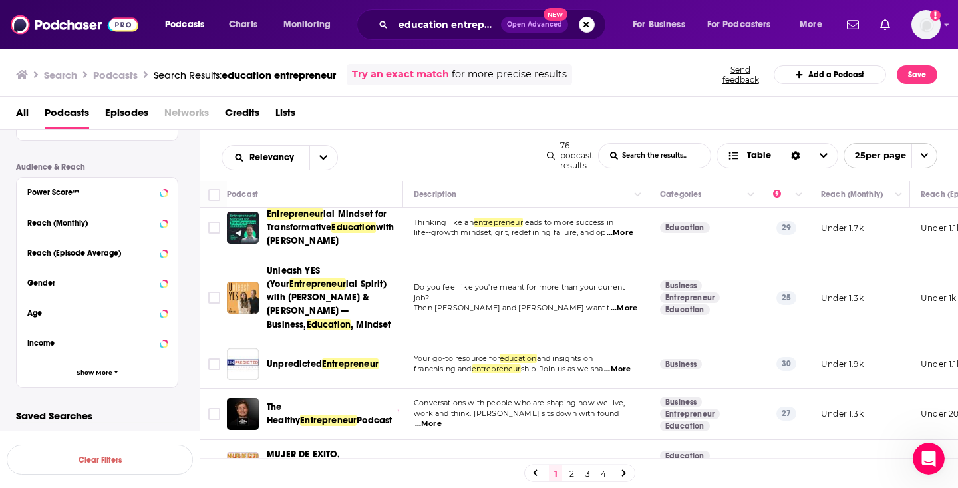
click at [625, 232] on span "...More" at bounding box center [620, 233] width 27 height 11
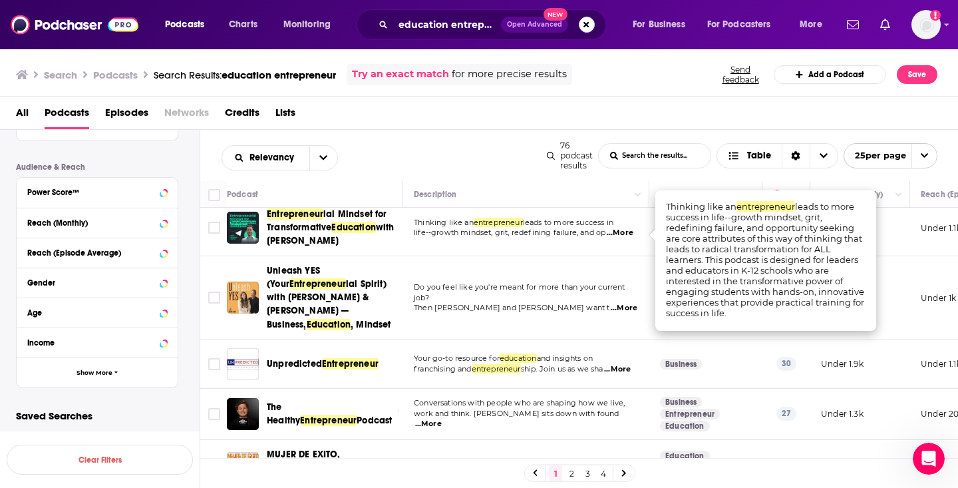
click at [625, 232] on span "...More" at bounding box center [620, 233] width 27 height 11
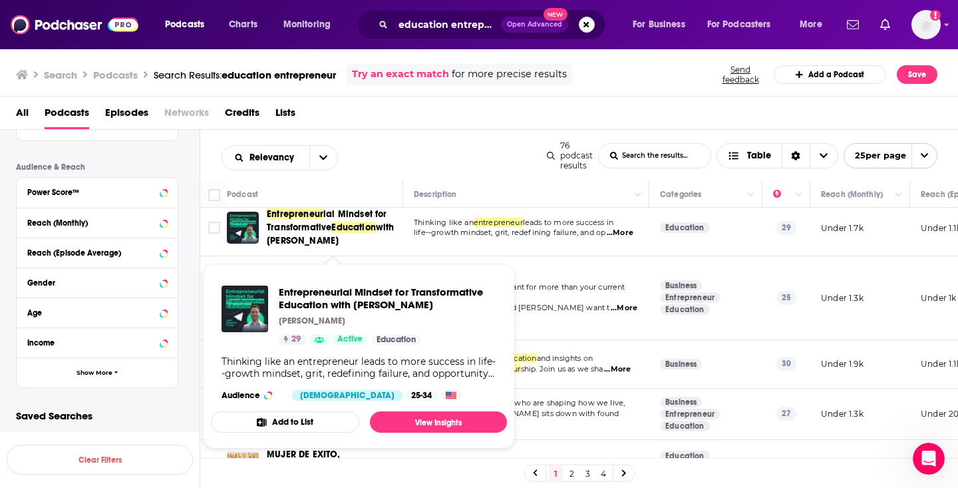
click at [323, 230] on span "ial Mindset for Transformative" at bounding box center [327, 220] width 120 height 25
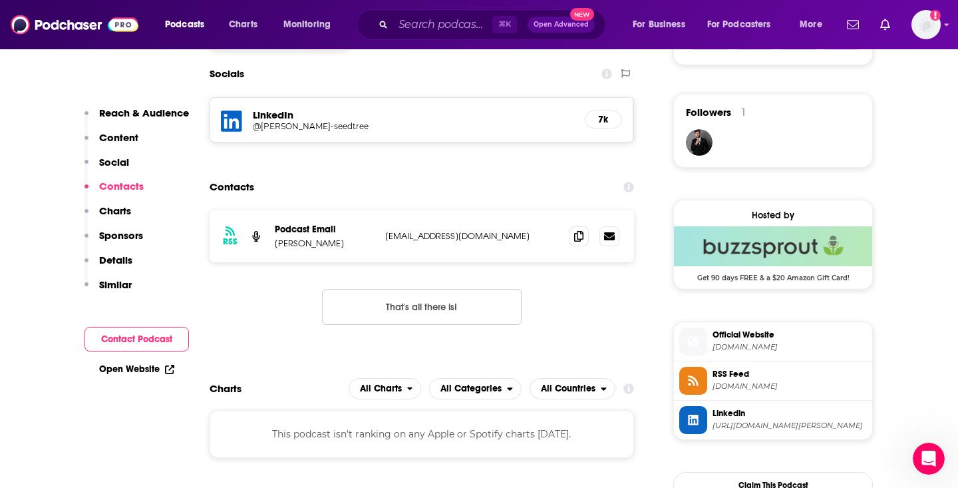
scroll to position [931, 0]
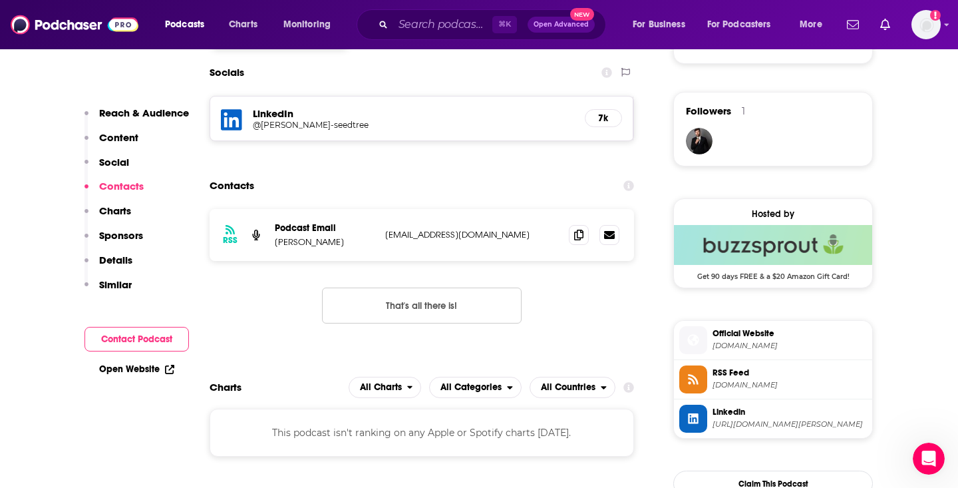
click at [914, 0] on div "Podcasts Charts Monitoring ⌘ K Open Advanced New For Business For Podcasters Mo…" at bounding box center [479, 24] width 958 height 49
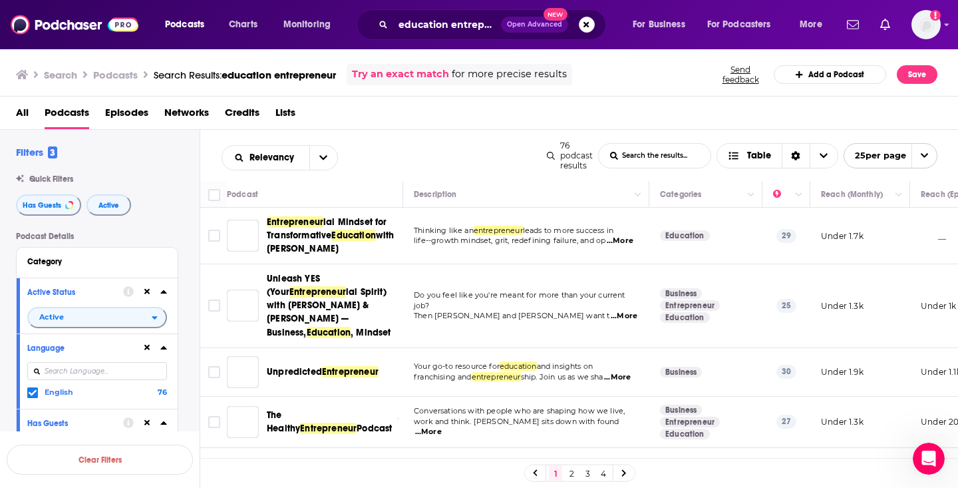
scroll to position [51, 0]
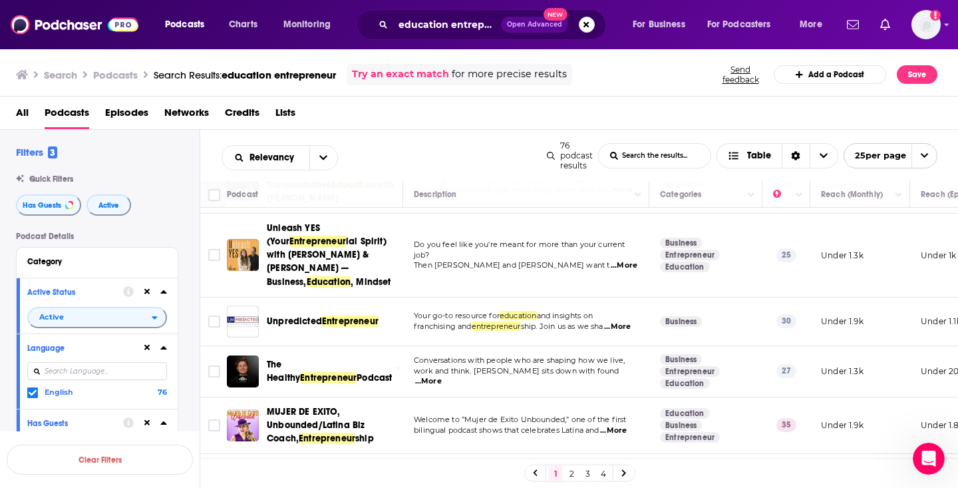
click at [627, 267] on span "...More" at bounding box center [624, 265] width 27 height 11
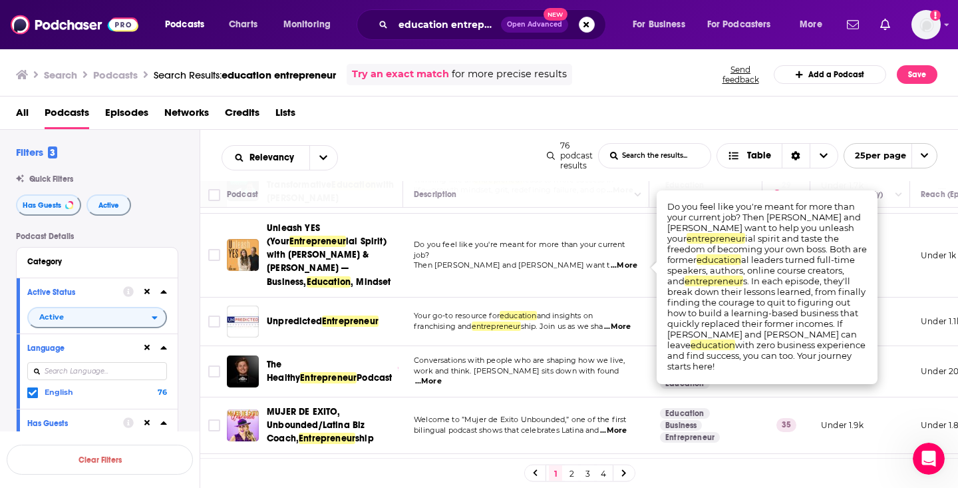
click at [627, 267] on span "...More" at bounding box center [624, 265] width 27 height 11
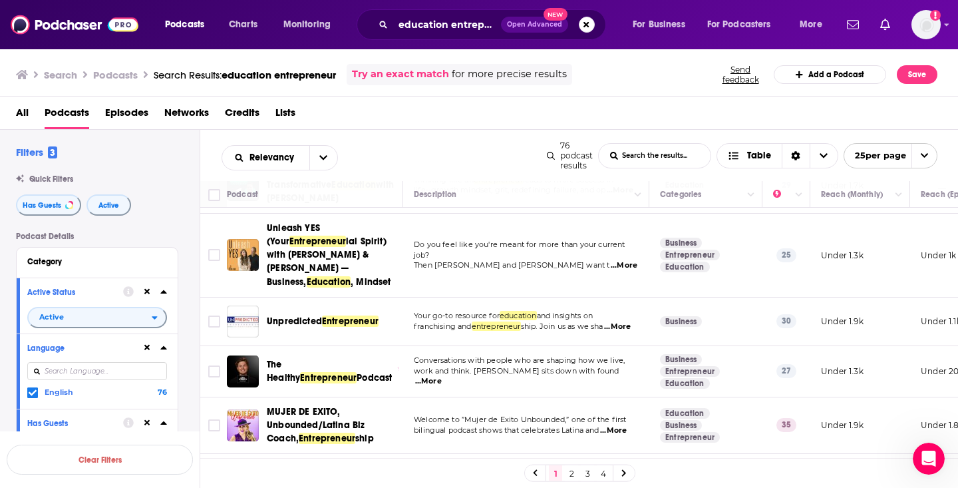
click at [627, 267] on span "...More" at bounding box center [624, 265] width 27 height 11
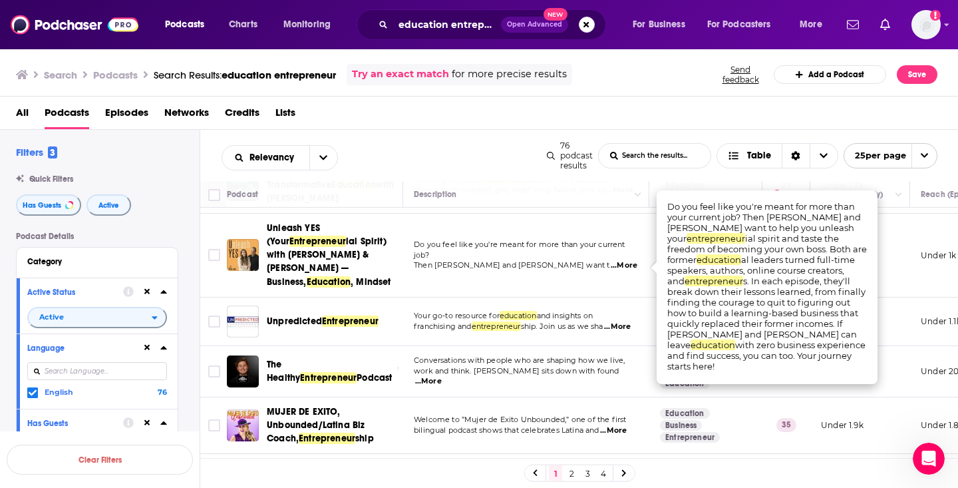
click at [627, 267] on span "...More" at bounding box center [624, 265] width 27 height 11
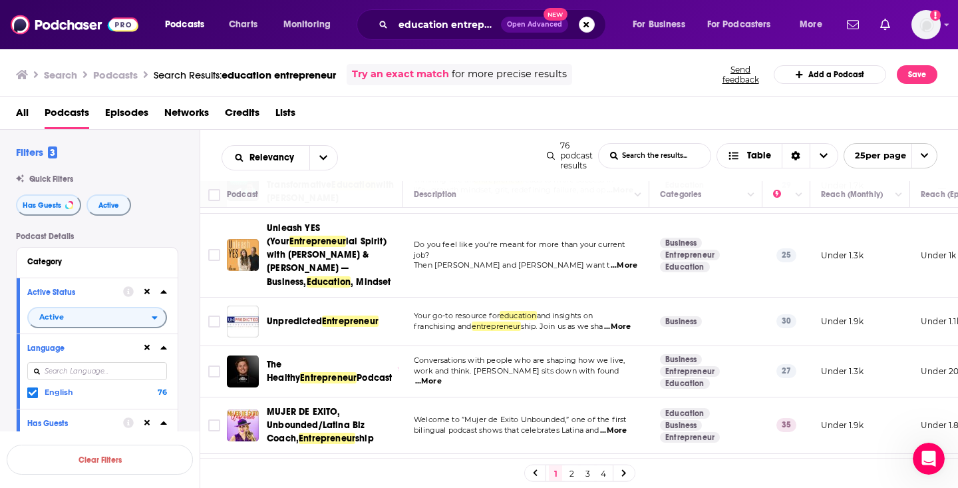
click at [627, 267] on span "...More" at bounding box center [624, 265] width 27 height 11
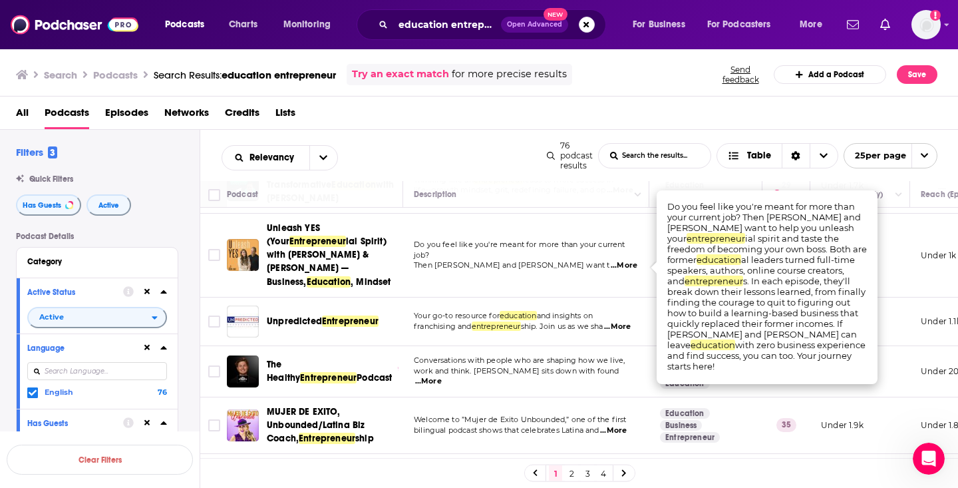
click at [627, 267] on span "...More" at bounding box center [624, 265] width 27 height 11
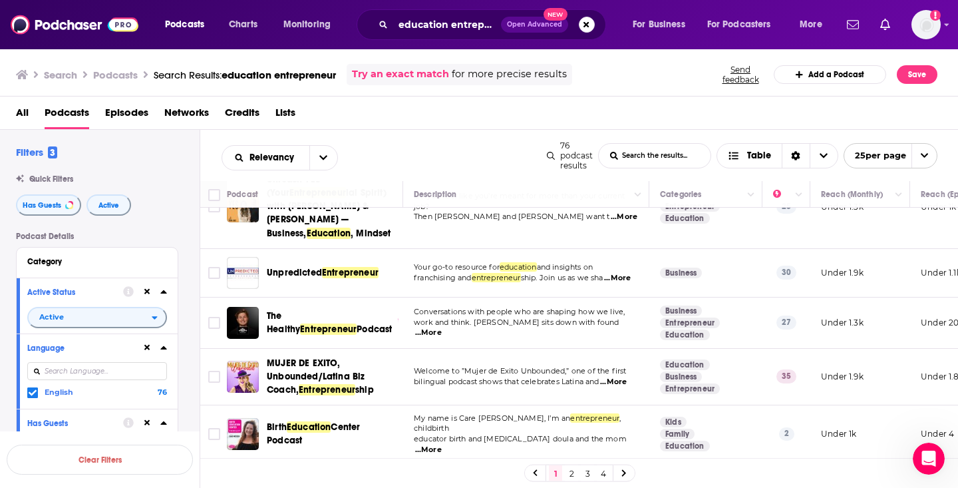
scroll to position [120, 0]
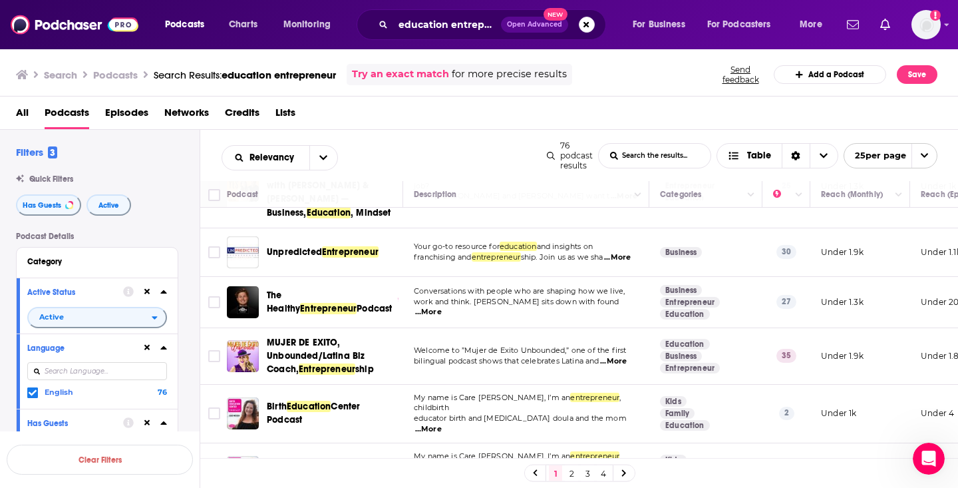
click at [627, 257] on span "...More" at bounding box center [617, 257] width 27 height 11
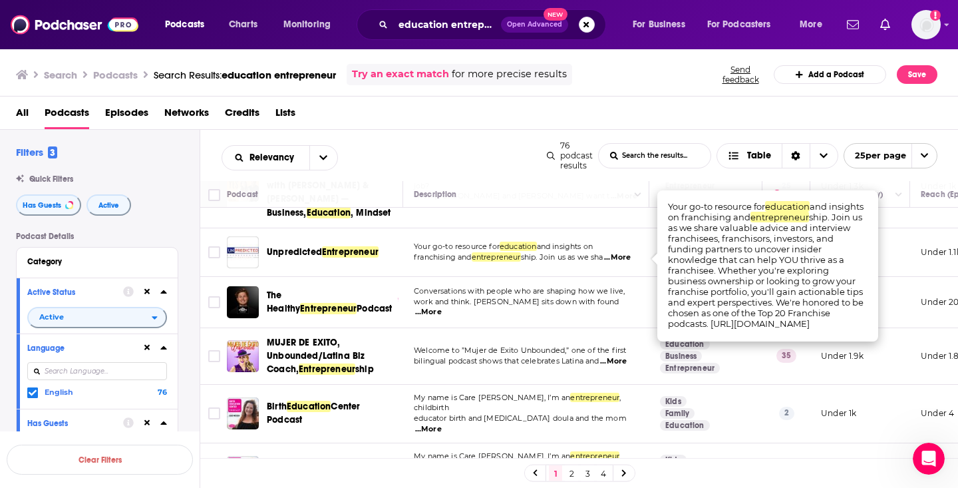
click at [627, 257] on span "...More" at bounding box center [617, 257] width 27 height 11
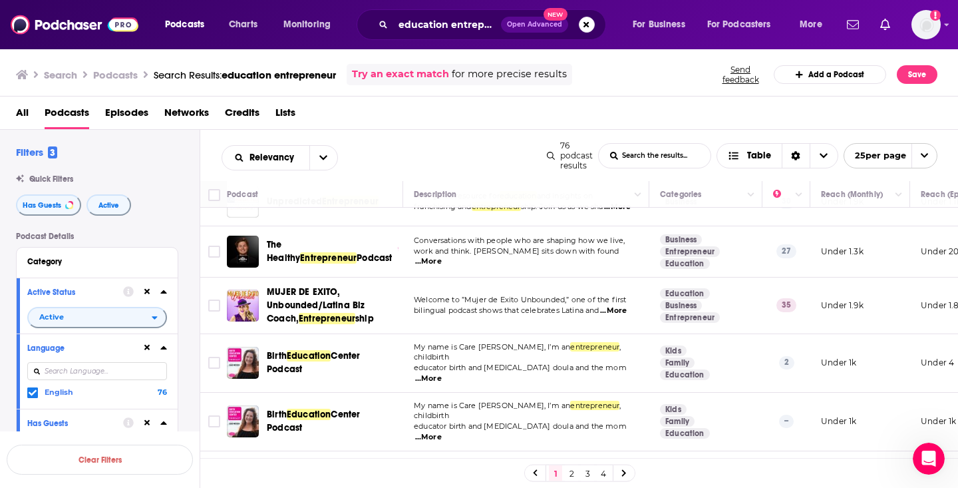
scroll to position [174, 0]
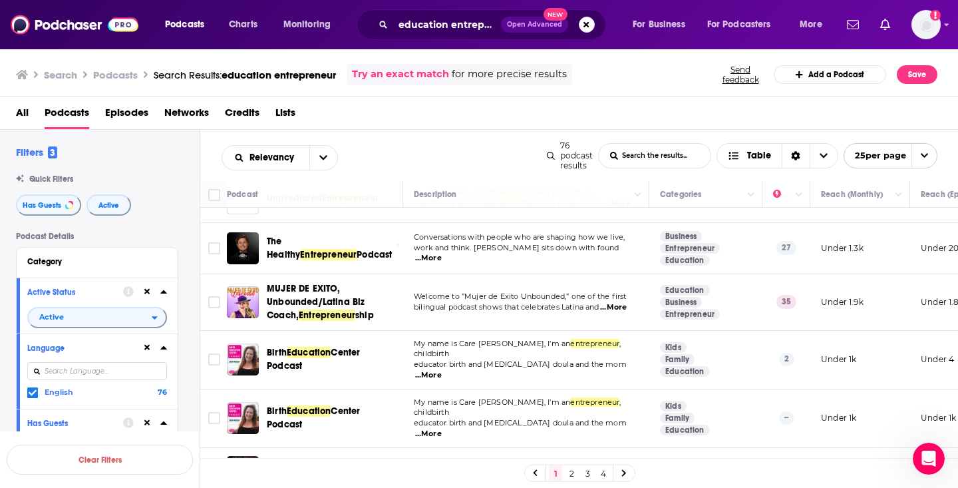
click at [430, 257] on span "...More" at bounding box center [428, 258] width 27 height 11
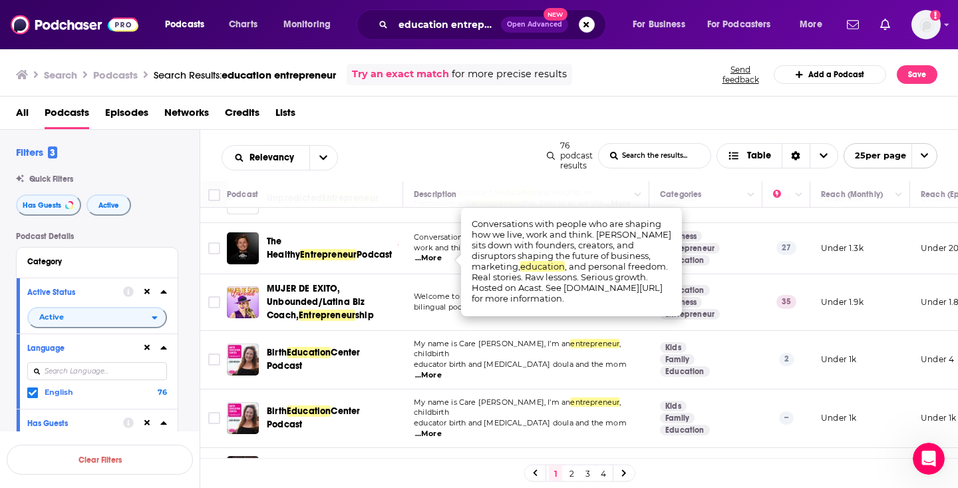
click at [430, 257] on span "...More" at bounding box center [428, 258] width 27 height 11
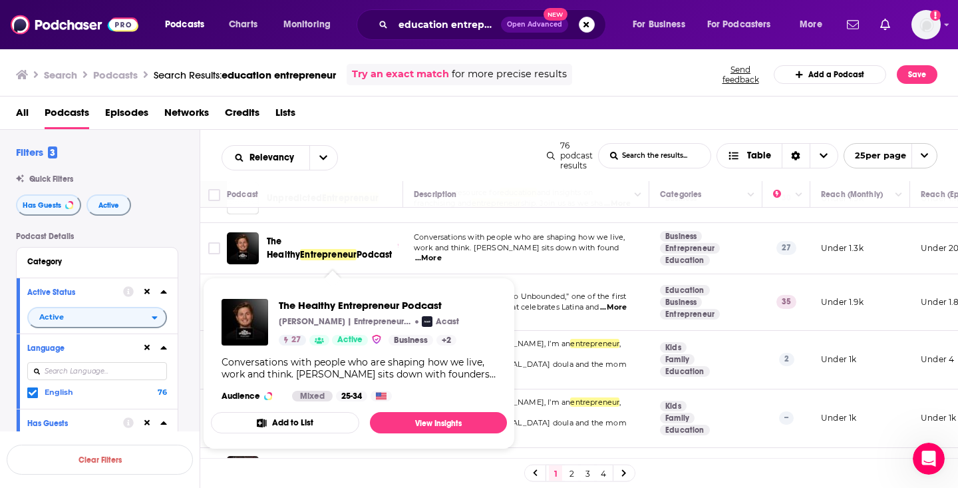
click at [281, 241] on span "The Healthy" at bounding box center [283, 248] width 33 height 25
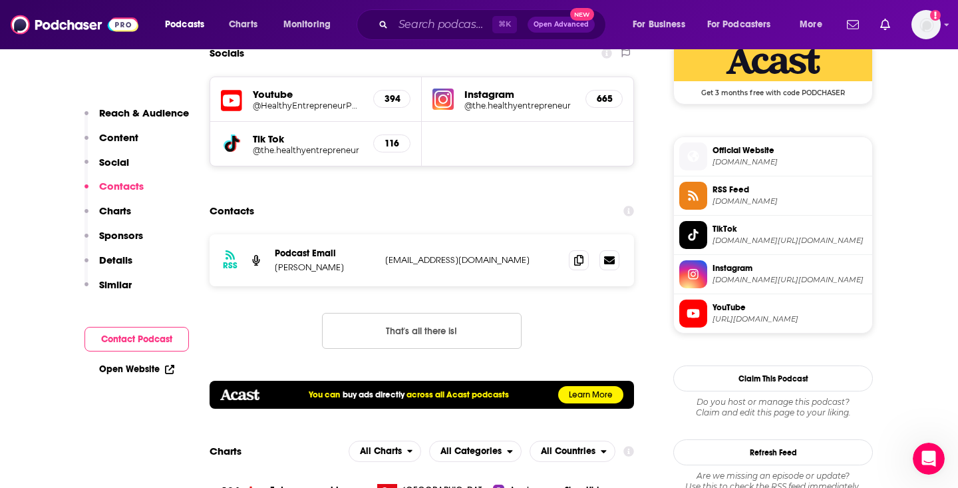
scroll to position [1013, 0]
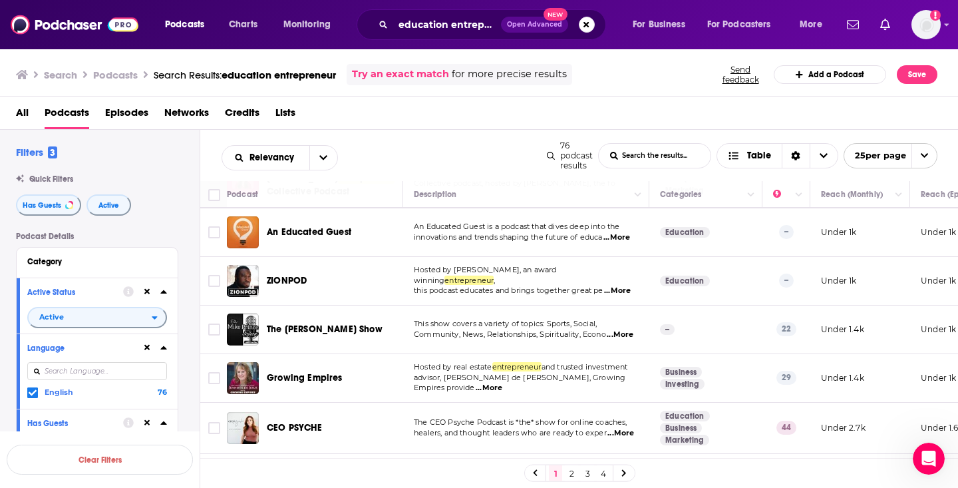
scroll to position [525, 0]
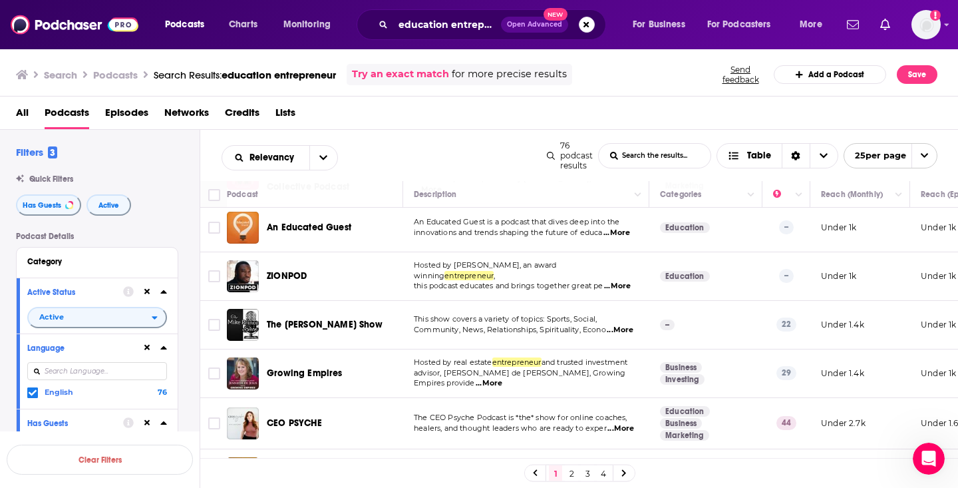
click at [620, 228] on span "...More" at bounding box center [616, 233] width 27 height 11
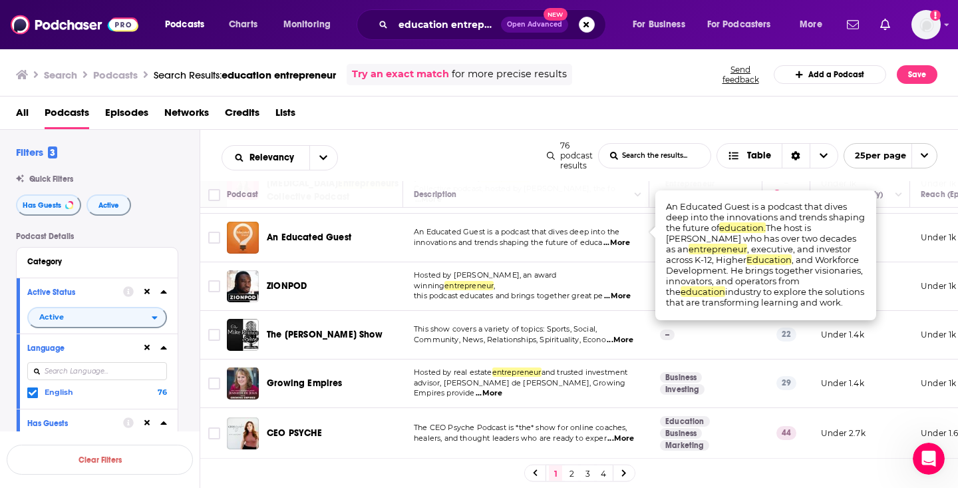
scroll to position [506, 0]
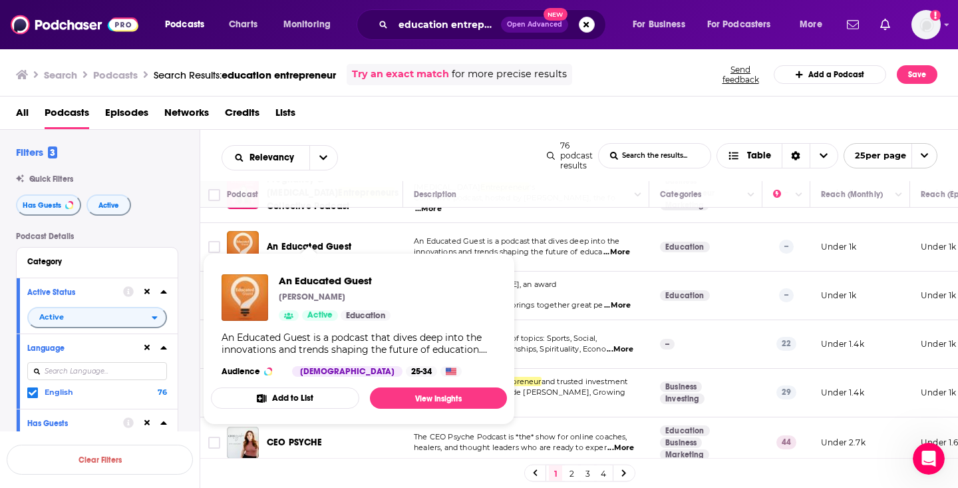
click at [323, 241] on span "An Educated Guest" at bounding box center [309, 246] width 85 height 11
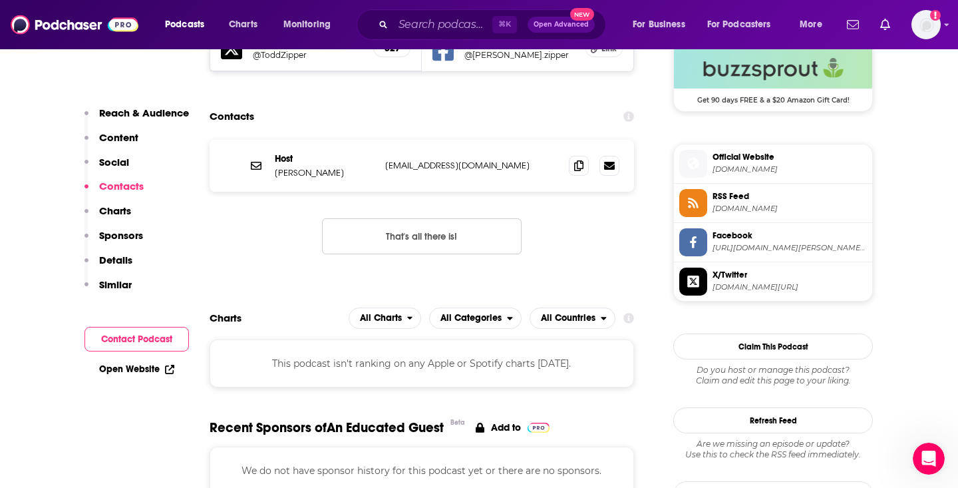
scroll to position [1004, 0]
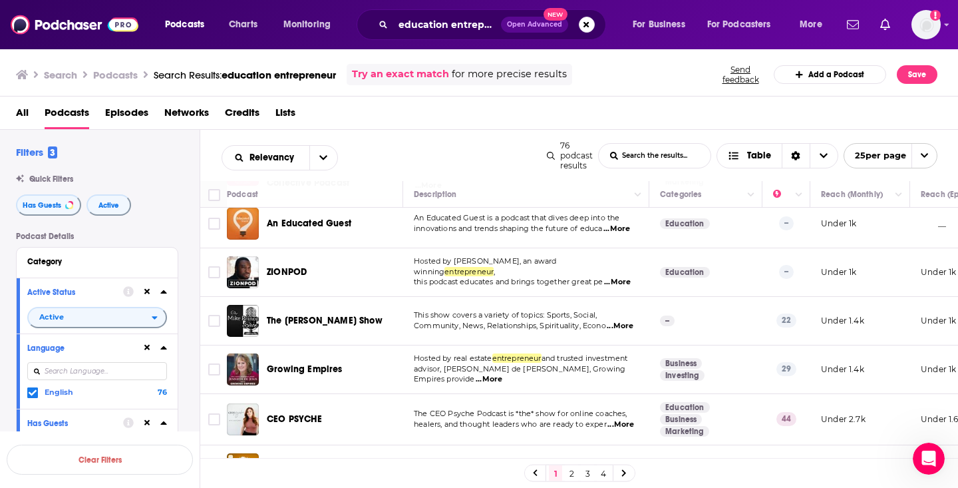
scroll to position [530, 0]
click at [620, 276] on span "...More" at bounding box center [617, 281] width 27 height 11
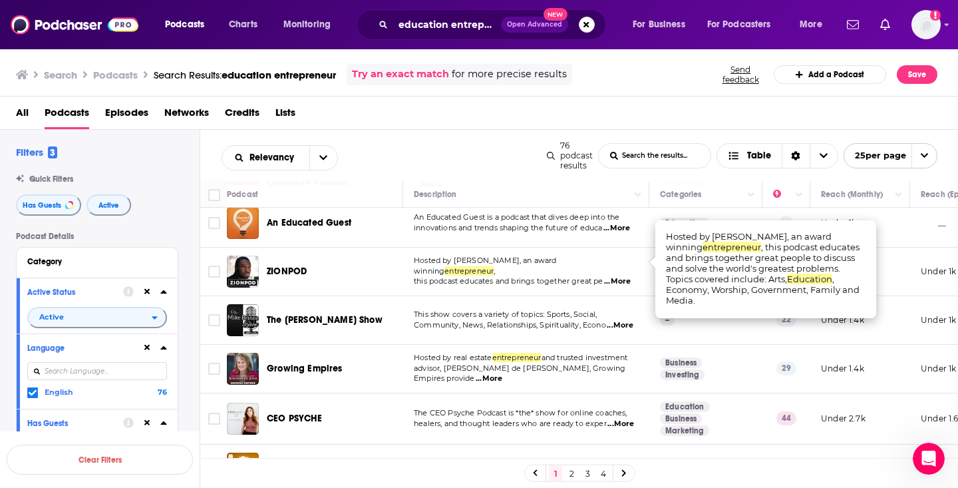
click at [620, 276] on span "...More" at bounding box center [617, 281] width 27 height 11
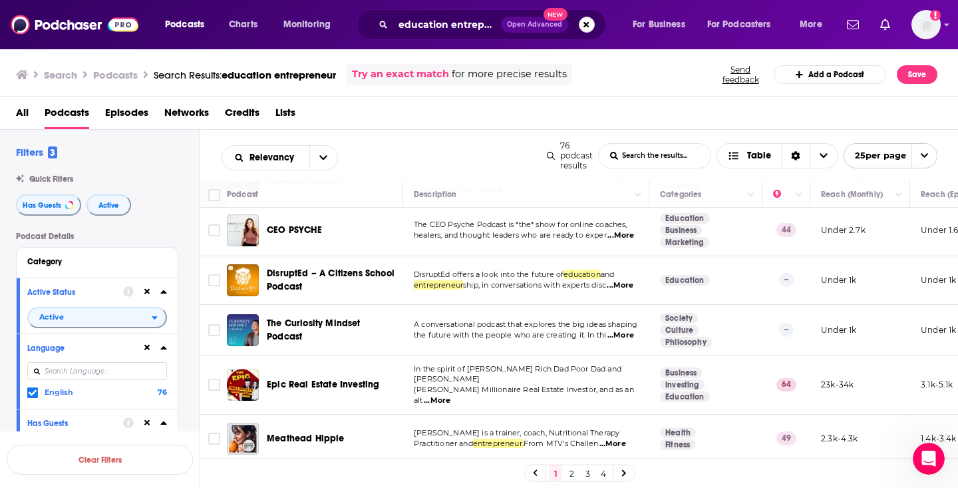
scroll to position [720, 0]
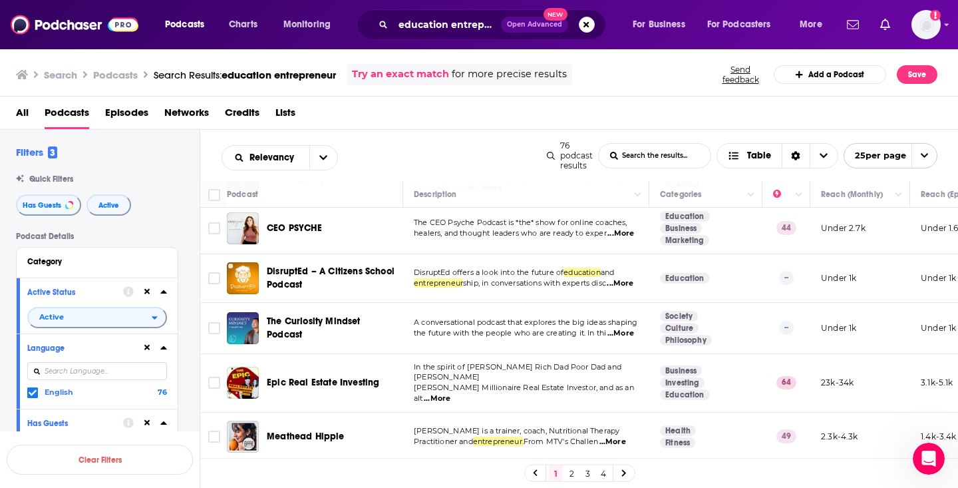
click at [607, 278] on span "...More" at bounding box center [620, 283] width 27 height 11
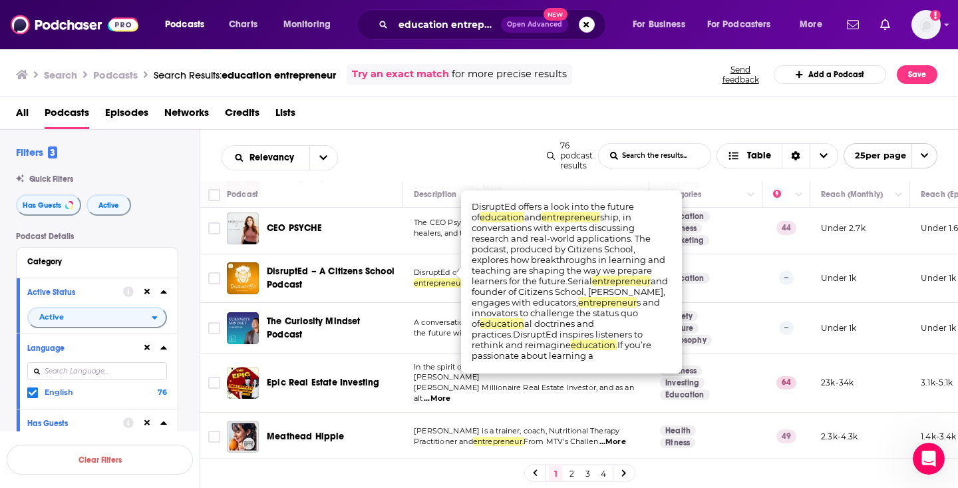
click at [607, 278] on span "...More" at bounding box center [620, 283] width 27 height 11
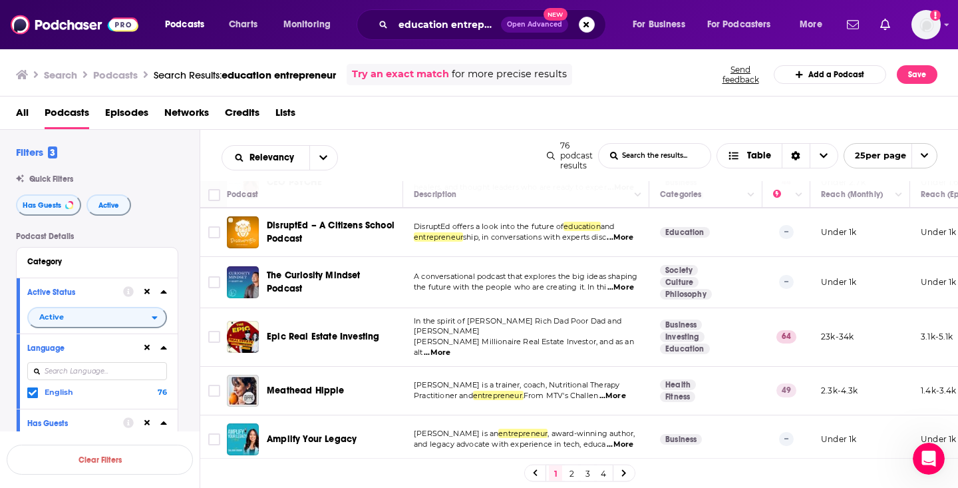
scroll to position [774, 0]
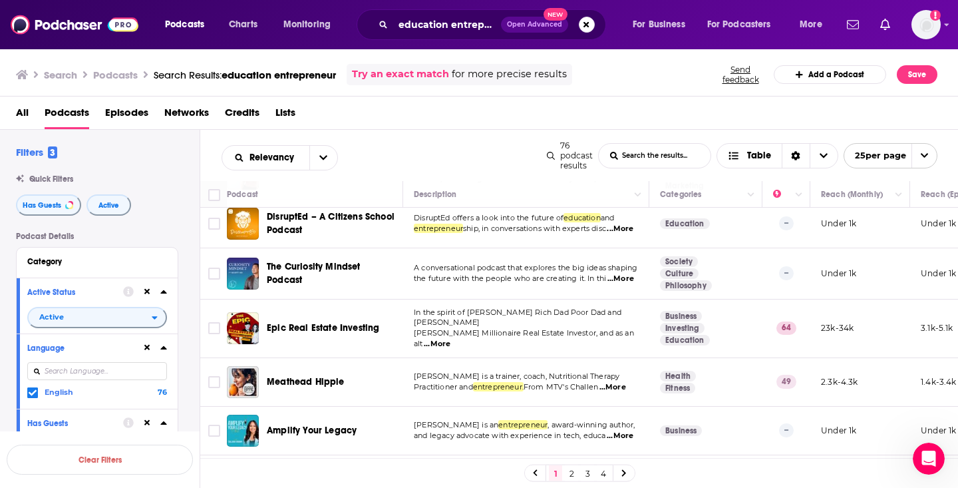
click at [626, 273] on span "...More" at bounding box center [620, 278] width 27 height 11
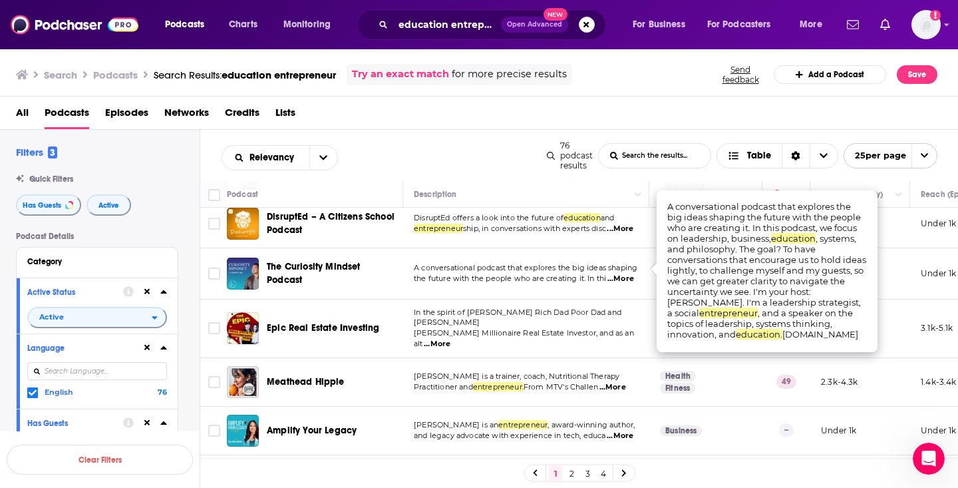
click at [626, 273] on span "...More" at bounding box center [620, 278] width 27 height 11
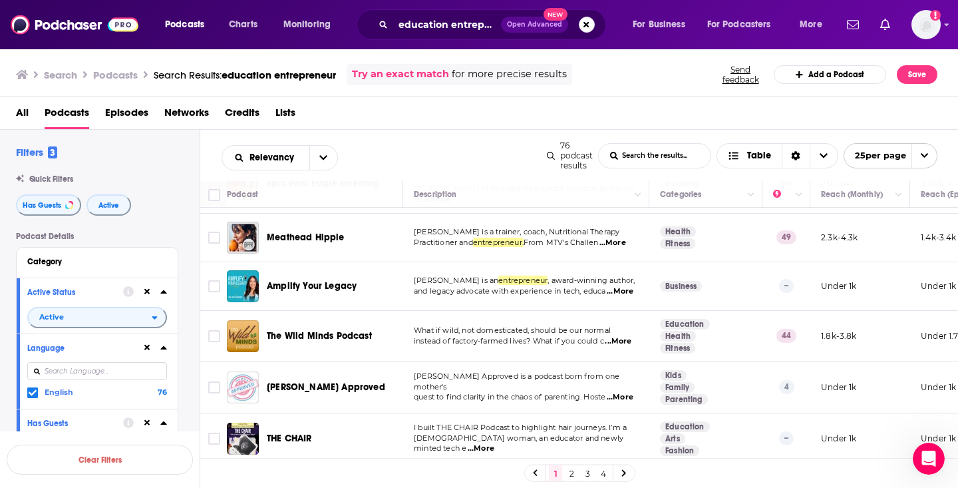
scroll to position [921, 0]
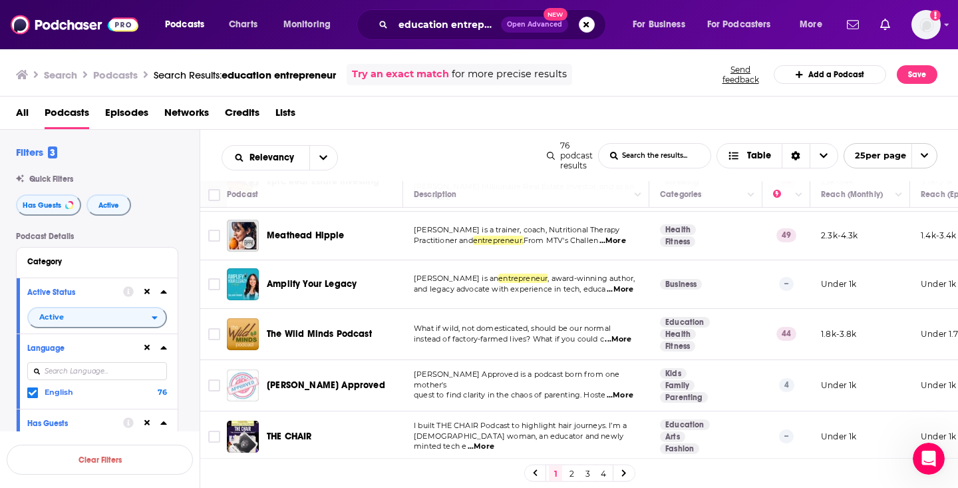
click at [625, 284] on span "...More" at bounding box center [620, 289] width 27 height 11
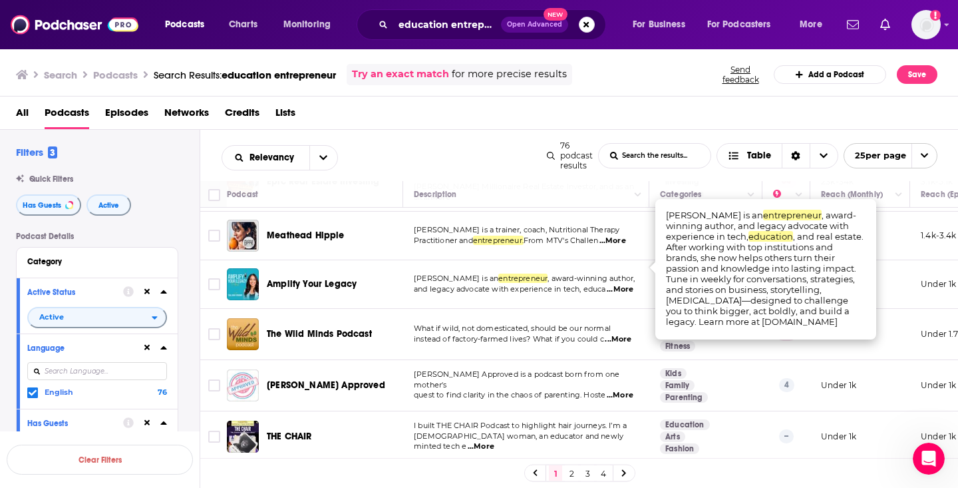
click at [625, 284] on span "...More" at bounding box center [620, 289] width 27 height 11
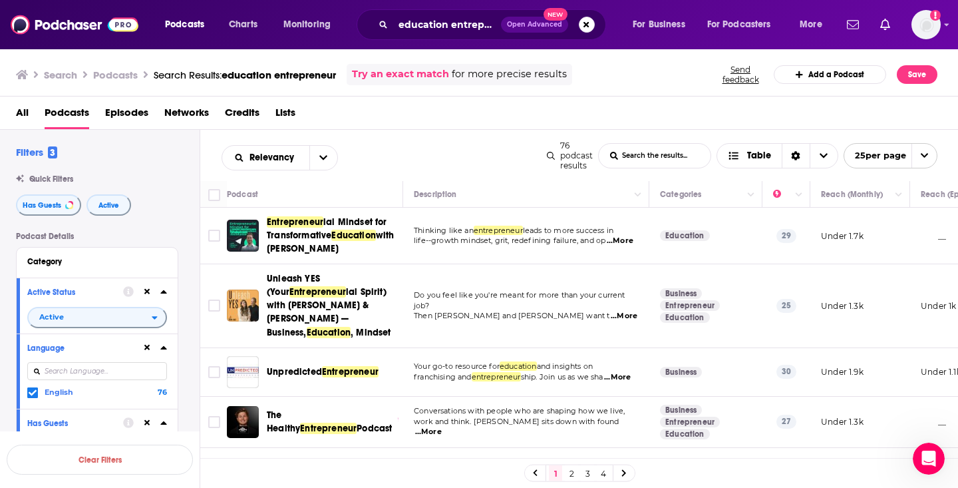
scroll to position [0, 0]
